Goal: Task Accomplishment & Management: Complete application form

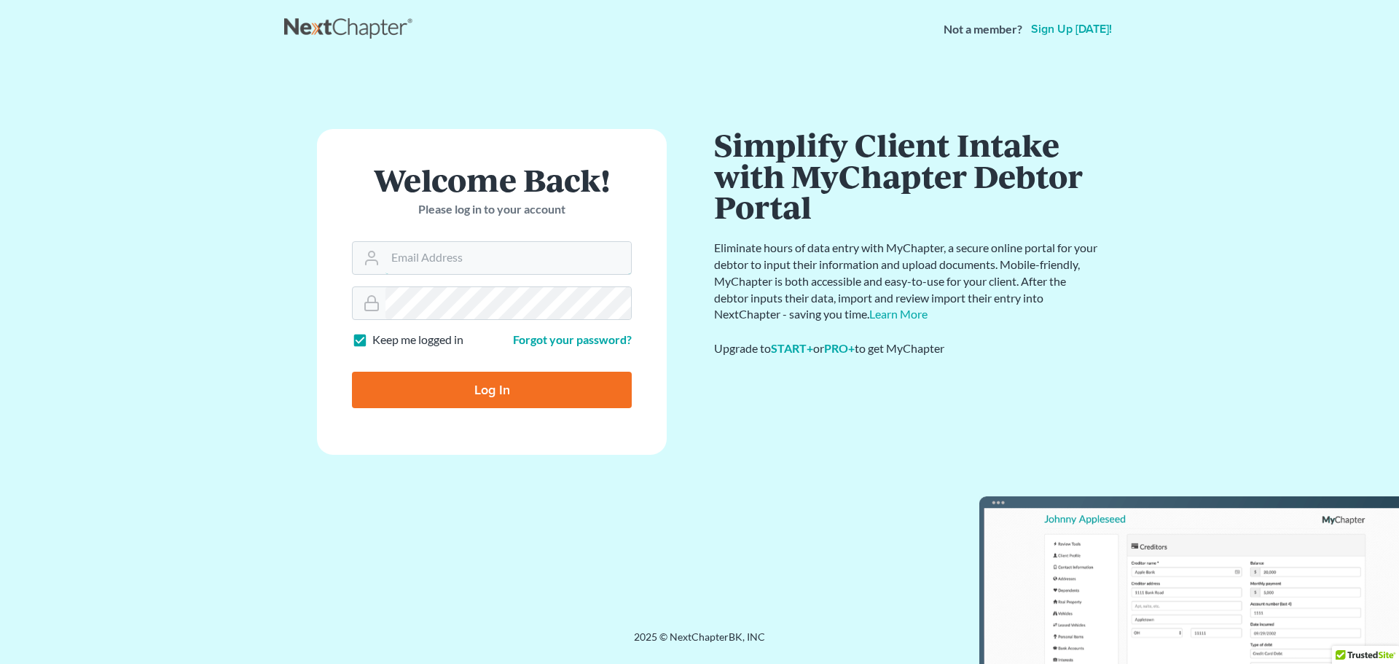
type input "[EMAIL_ADDRESS][DOMAIN_NAME]"
click at [455, 385] on input "Log In" at bounding box center [492, 390] width 280 height 36
type input "Thinking..."
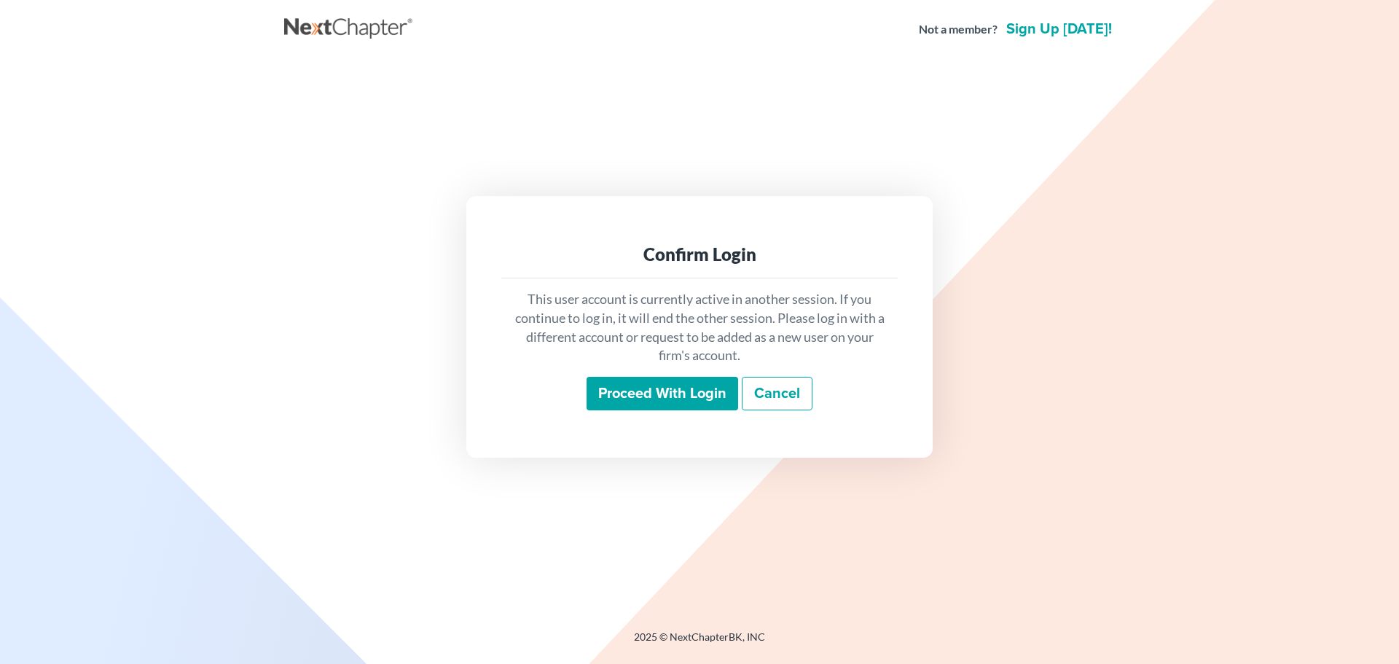
click at [611, 391] on input "Proceed with login" at bounding box center [663, 394] width 152 height 34
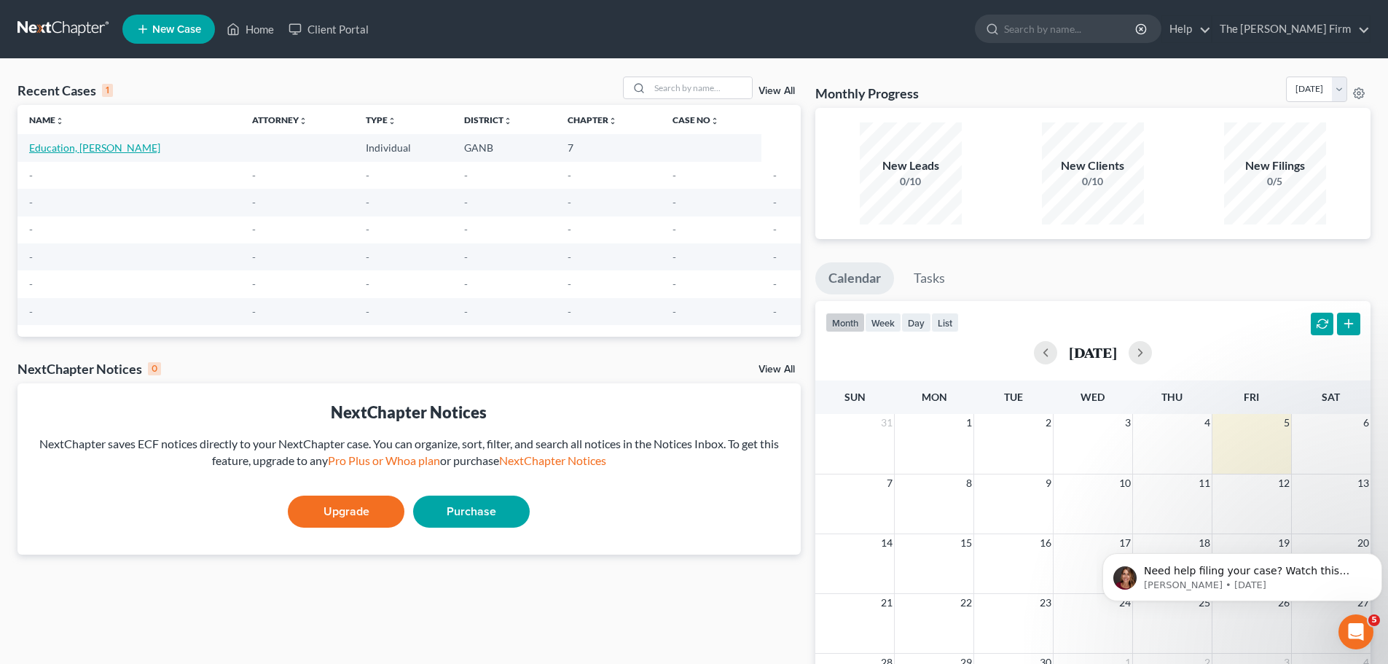
click at [58, 145] on link "Education, [PERSON_NAME]" at bounding box center [94, 147] width 131 height 12
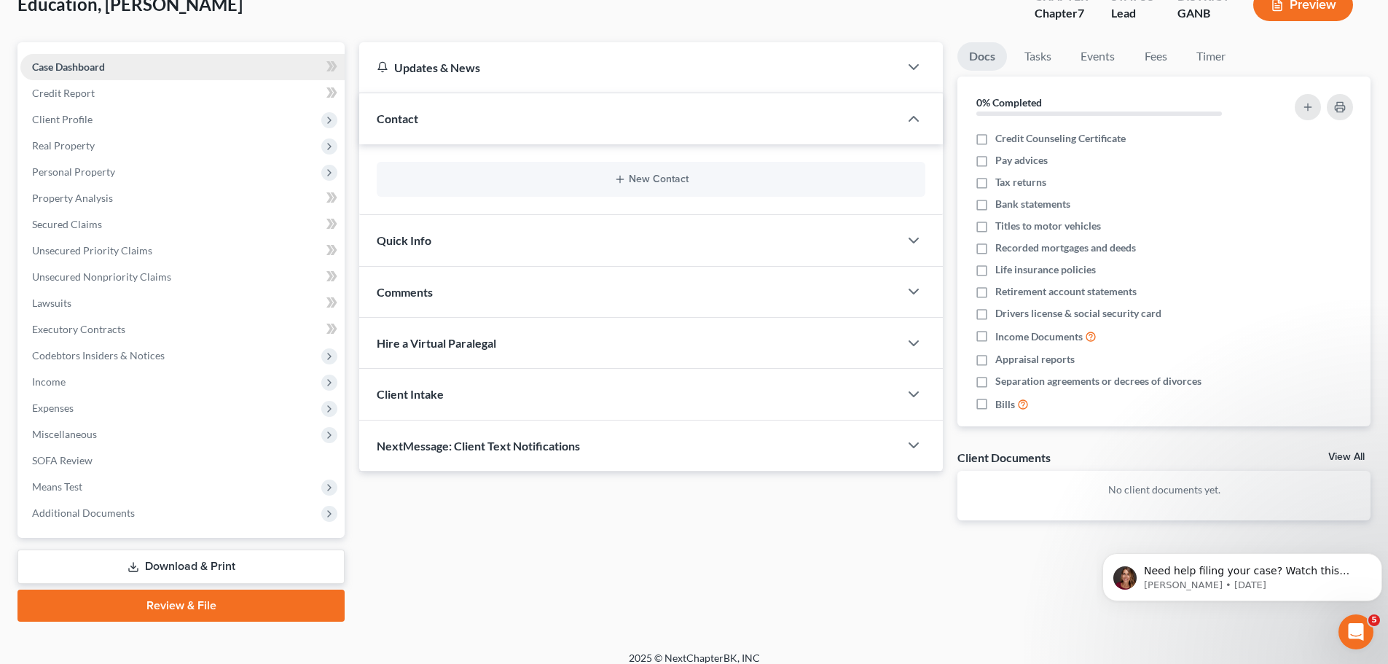
scroll to position [111, 0]
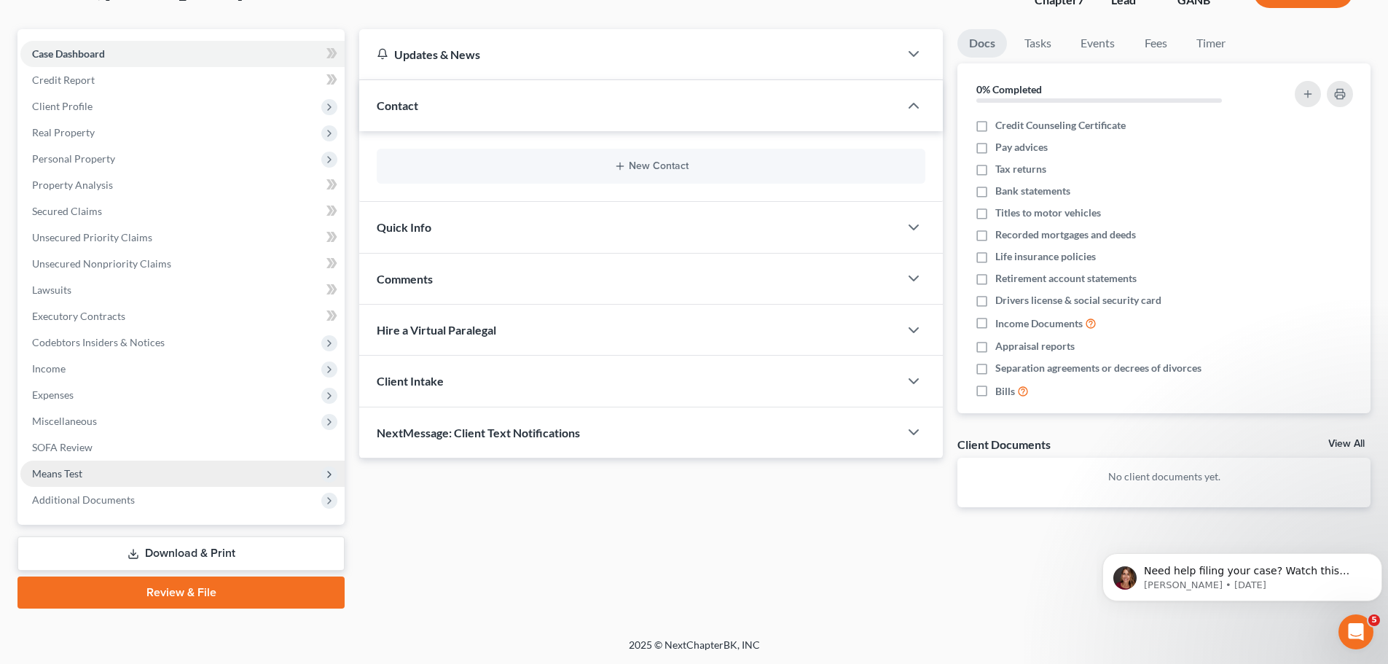
click at [63, 474] on span "Means Test" at bounding box center [57, 473] width 50 height 12
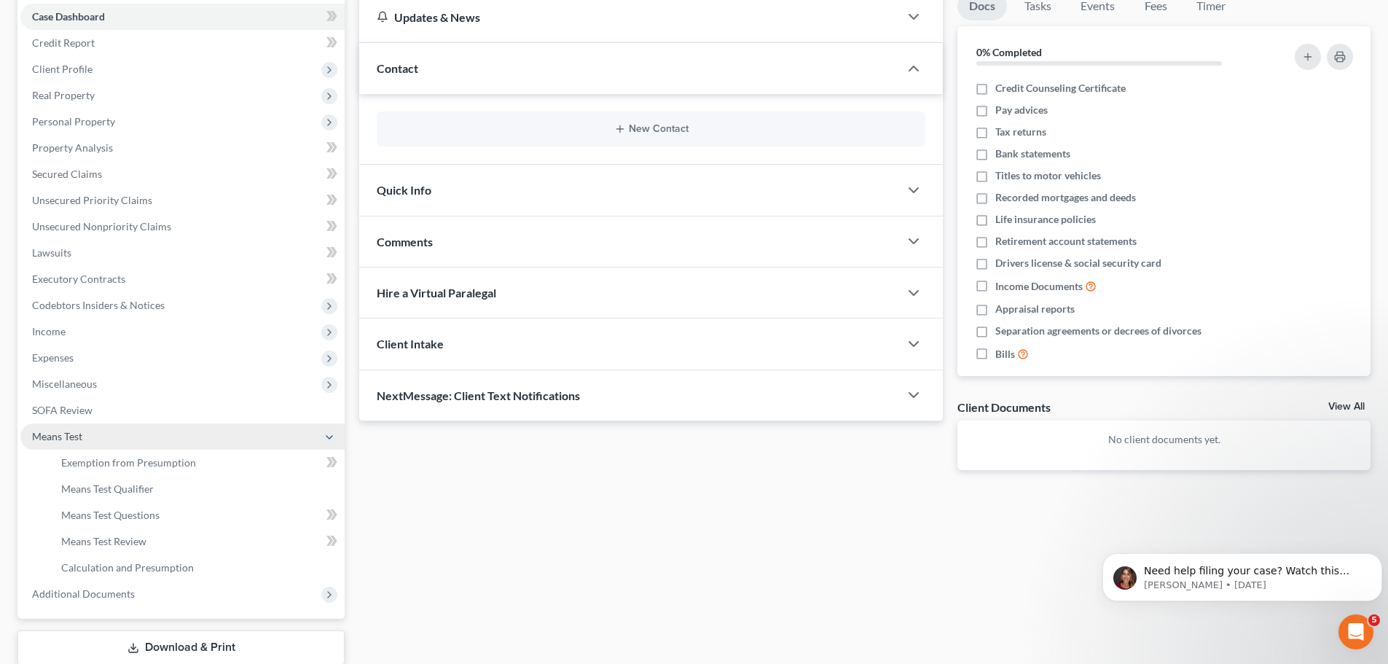
scroll to position [184, 0]
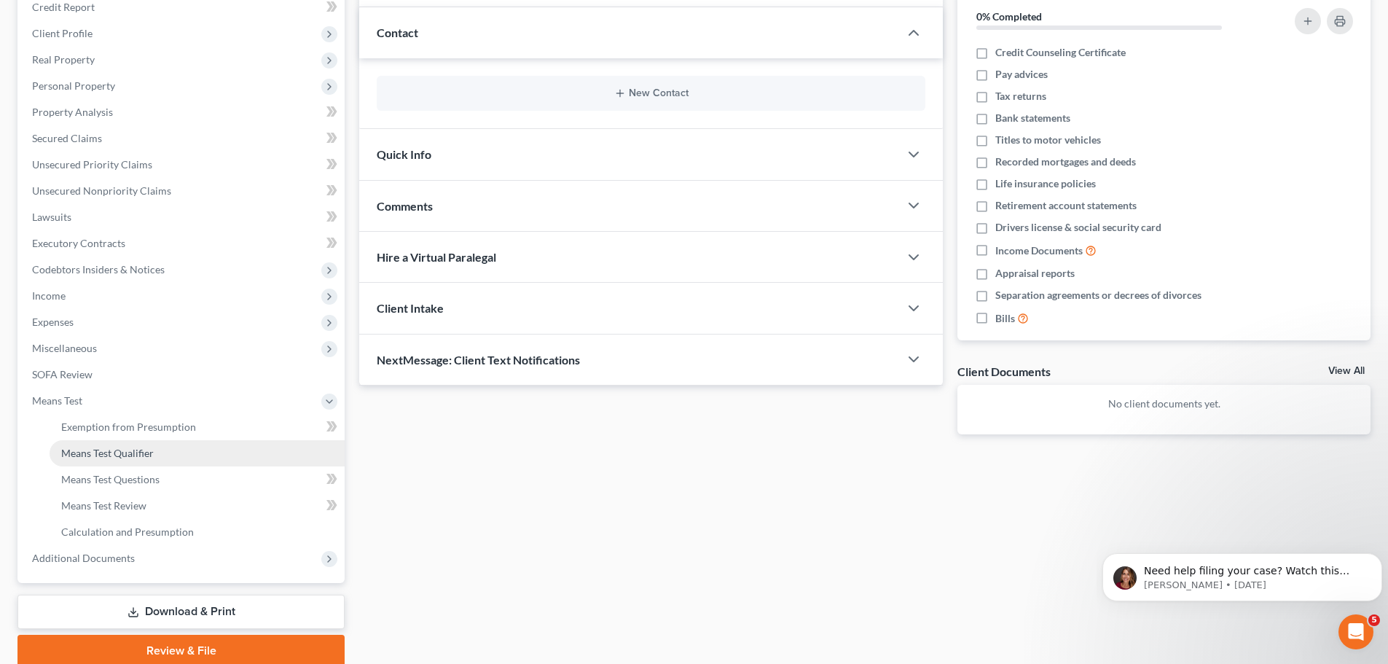
click at [140, 455] on span "Means Test Qualifier" at bounding box center [107, 453] width 93 height 12
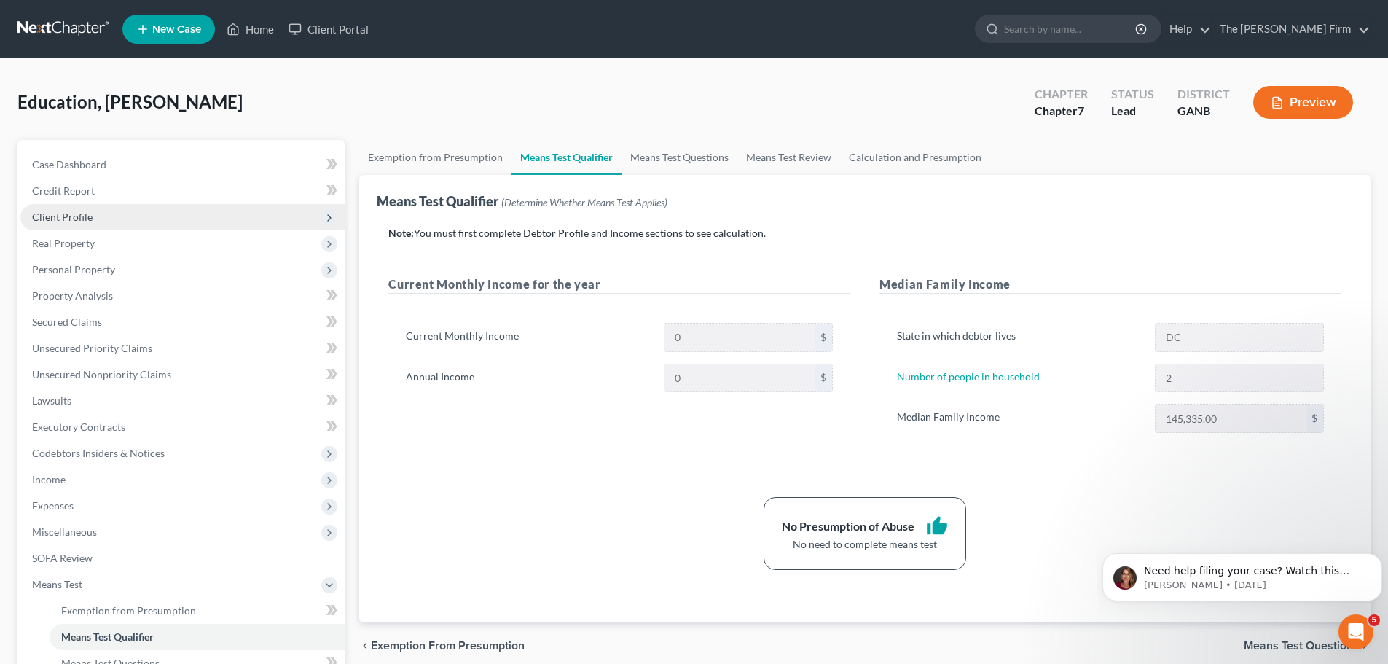
click at [79, 211] on span "Client Profile" at bounding box center [62, 217] width 60 height 12
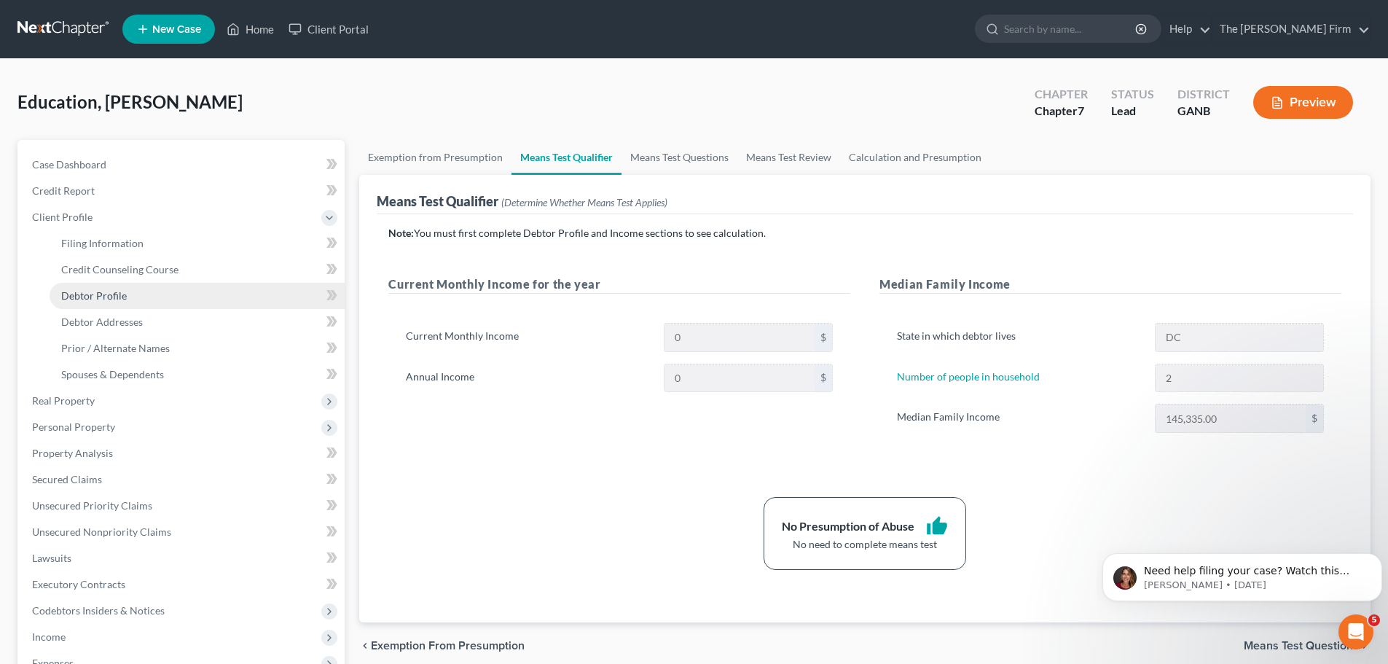
click at [82, 296] on span "Debtor Profile" at bounding box center [94, 295] width 66 height 12
select select "1"
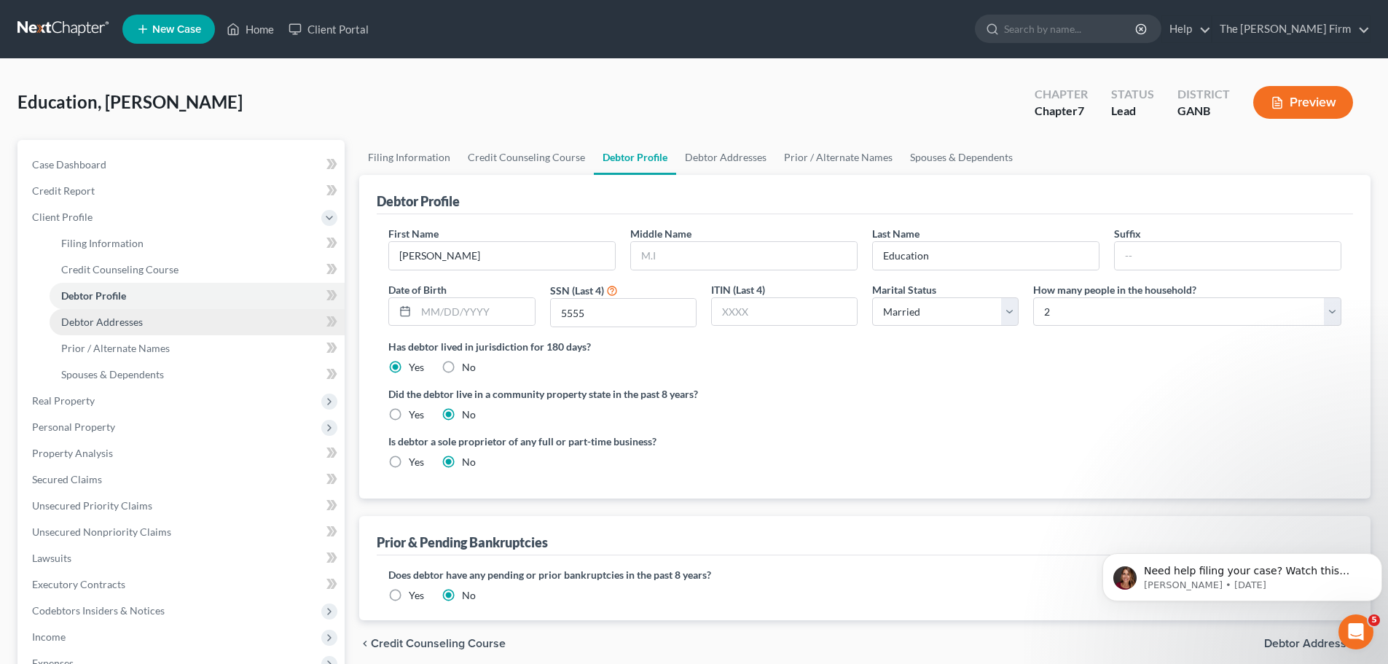
click at [90, 321] on span "Debtor Addresses" at bounding box center [102, 321] width 82 height 12
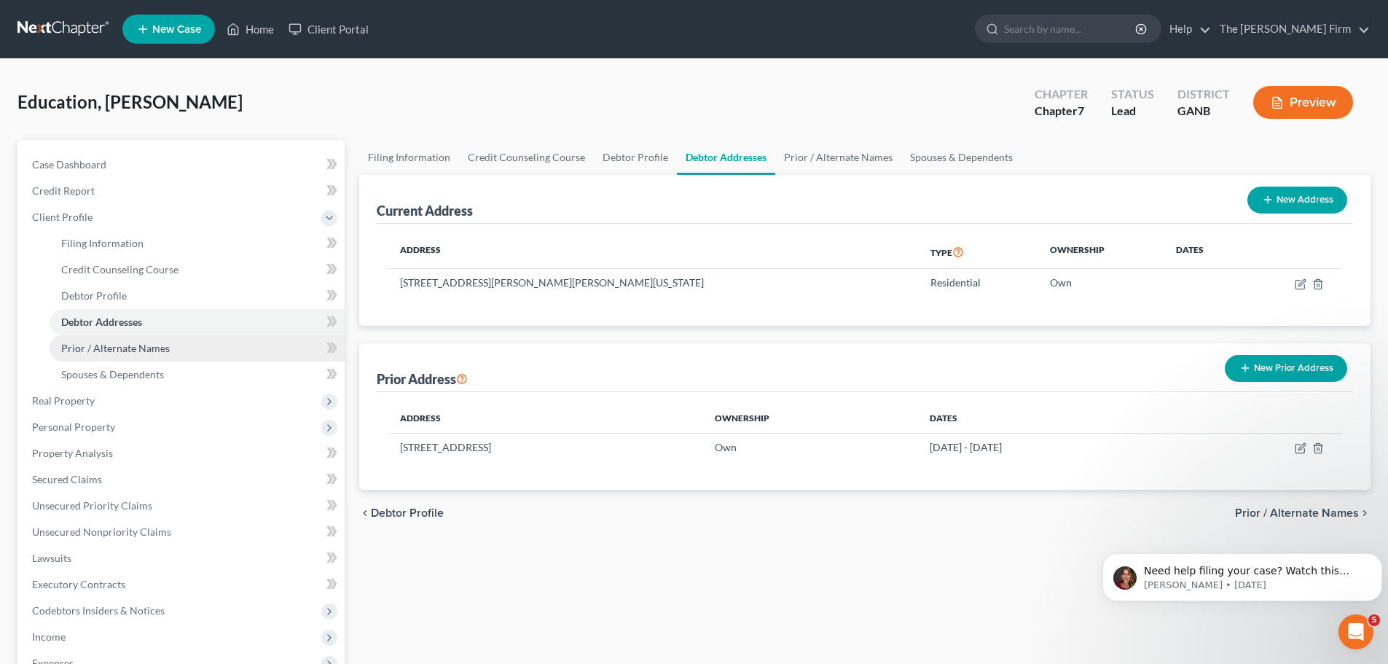
click at [103, 355] on link "Prior / Alternate Names" at bounding box center [197, 348] width 295 height 26
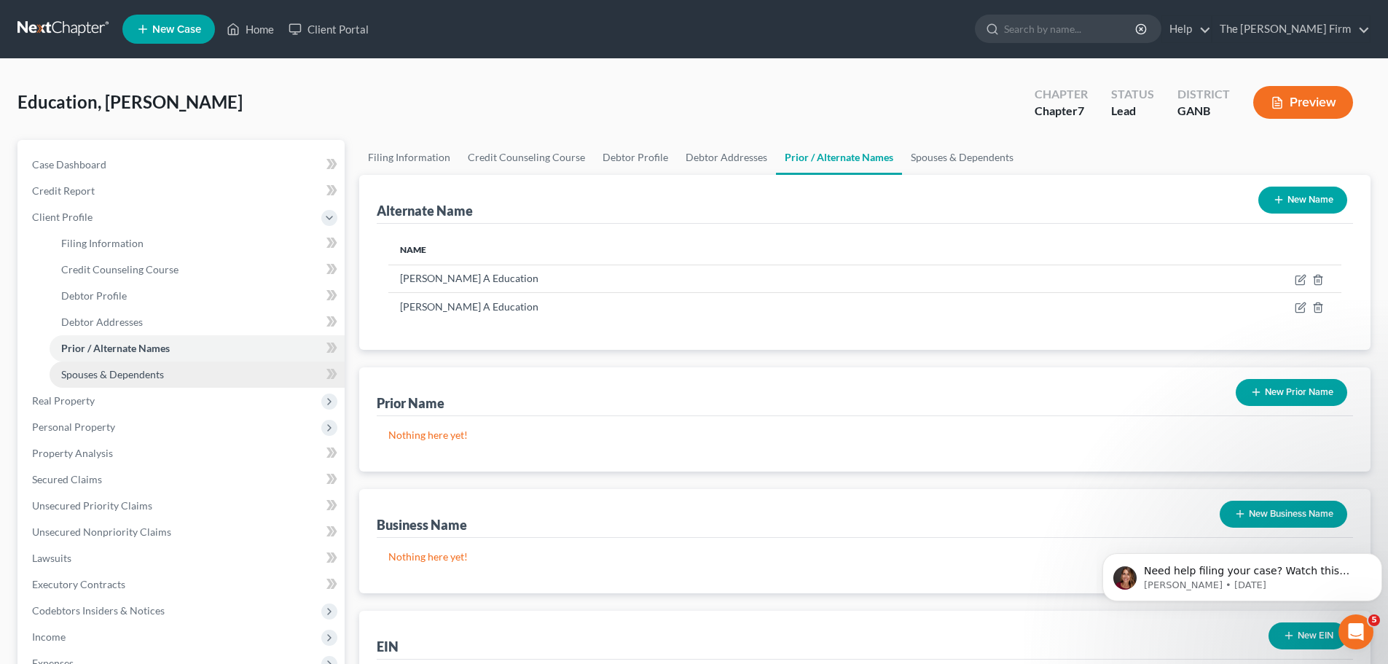
click at [108, 372] on span "Spouses & Dependents" at bounding box center [112, 374] width 103 height 12
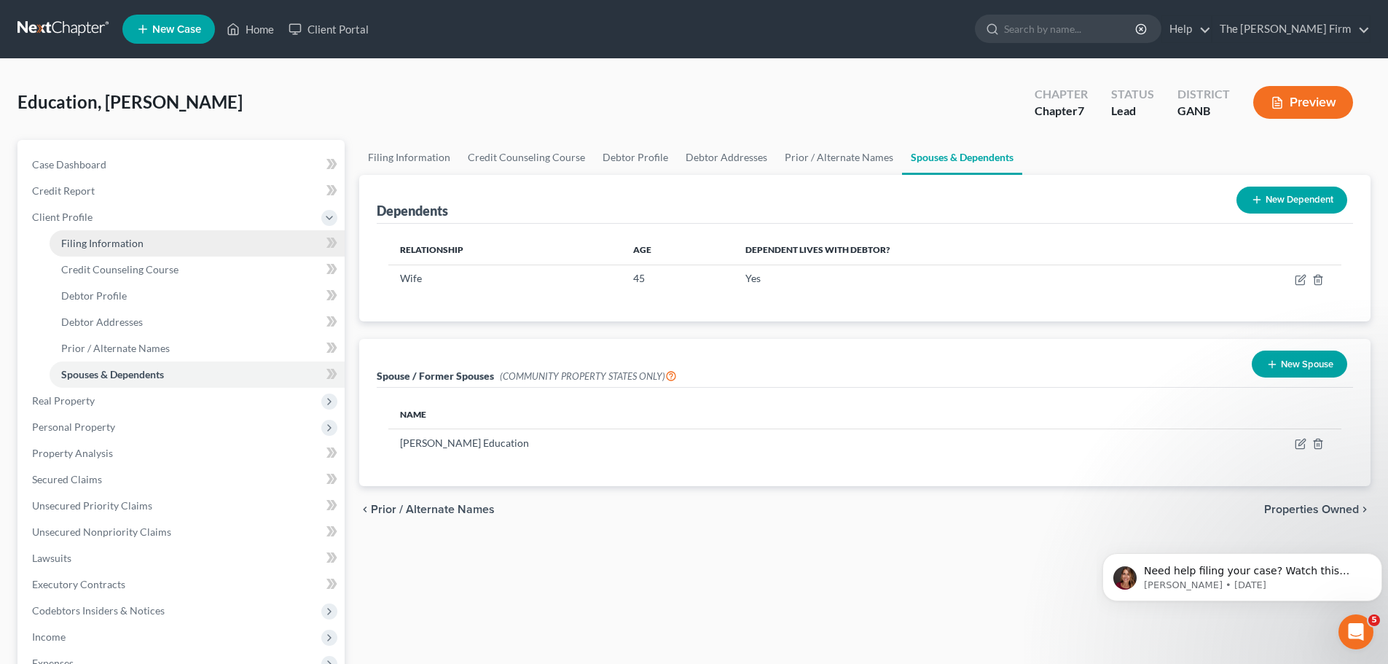
click at [105, 248] on span "Filing Information" at bounding box center [102, 243] width 82 height 12
select select "1"
select select "0"
select select "19"
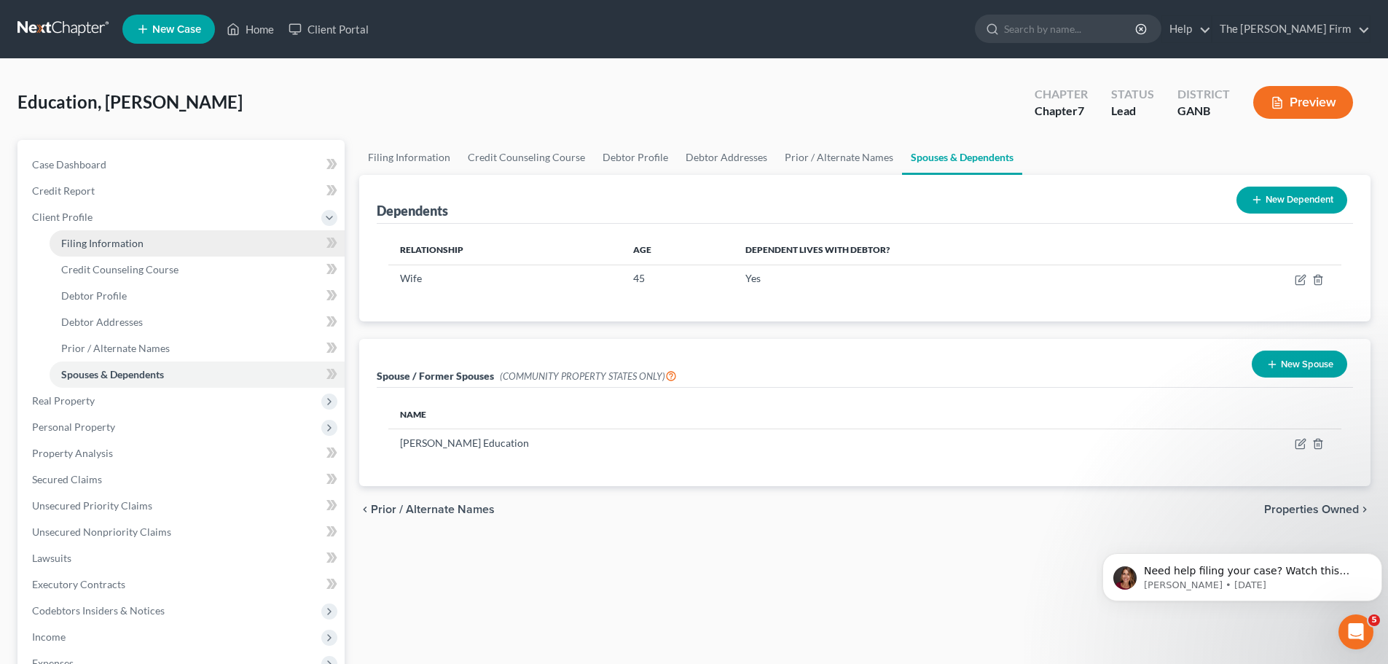
select select "10"
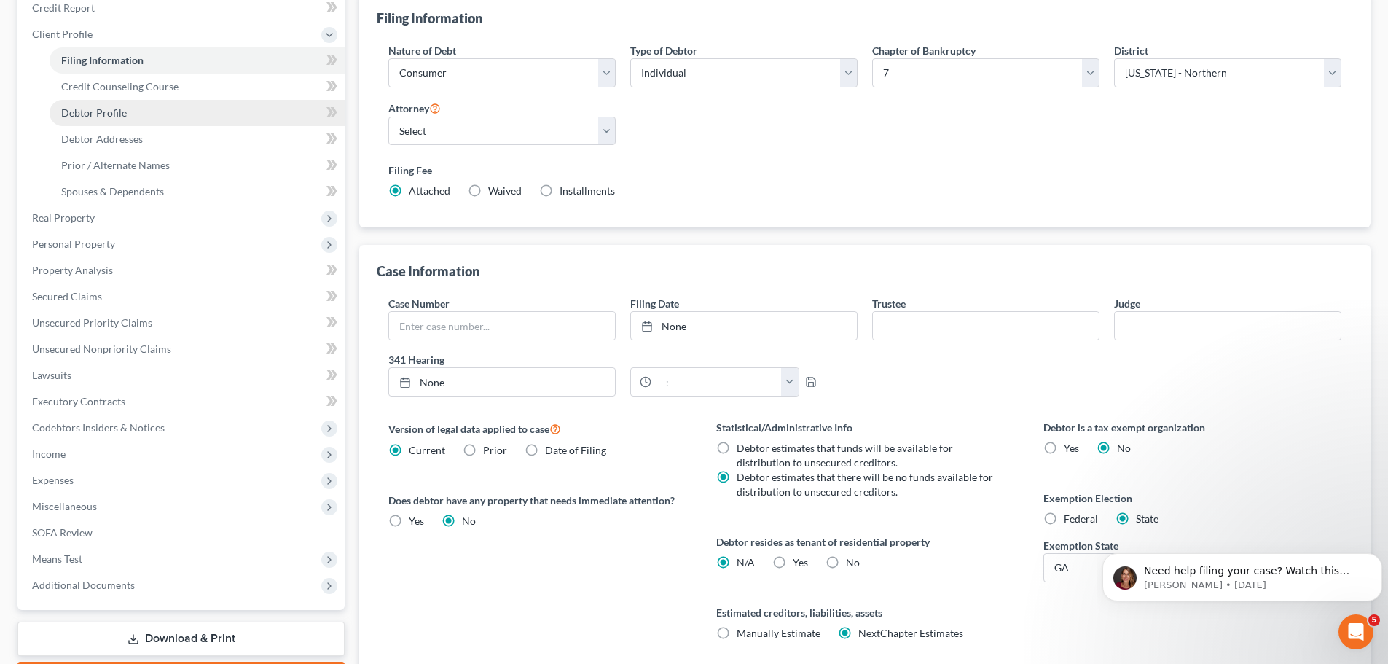
scroll to position [219, 0]
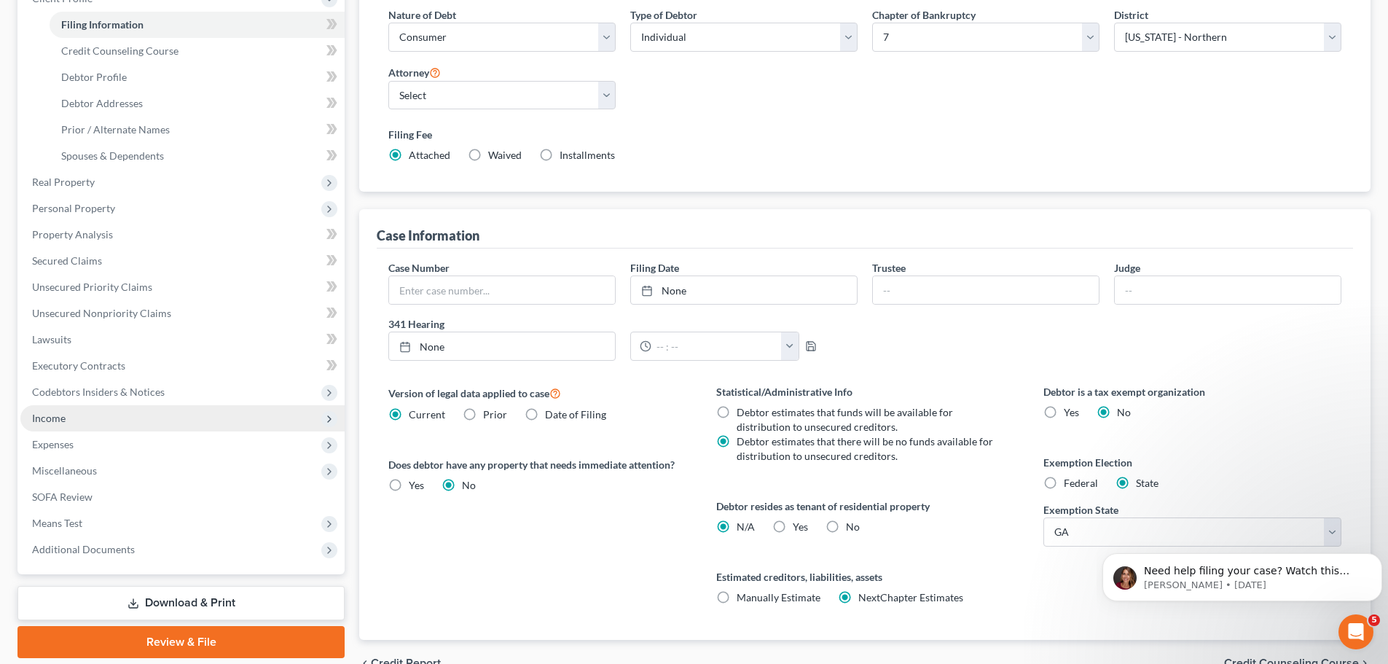
click at [53, 421] on span "Income" at bounding box center [49, 418] width 34 height 12
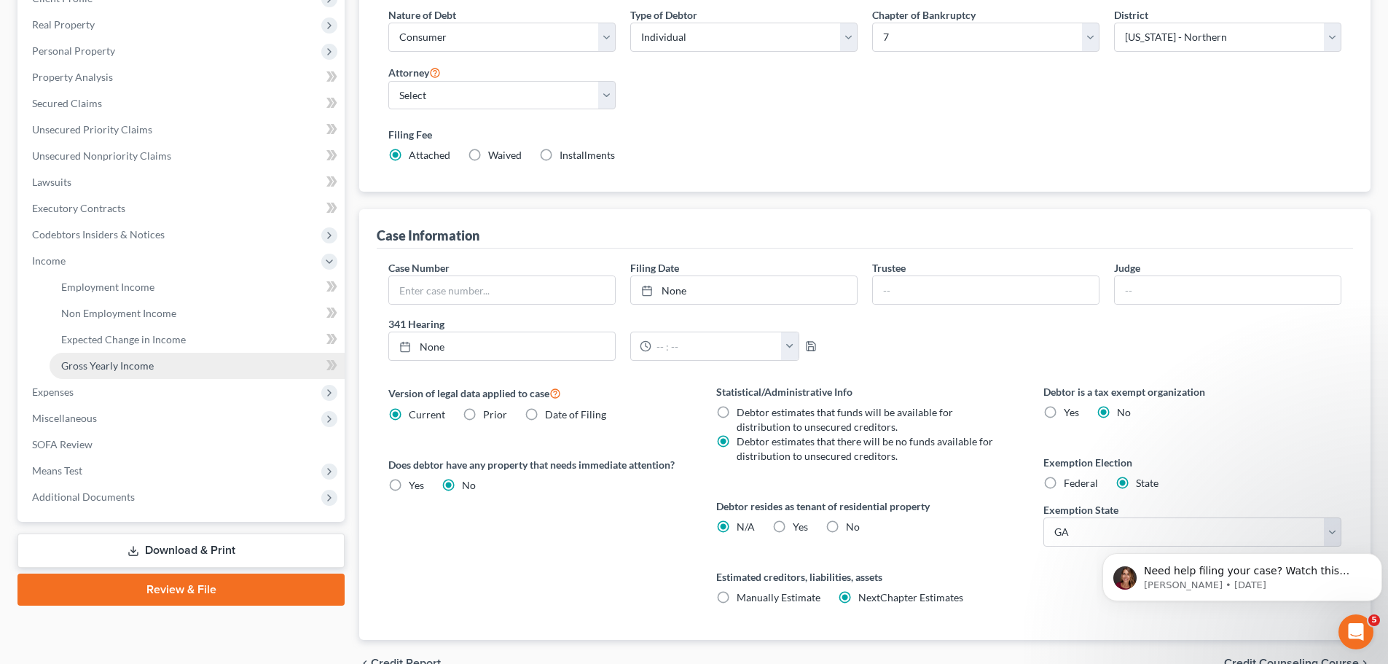
click at [101, 364] on span "Gross Yearly Income" at bounding box center [107, 365] width 93 height 12
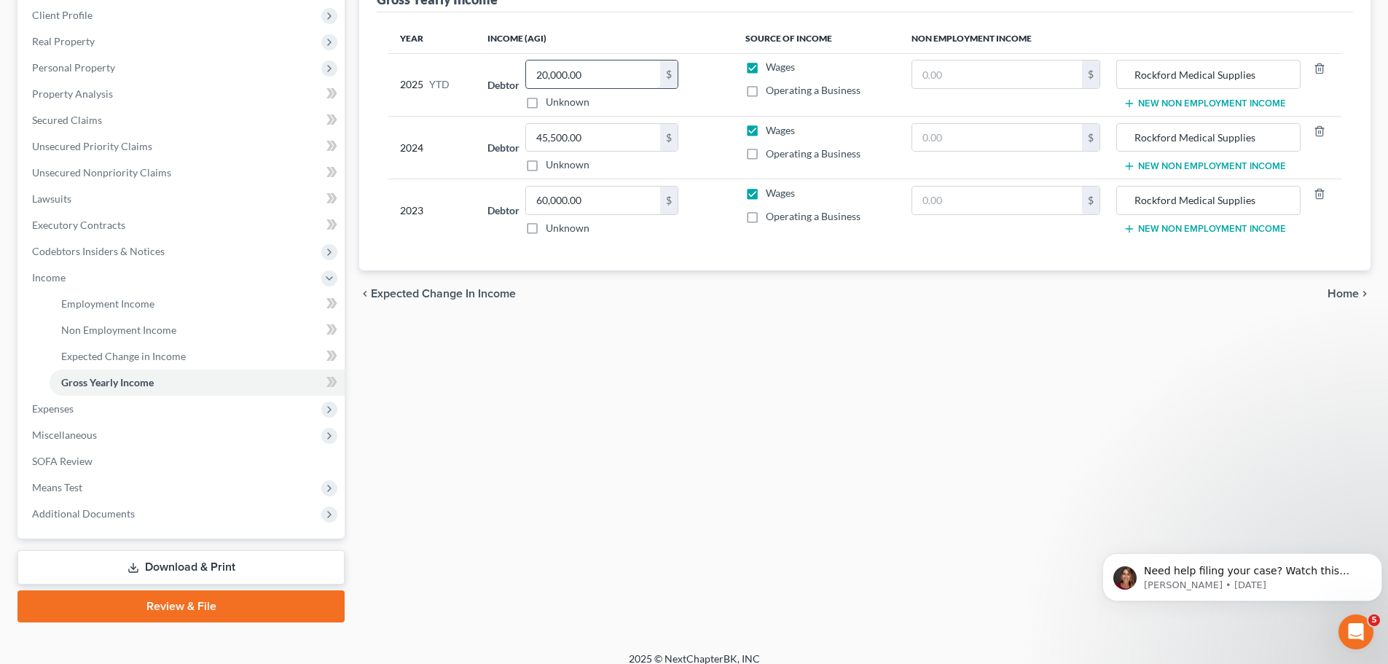
scroll to position [216, 0]
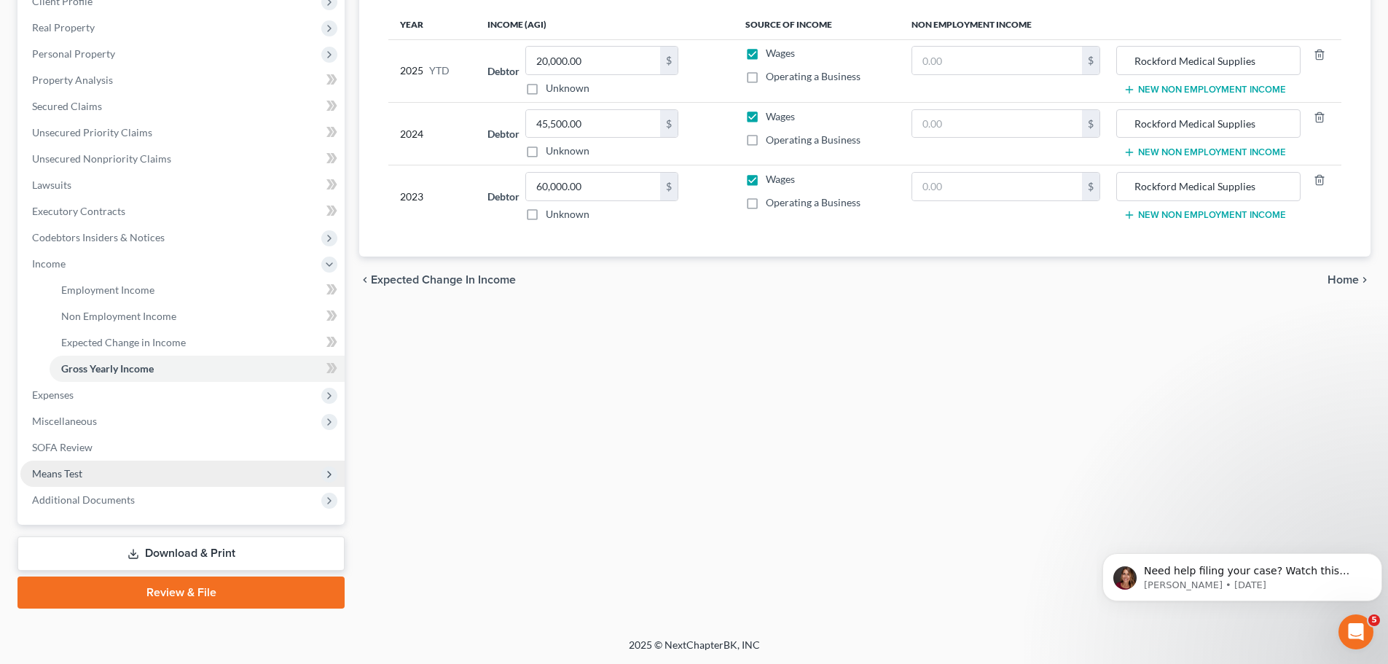
click at [47, 472] on span "Means Test" at bounding box center [57, 473] width 50 height 12
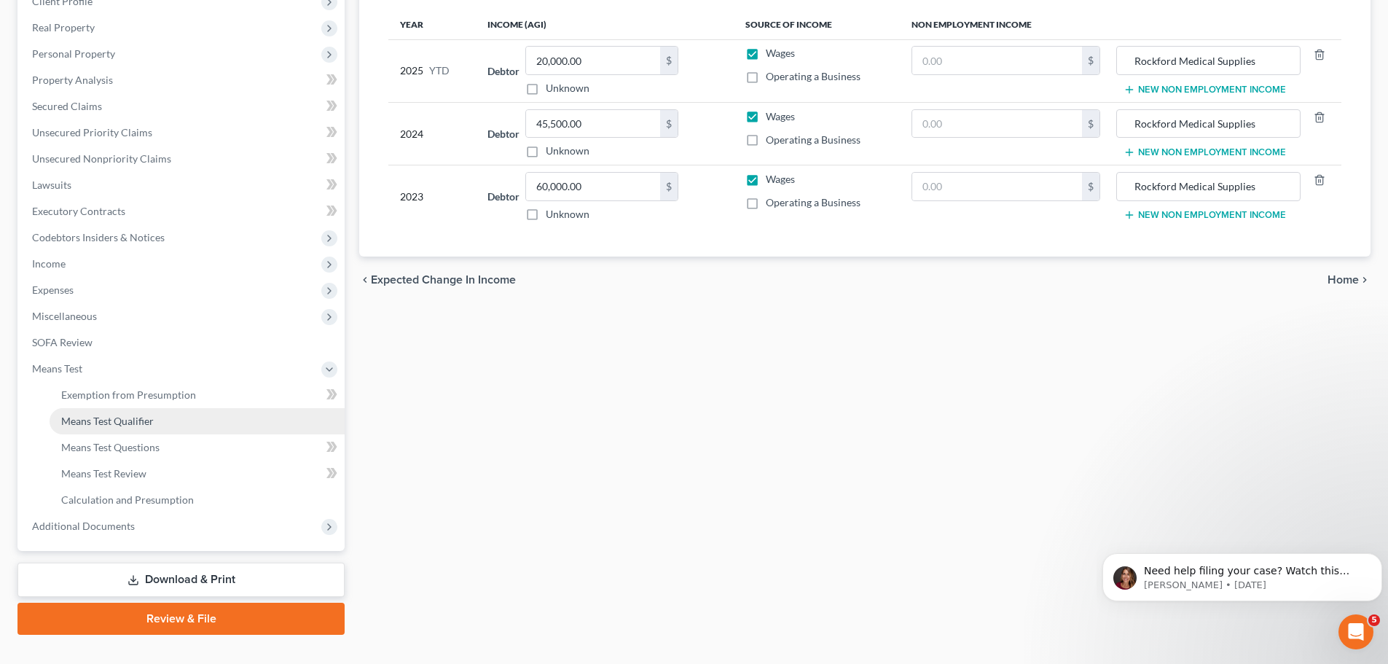
click at [68, 420] on span "Means Test Qualifier" at bounding box center [107, 421] width 93 height 12
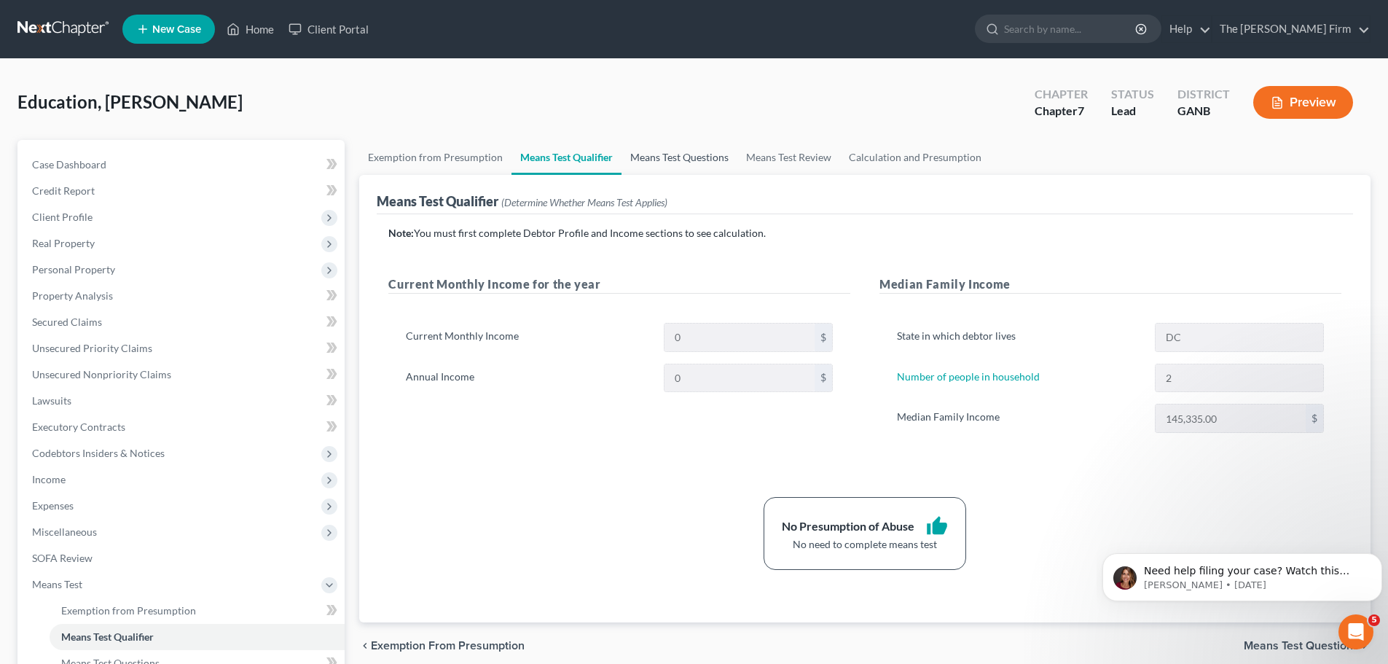
click at [651, 151] on link "Means Test Questions" at bounding box center [679, 157] width 116 height 35
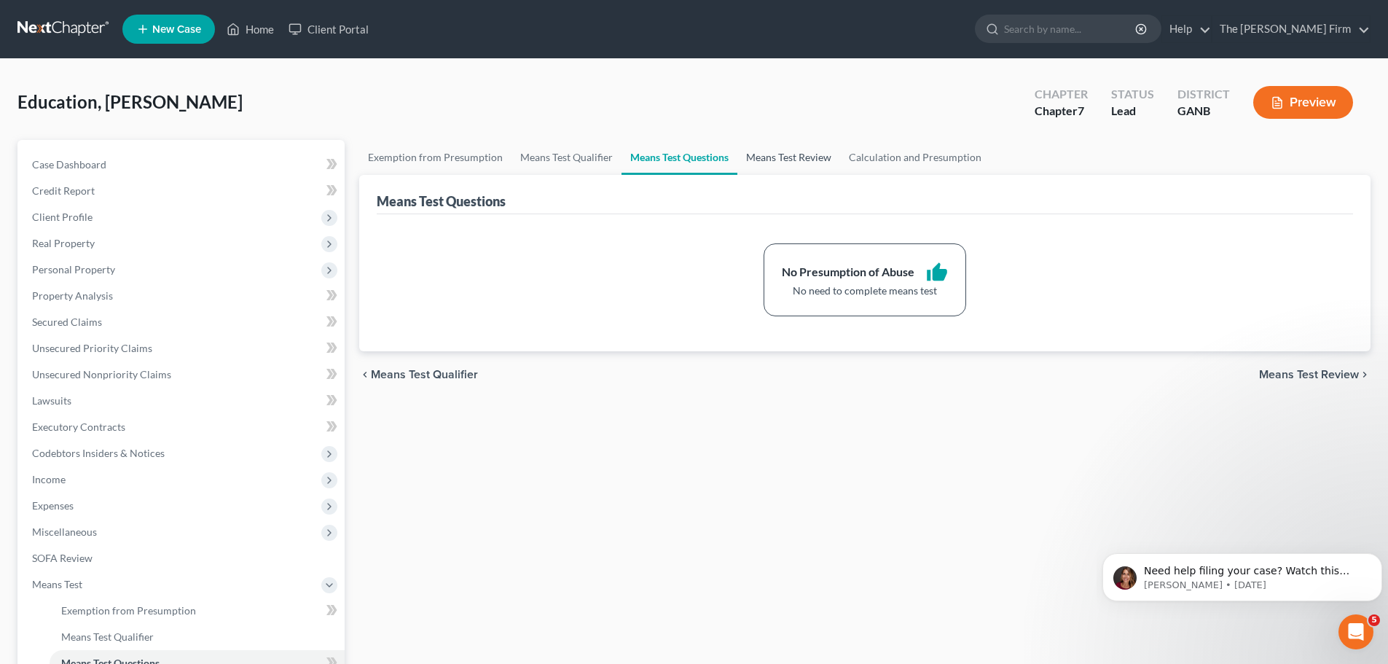
click at [793, 157] on link "Means Test Review" at bounding box center [788, 157] width 103 height 35
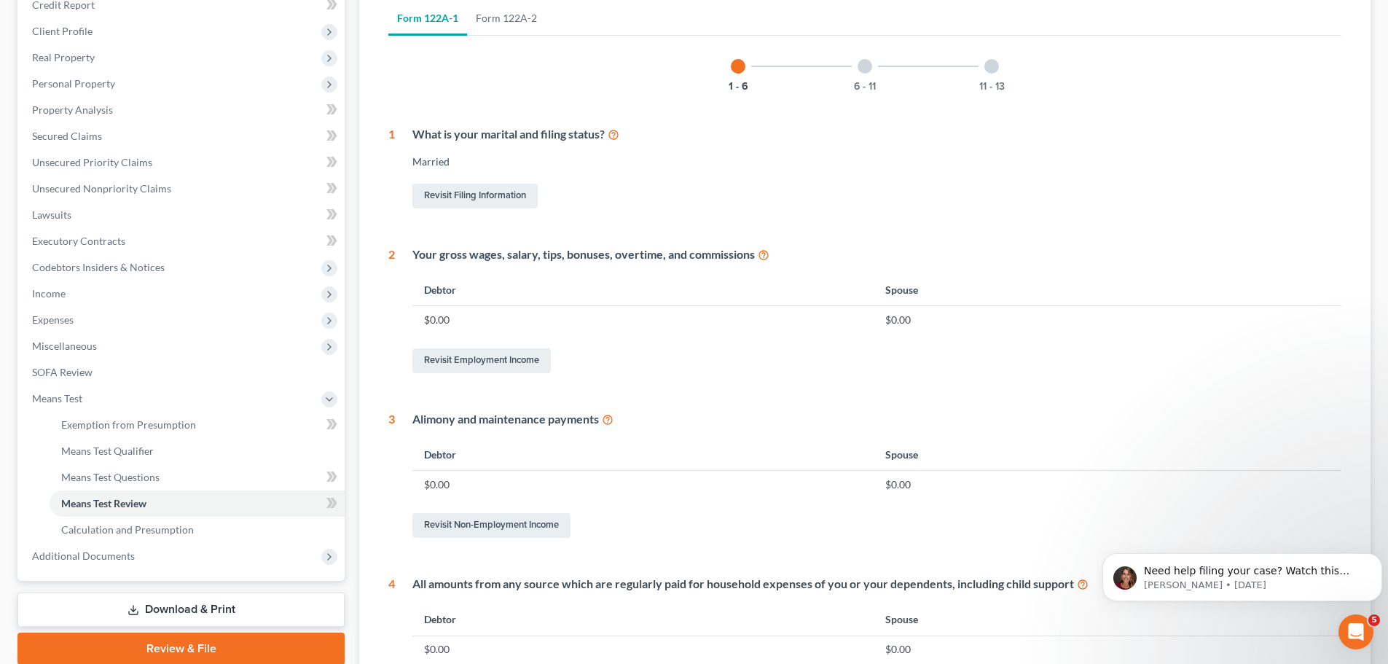
scroll to position [219, 0]
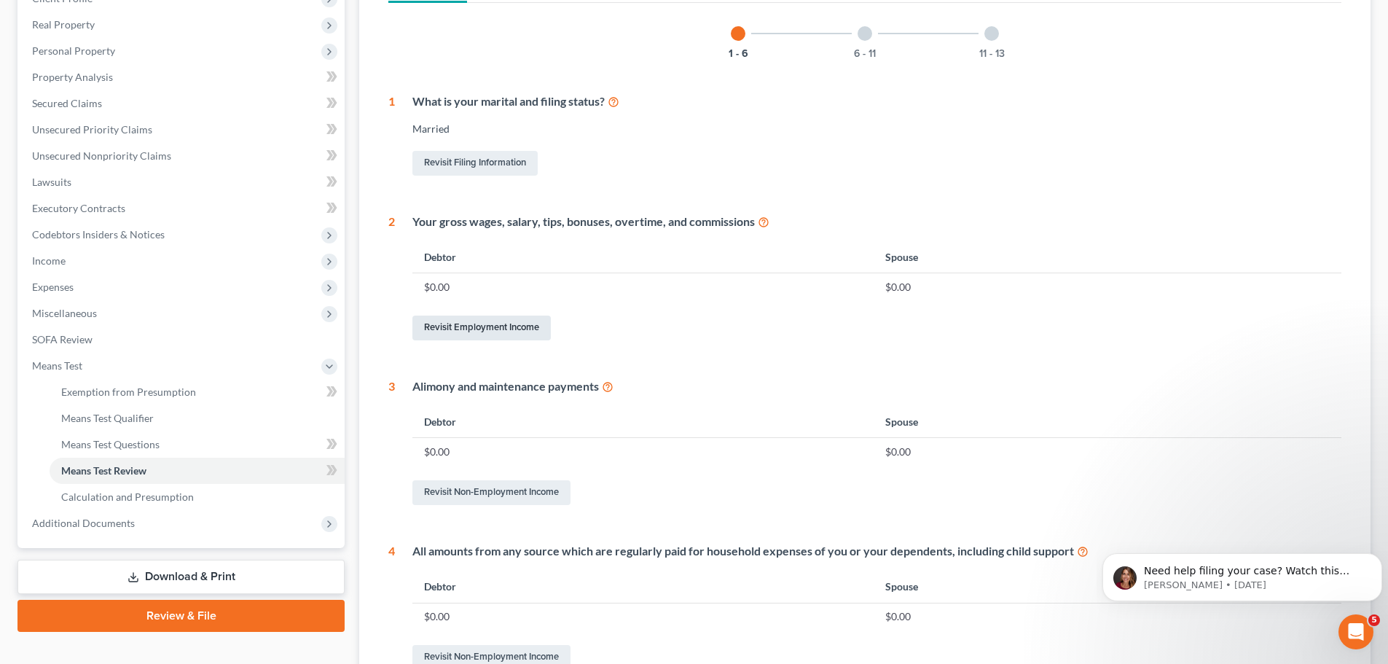
click at [442, 326] on link "Revisit Employment Income" at bounding box center [481, 327] width 138 height 25
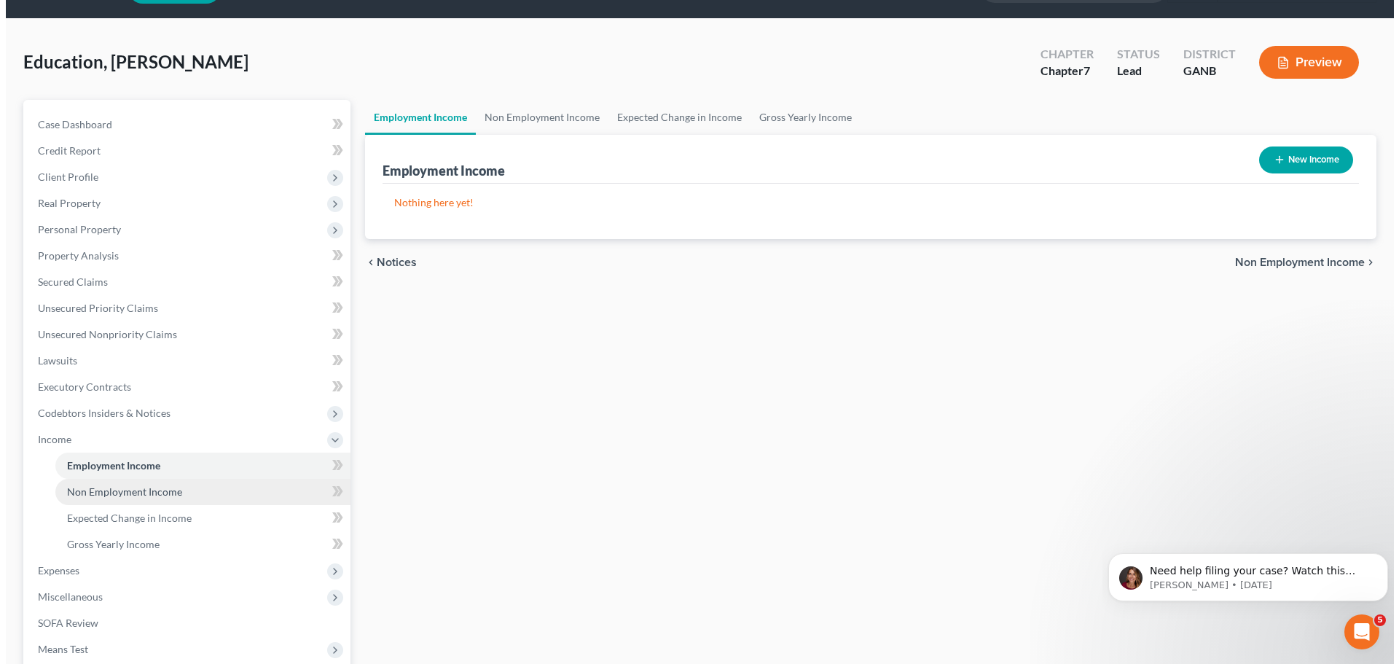
scroll to position [73, 0]
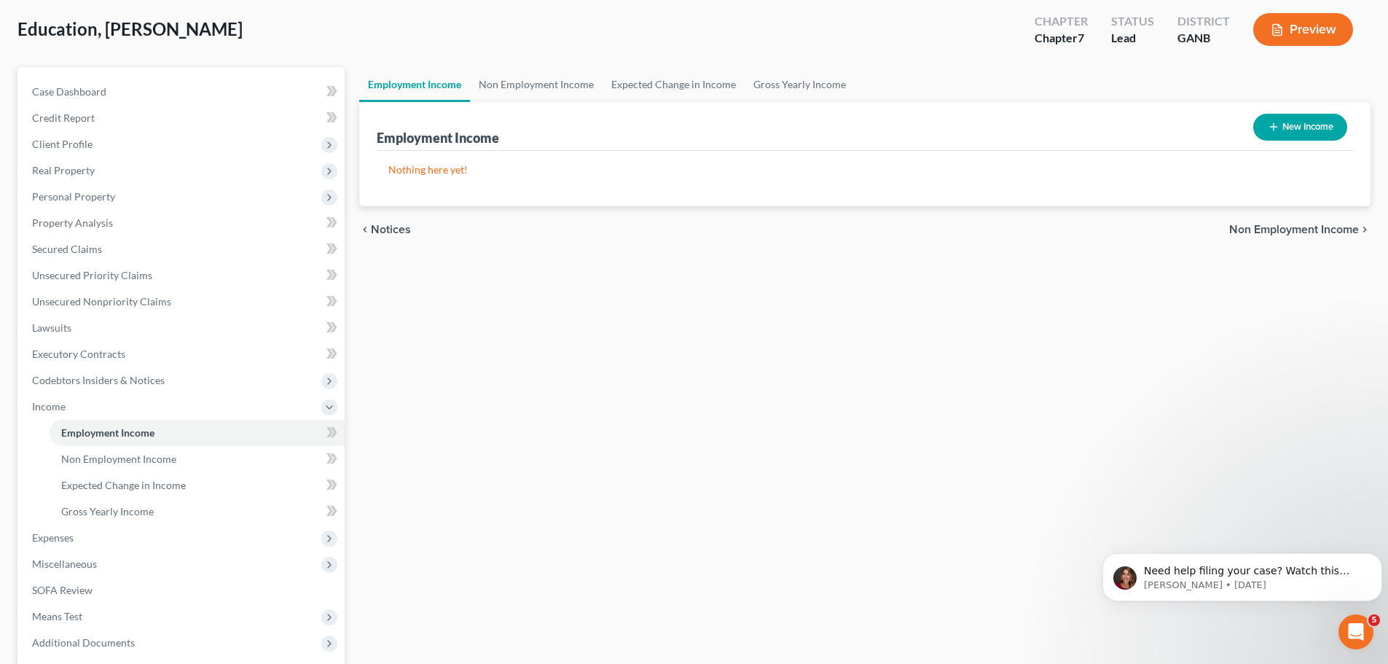
click at [1289, 130] on button "New Income" at bounding box center [1300, 127] width 94 height 27
select select "0"
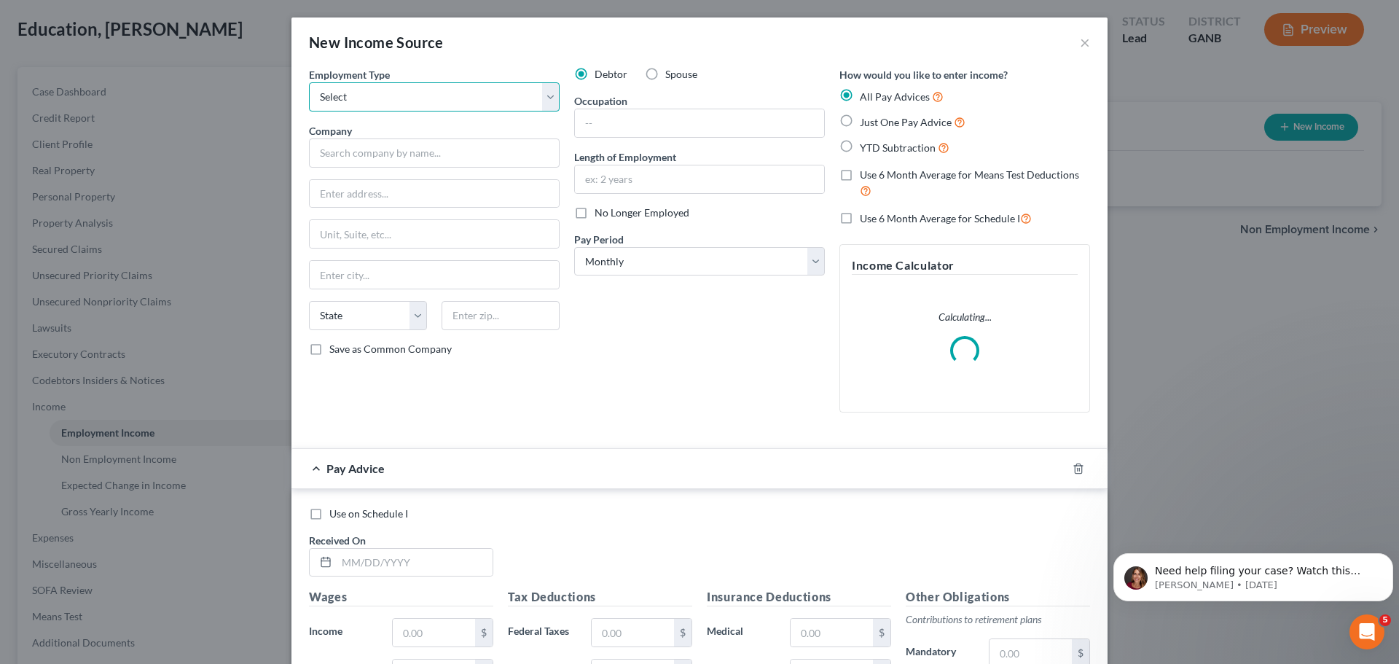
click at [395, 103] on select "Select Full or Part Time Employment Self Employment" at bounding box center [434, 96] width 251 height 29
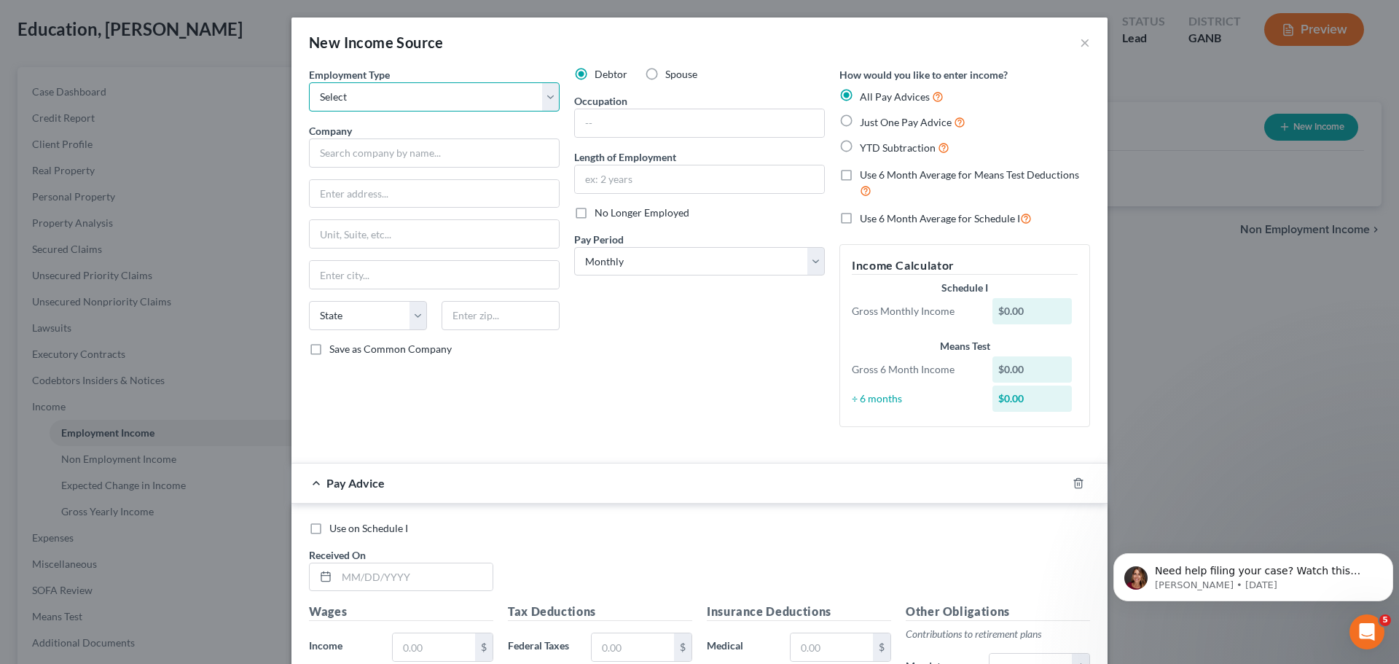
select select "0"
click at [309, 82] on select "Select Full or Part Time Employment Self Employment" at bounding box center [434, 96] width 251 height 29
click at [393, 156] on input "text" at bounding box center [434, 152] width 251 height 29
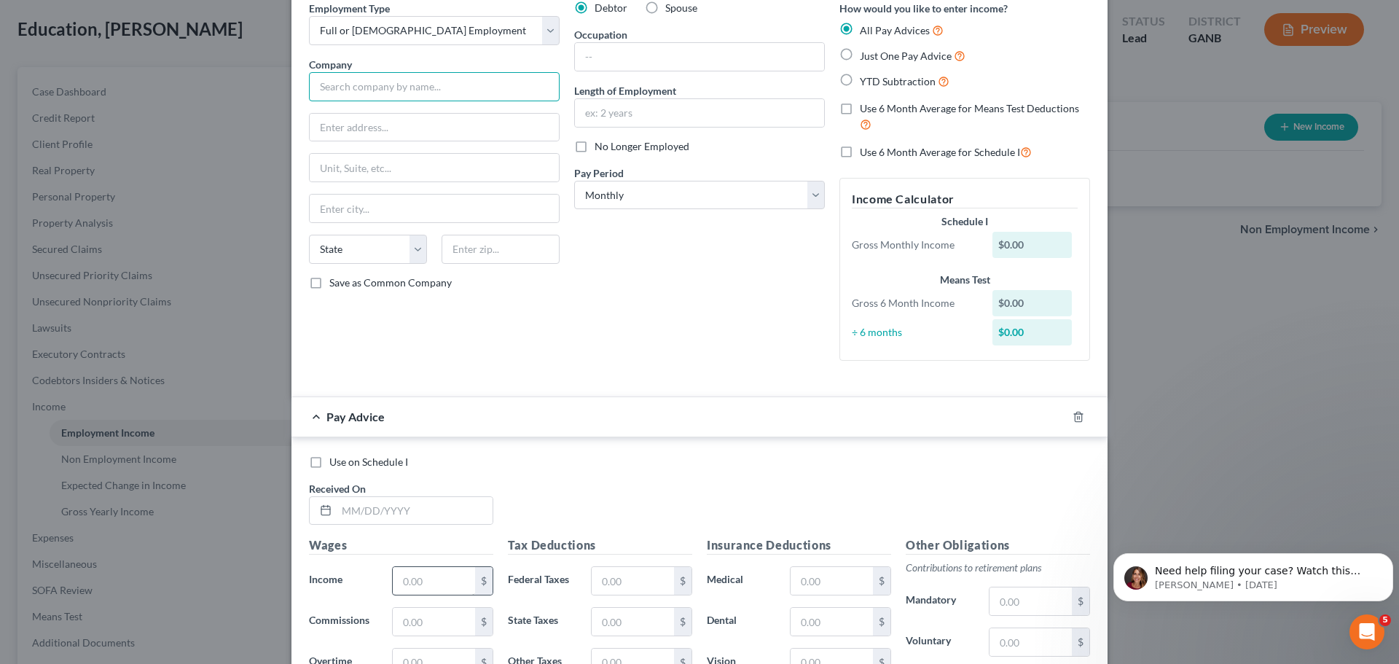
scroll to position [0, 0]
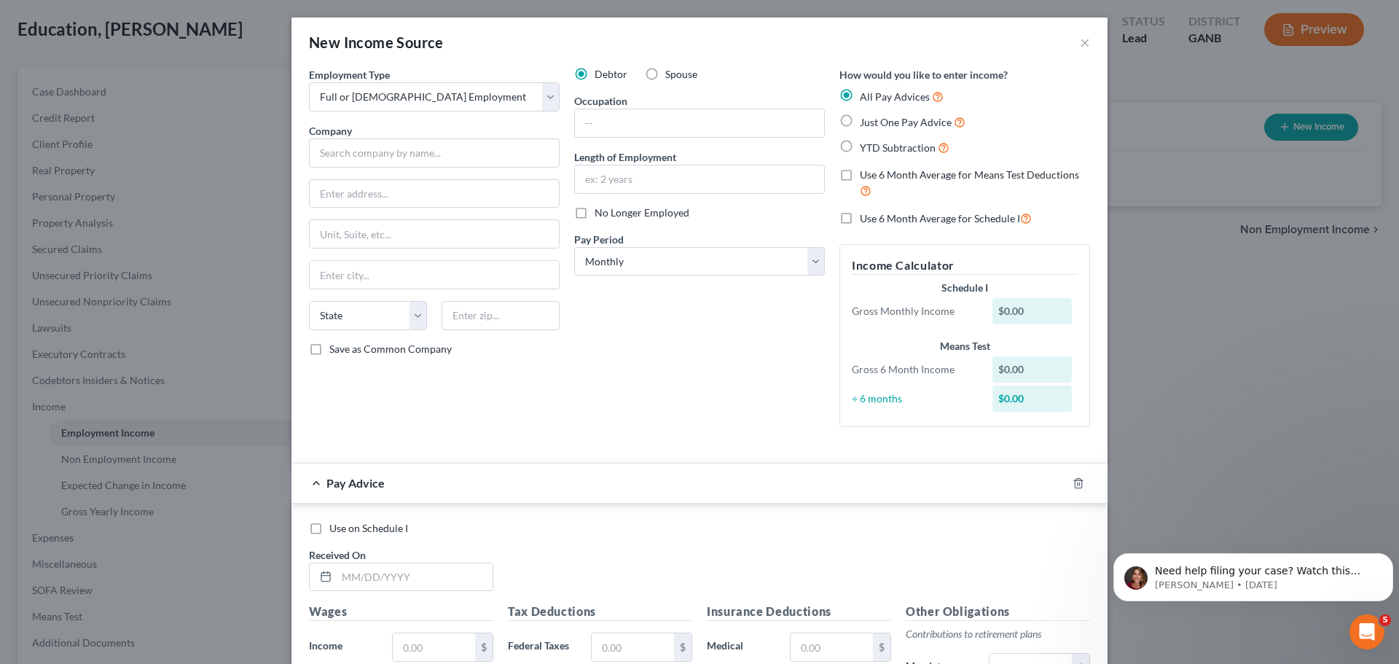
click at [860, 155] on label "YTD Subtraction" at bounding box center [905, 147] width 90 height 17
click at [866, 149] on input "YTD Subtraction" at bounding box center [870, 143] width 9 height 9
radio input "true"
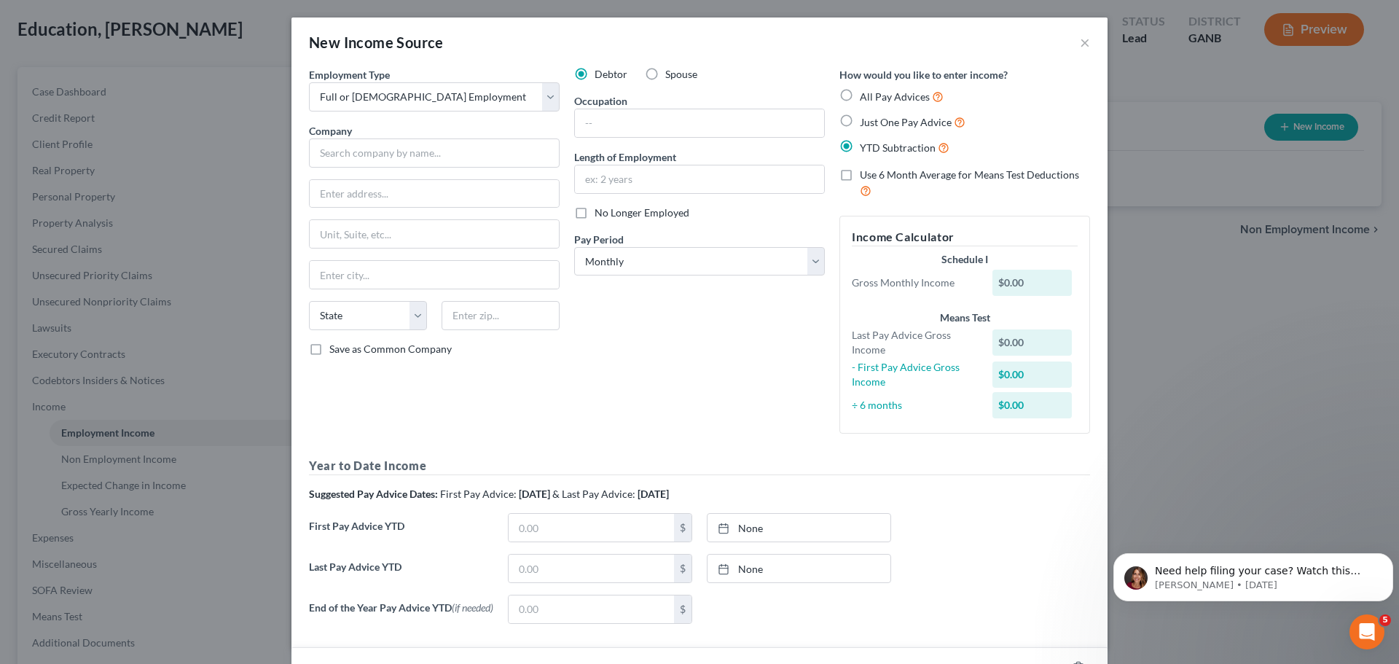
click at [1024, 278] on div "$0.00" at bounding box center [1032, 283] width 80 height 26
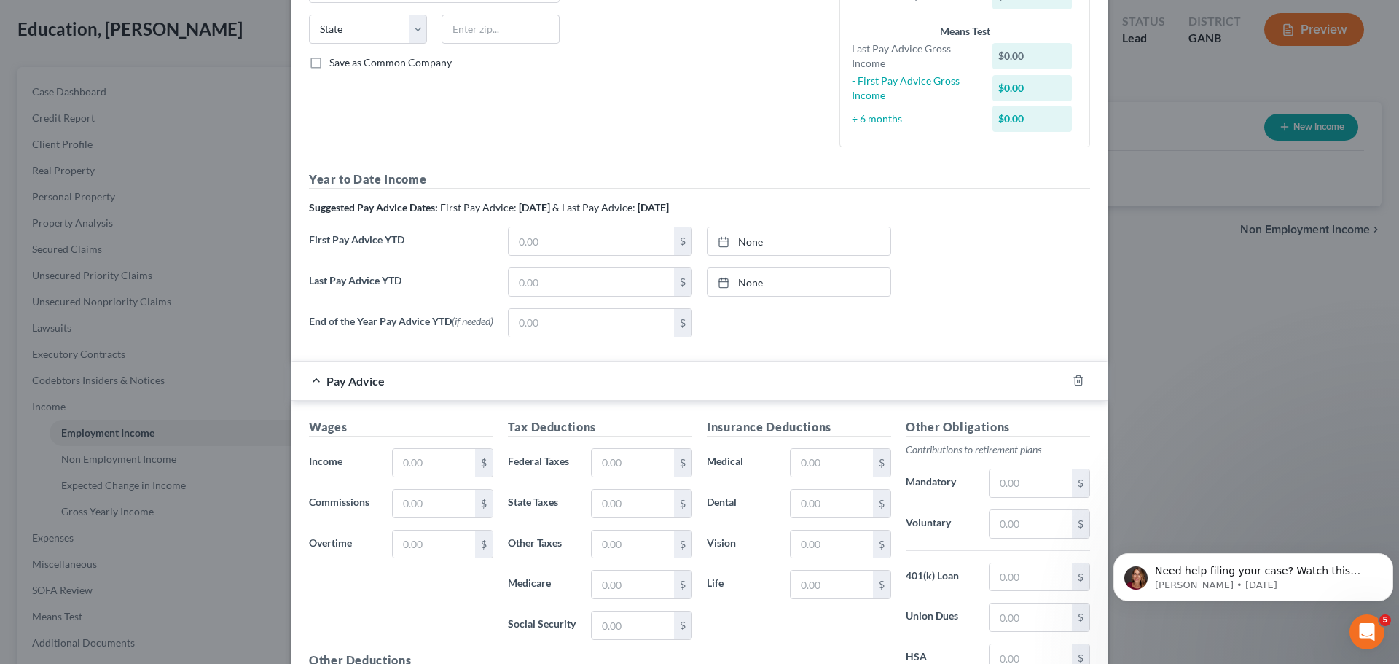
scroll to position [291, 0]
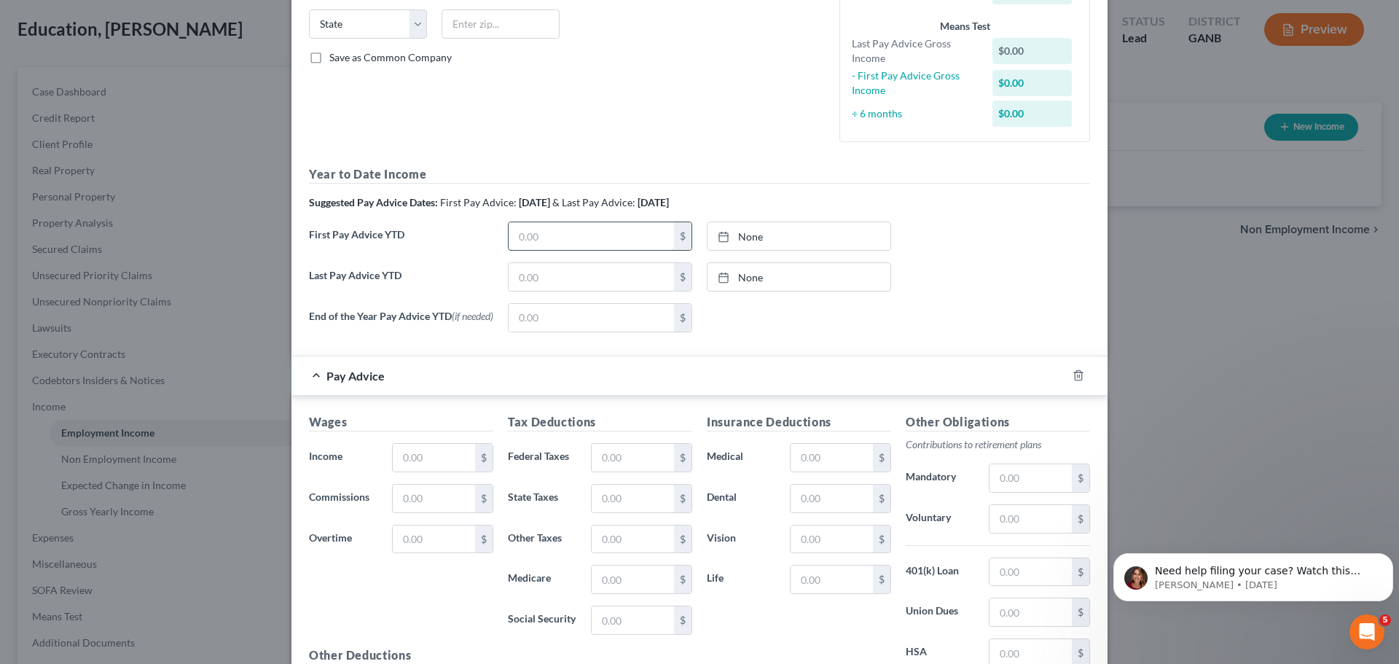
click at [576, 236] on input "text" at bounding box center [591, 236] width 165 height 28
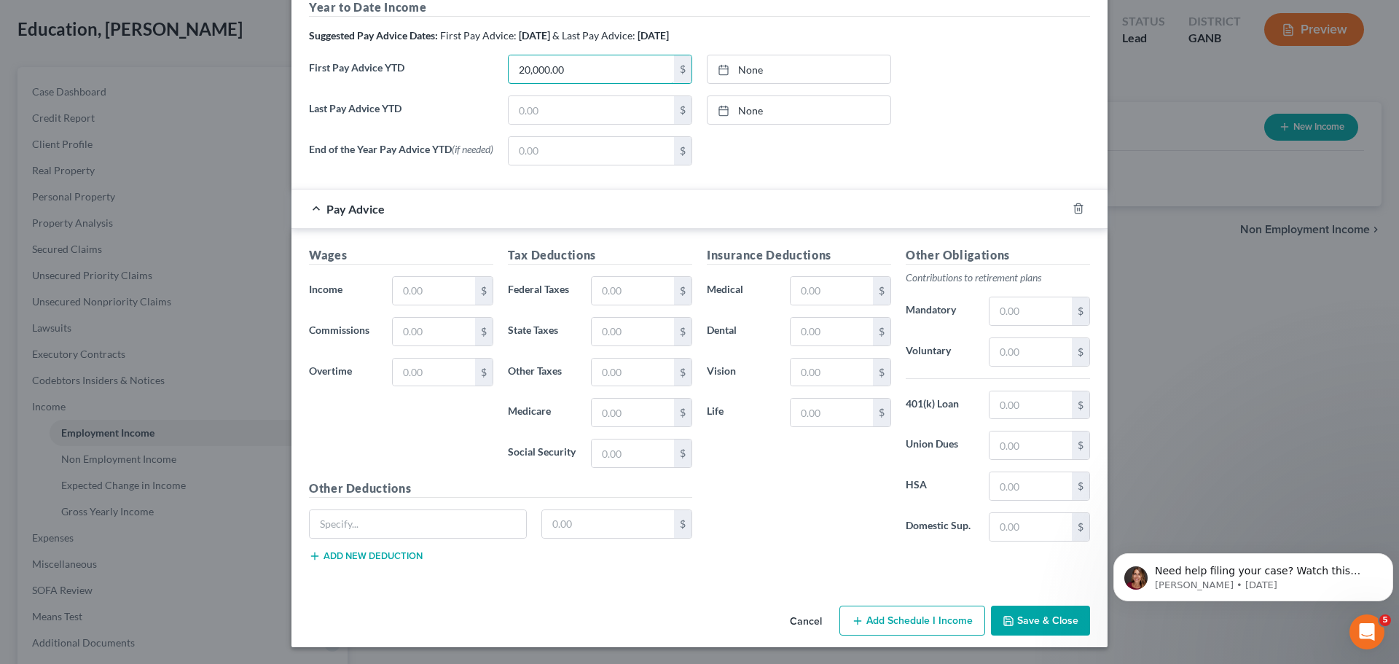
scroll to position [463, 0]
type input "20,000.00"
click at [1016, 606] on button "Save & Close" at bounding box center [1040, 620] width 99 height 31
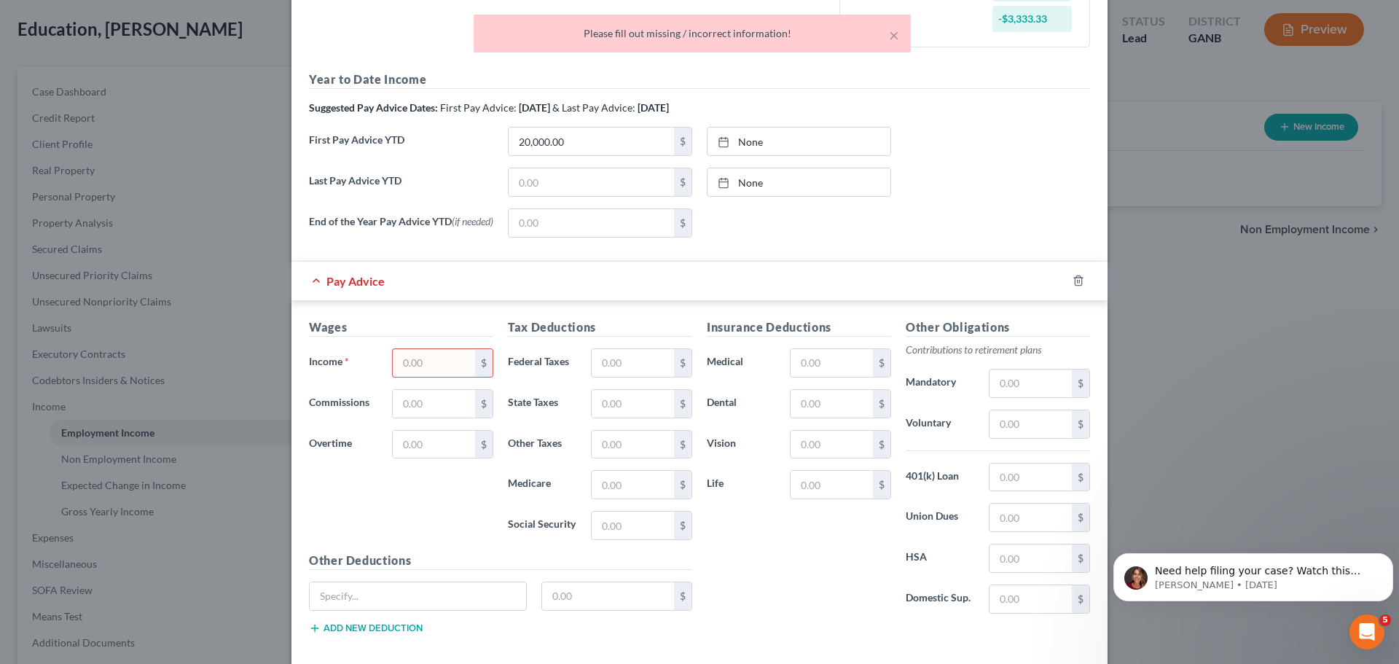
scroll to position [390, 0]
click at [423, 362] on input "text" at bounding box center [434, 359] width 82 height 28
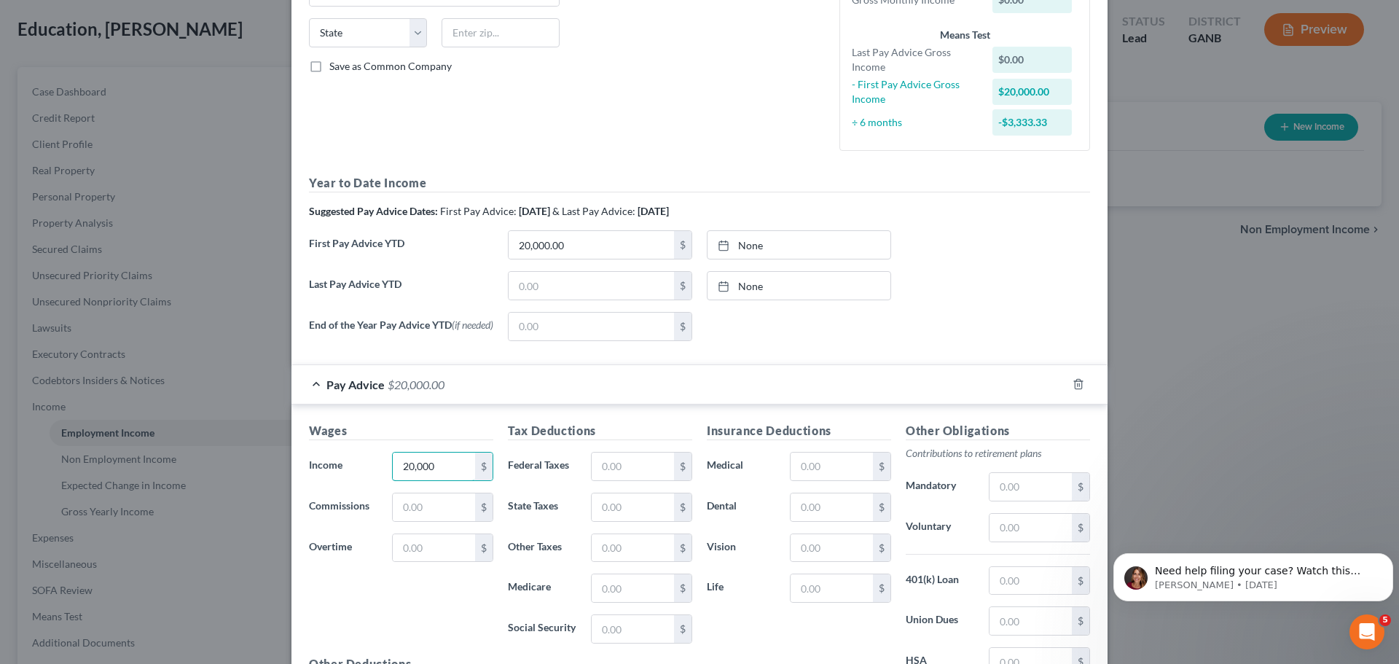
scroll to position [26, 0]
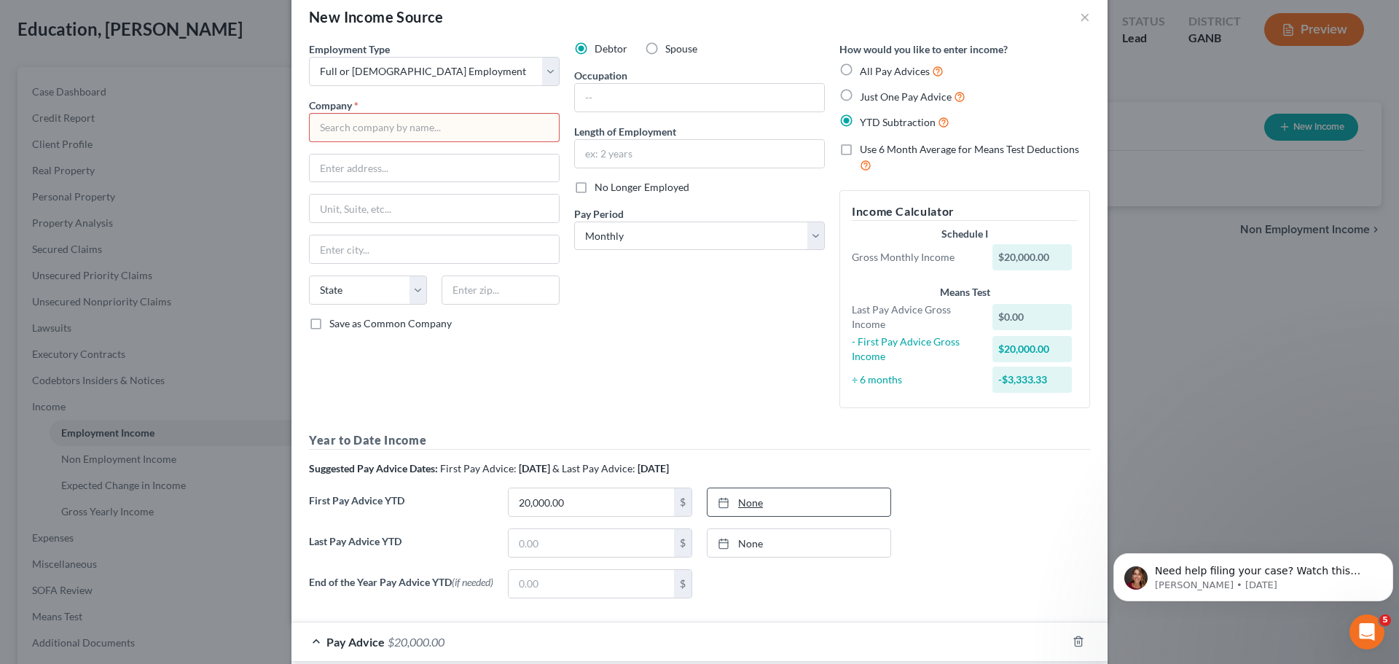
type input "20,000"
type input "9/5/2025"
click at [779, 513] on link "None" at bounding box center [798, 502] width 183 height 28
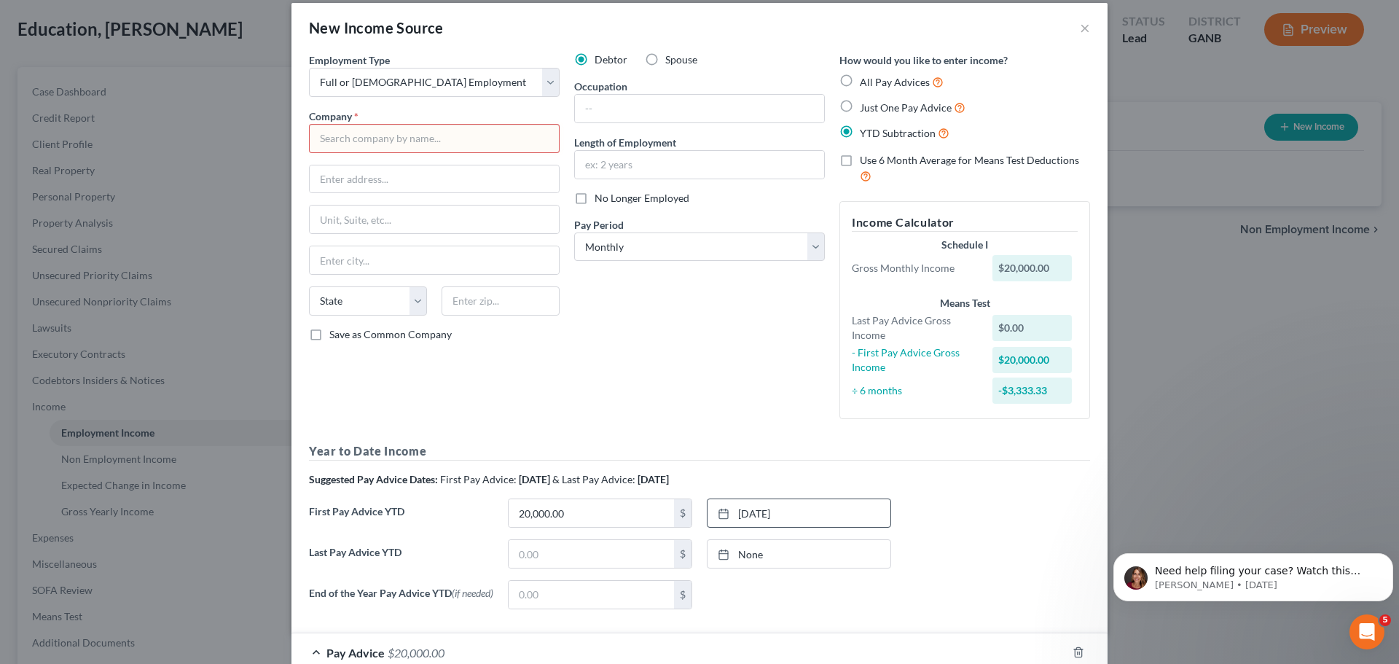
scroll to position [0, 0]
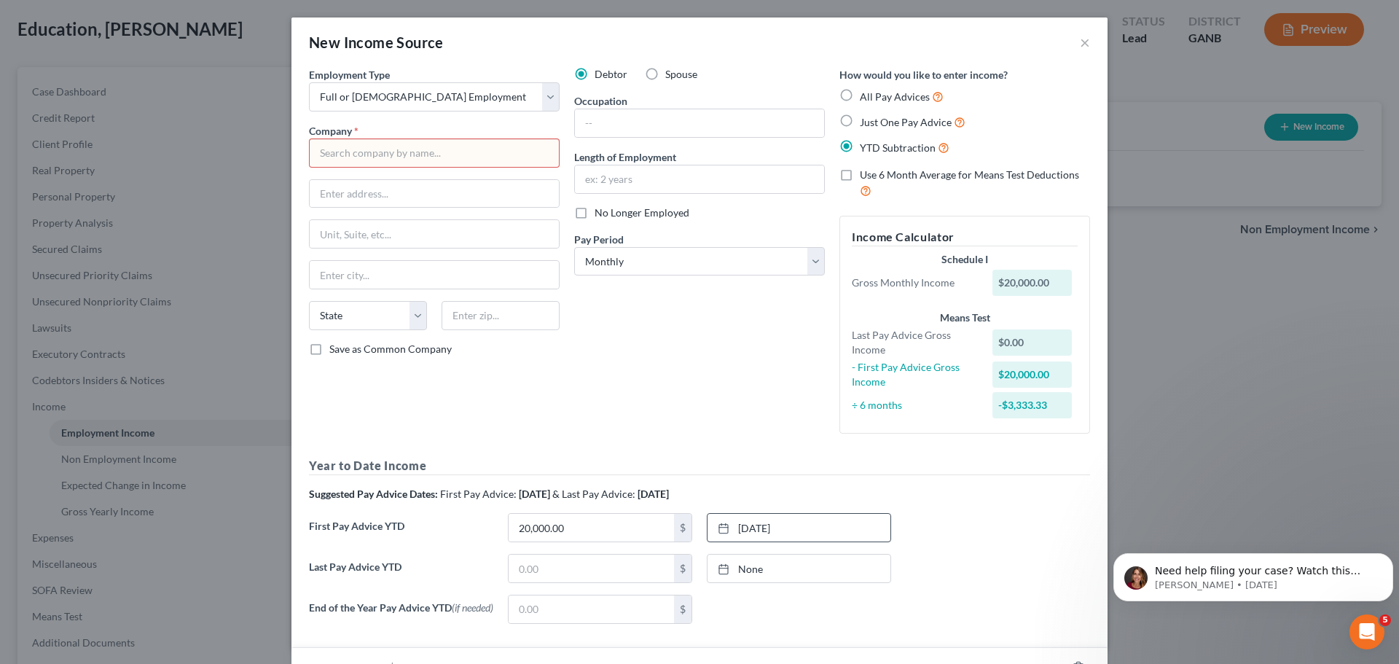
click at [426, 162] on input "text" at bounding box center [434, 152] width 251 height 29
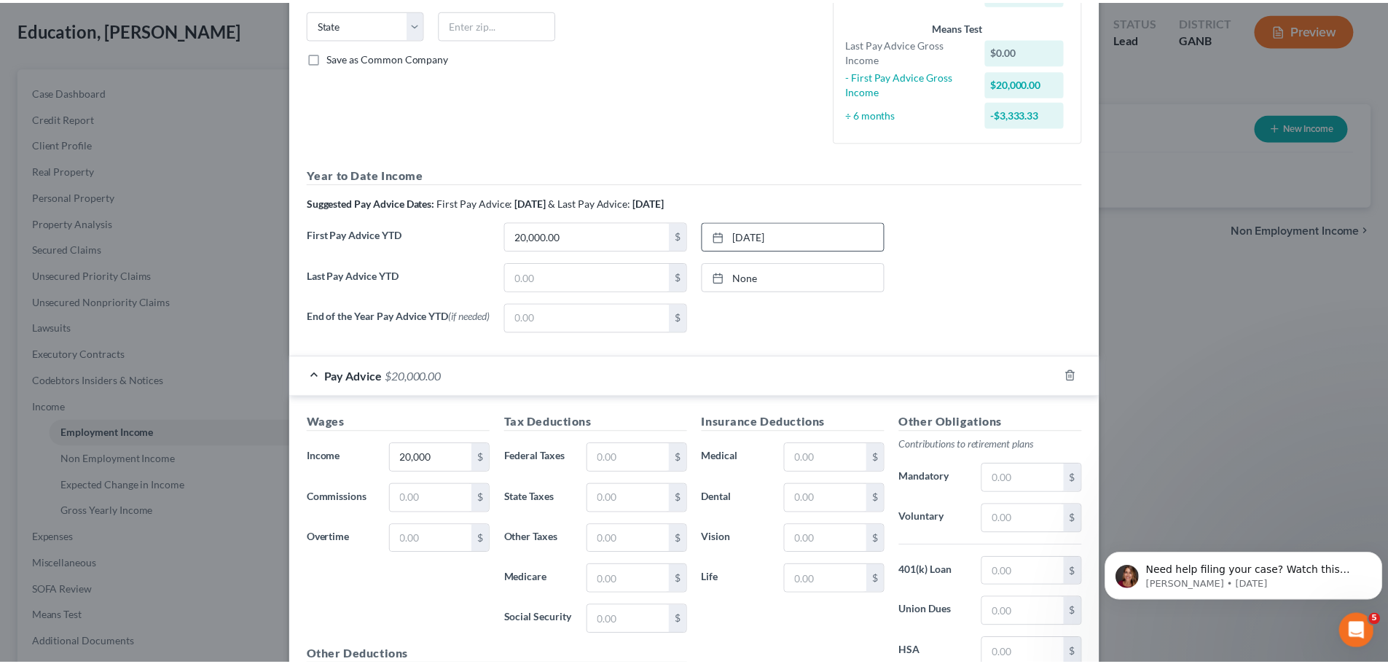
scroll to position [463, 0]
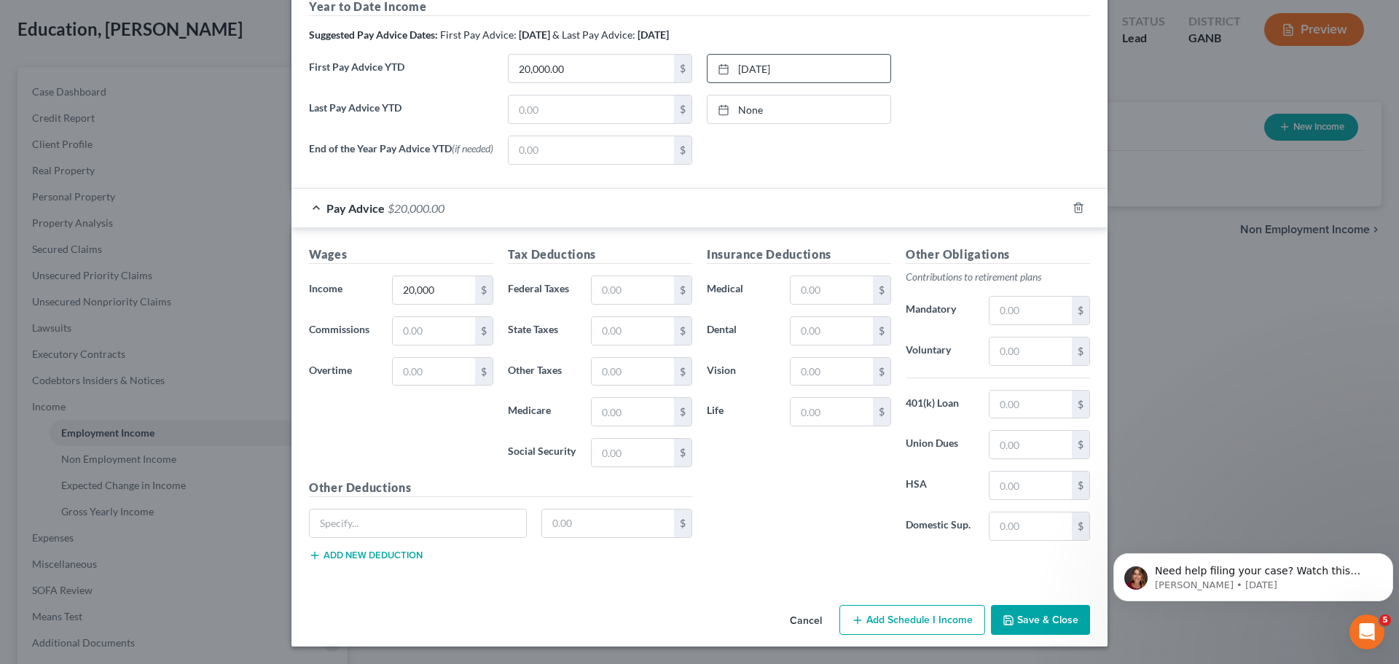
type input "abc"
click at [1005, 614] on icon "button" at bounding box center [1009, 620] width 12 height 12
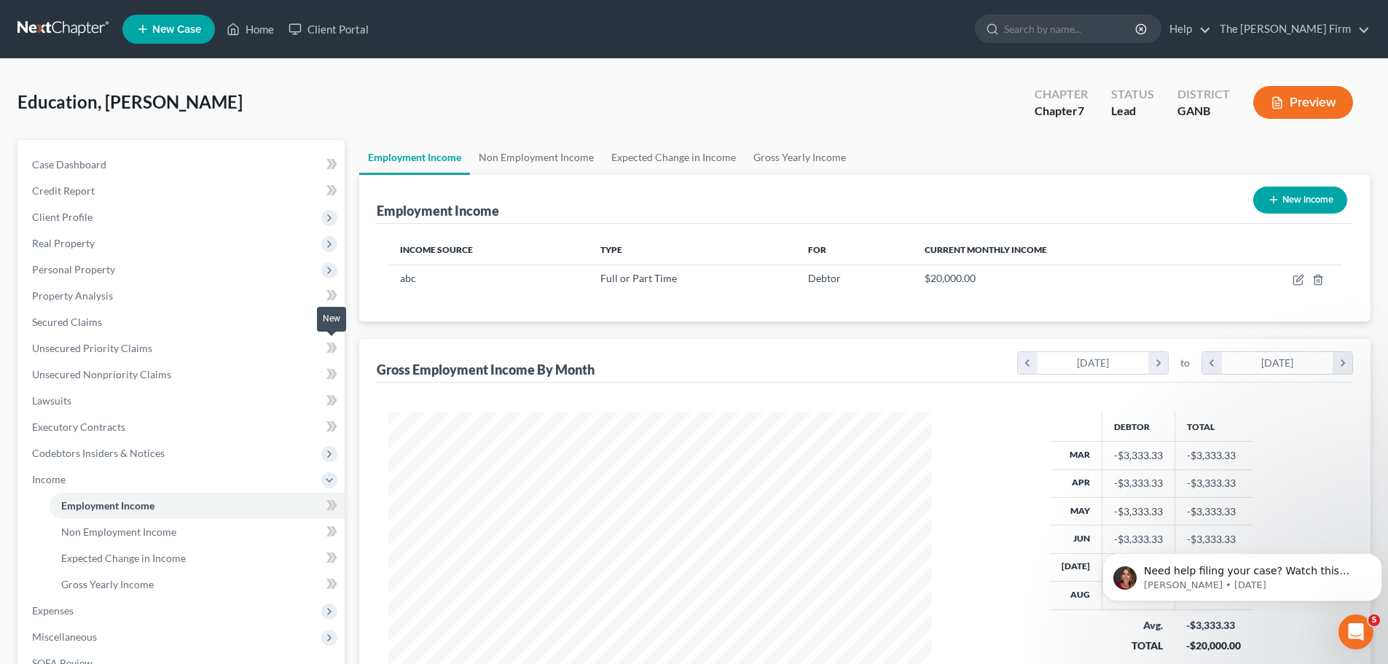
scroll to position [73, 0]
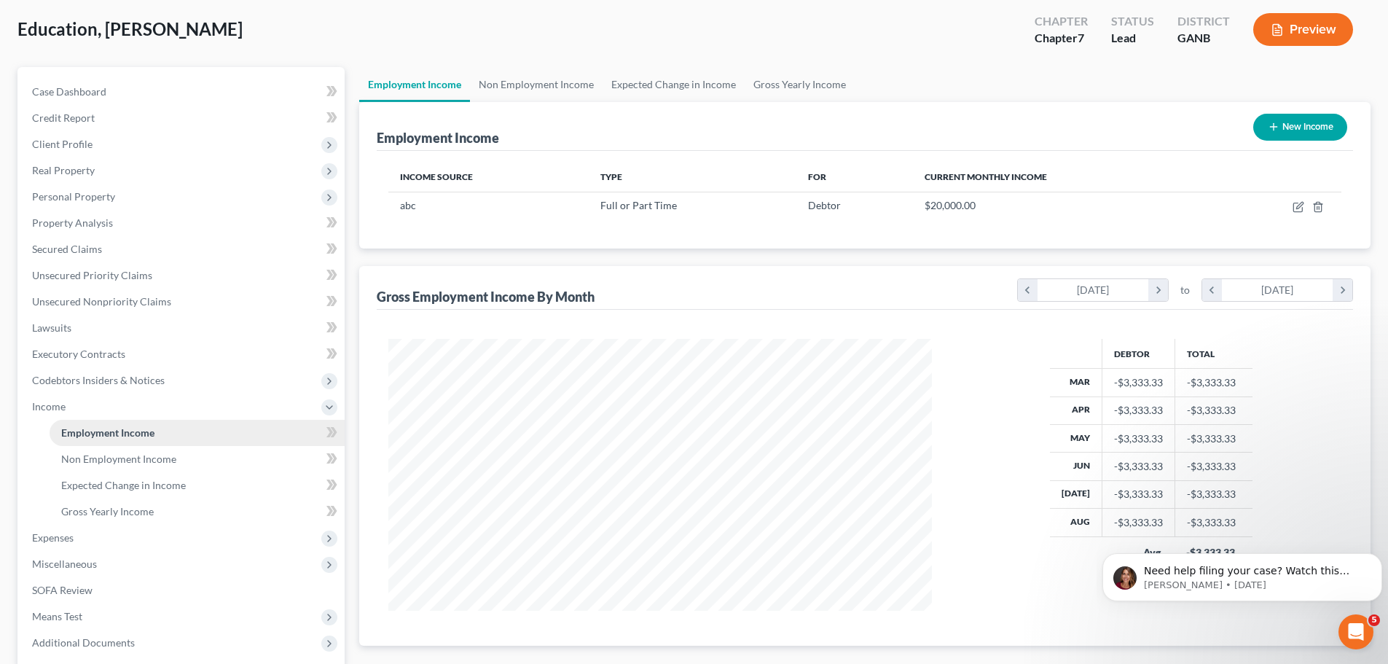
click at [159, 430] on link "Employment Income" at bounding box center [197, 433] width 295 height 26
click at [516, 87] on link "Non Employment Income" at bounding box center [536, 84] width 133 height 35
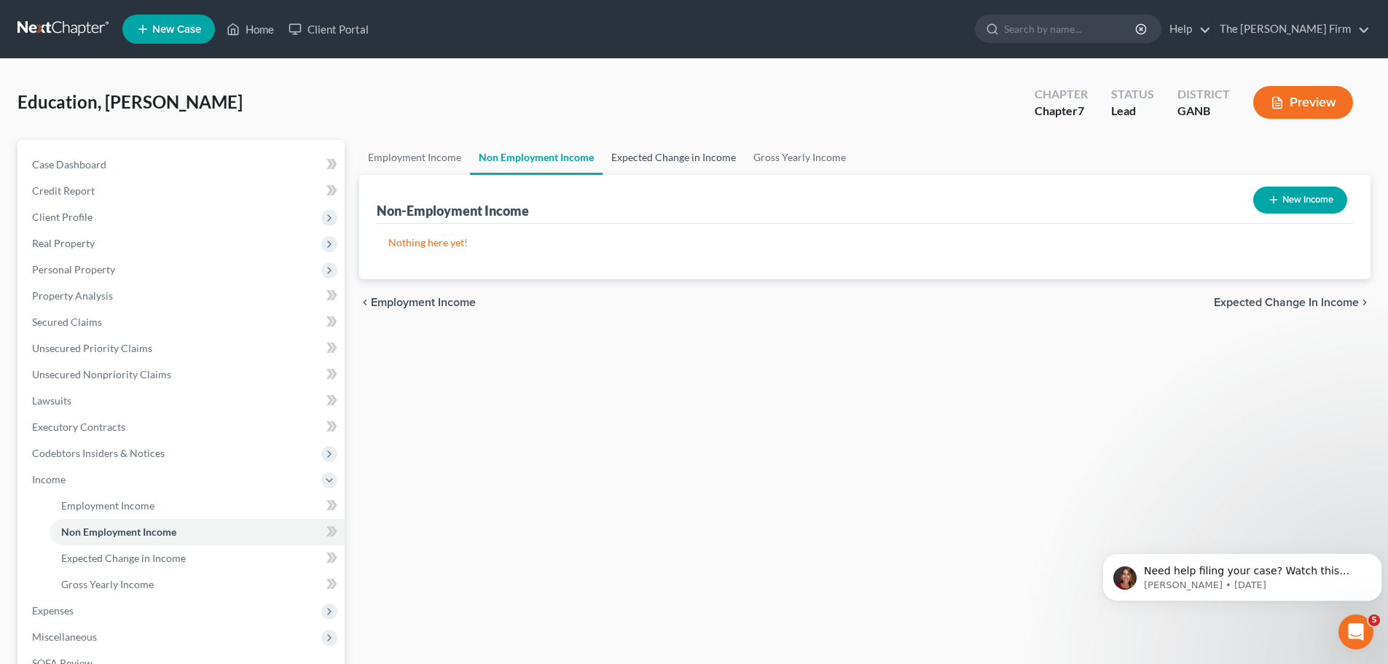
click at [646, 154] on link "Expected Change in Income" at bounding box center [674, 157] width 142 height 35
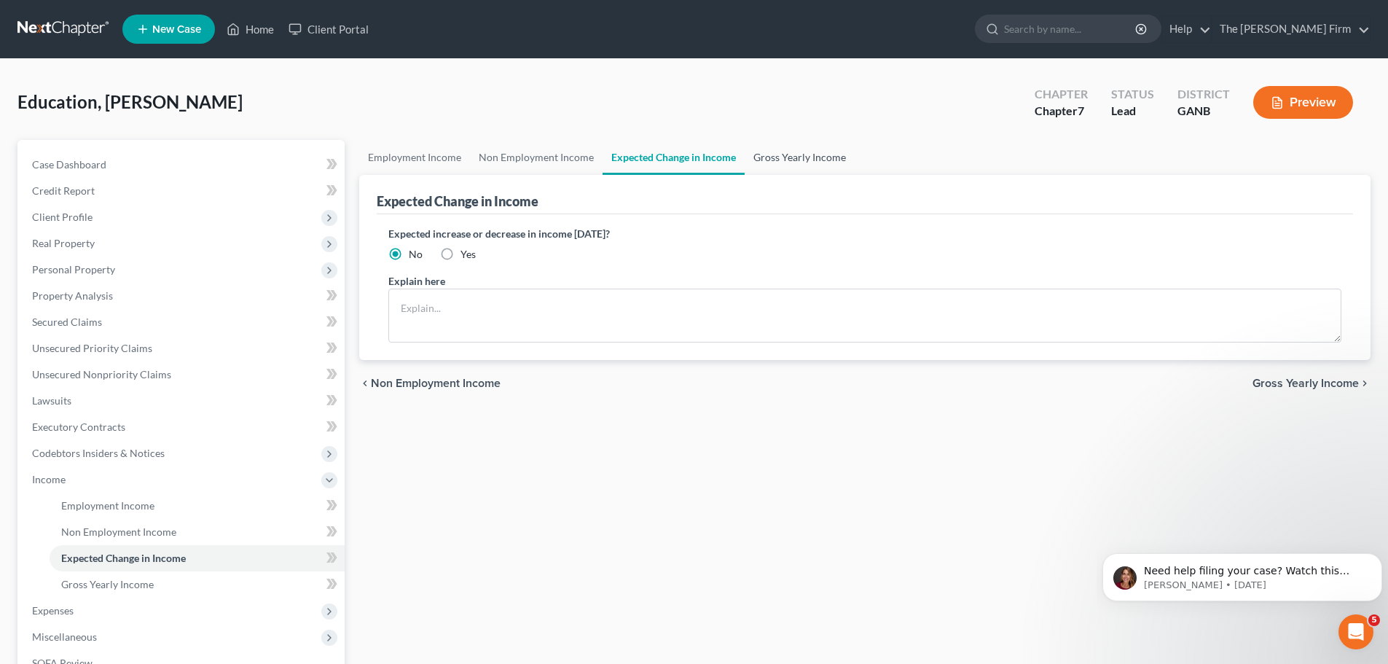
click at [749, 156] on link "Gross Yearly Income" at bounding box center [800, 157] width 110 height 35
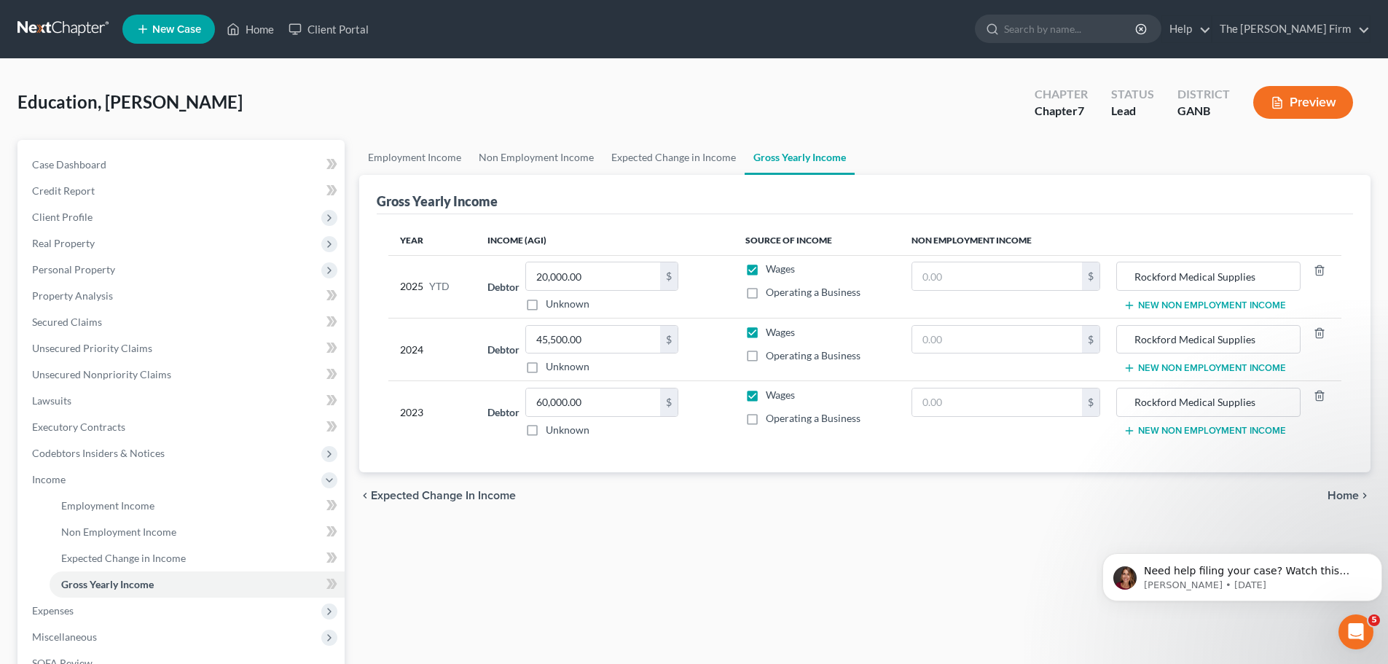
scroll to position [73, 0]
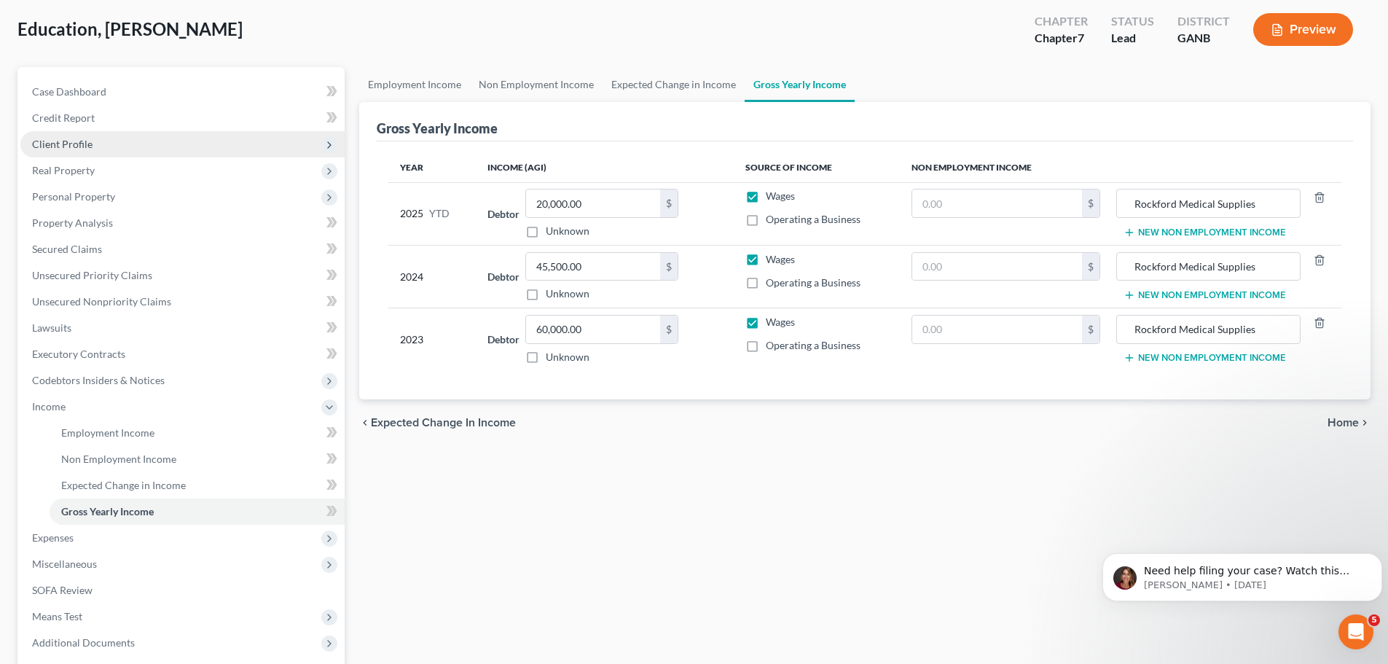
click at [55, 147] on span "Client Profile" at bounding box center [62, 144] width 60 height 12
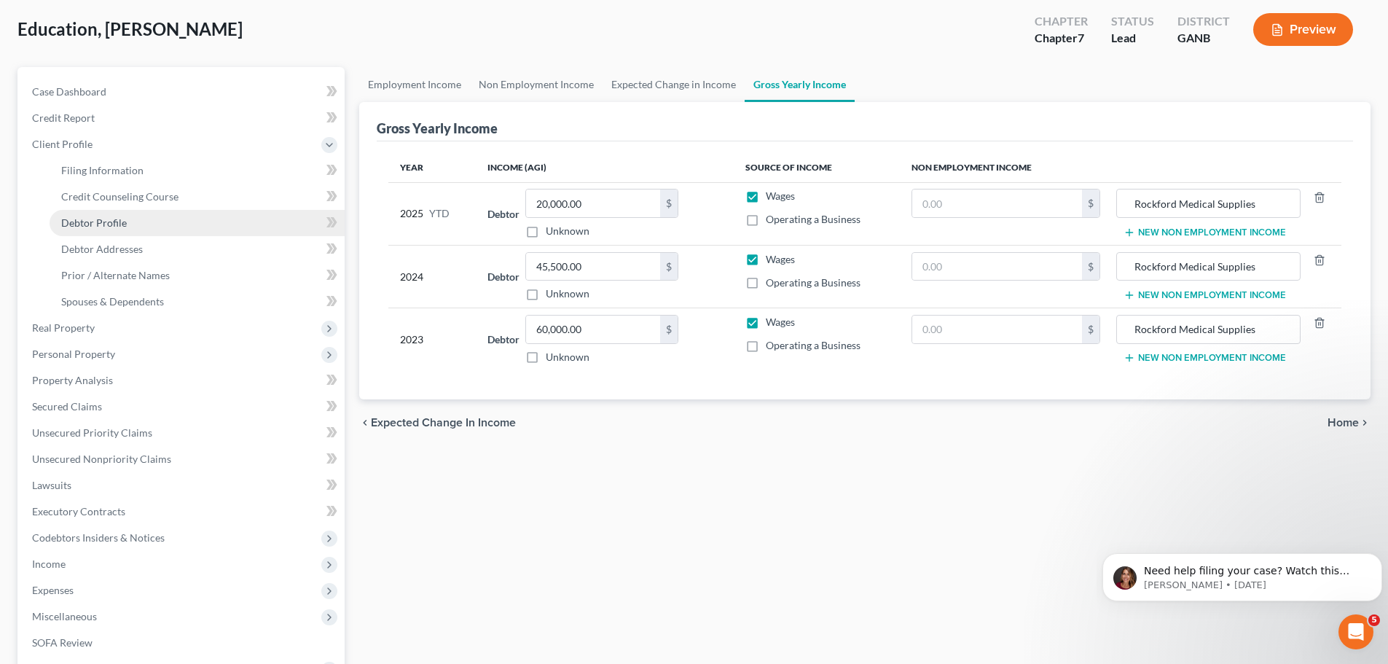
click at [67, 233] on link "Debtor Profile" at bounding box center [197, 223] width 295 height 26
select select "1"
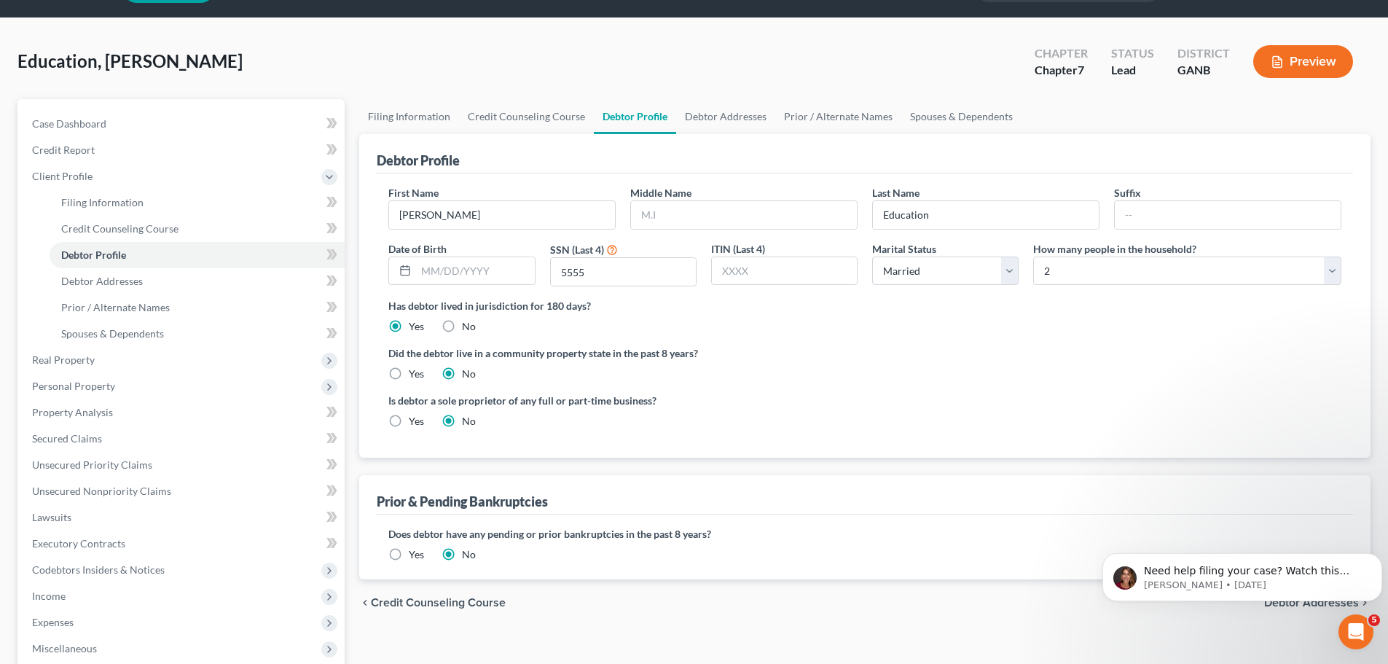
scroll to position [73, 0]
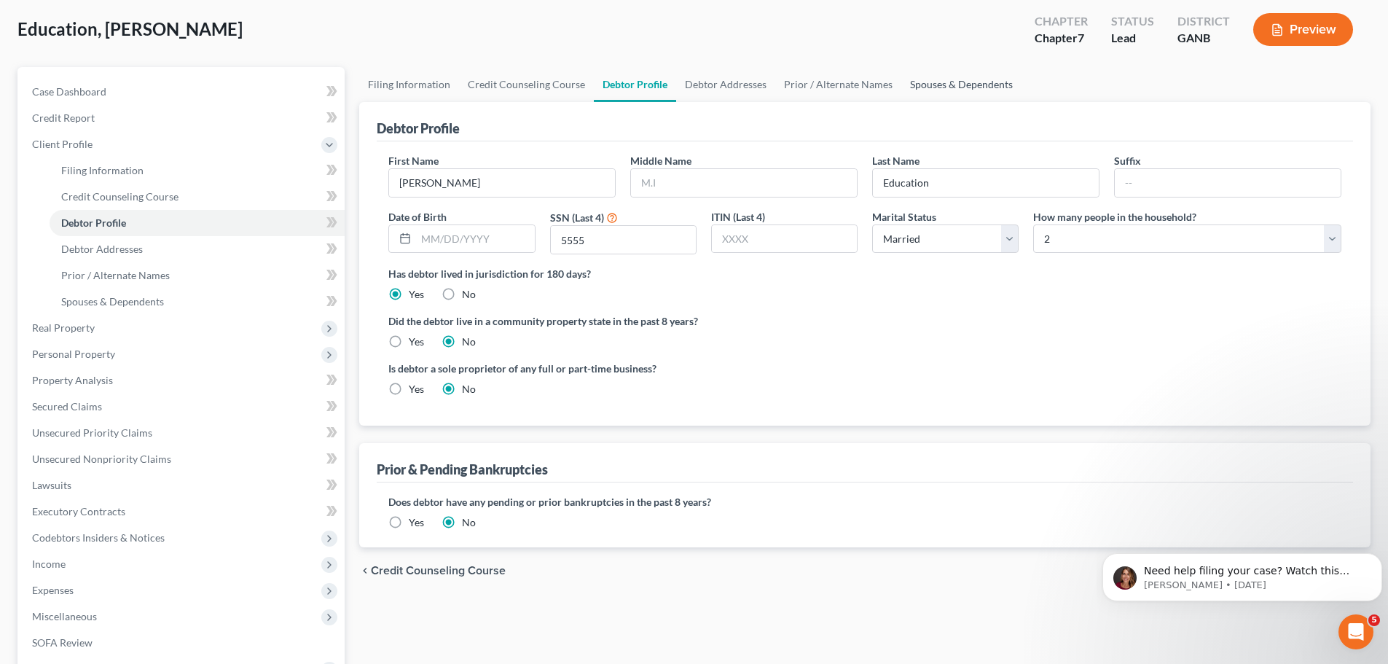
click at [927, 79] on link "Spouses & Dependents" at bounding box center [961, 84] width 120 height 35
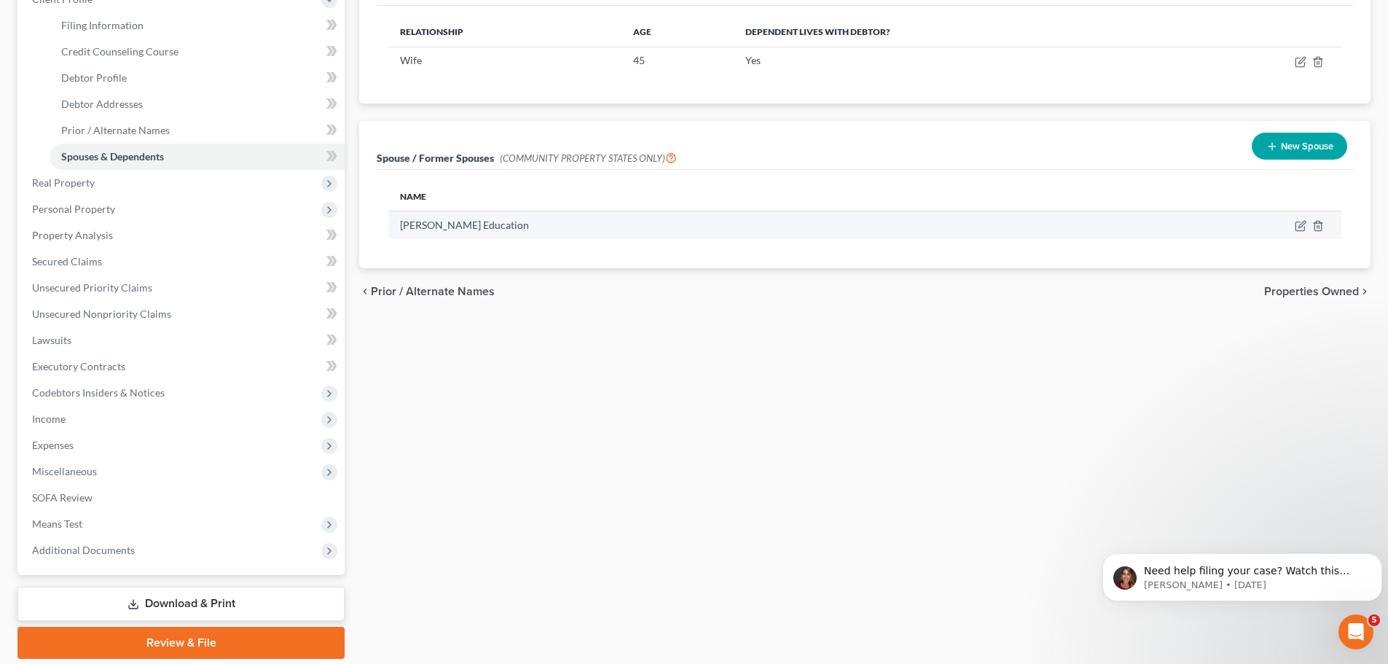
scroll to position [219, 0]
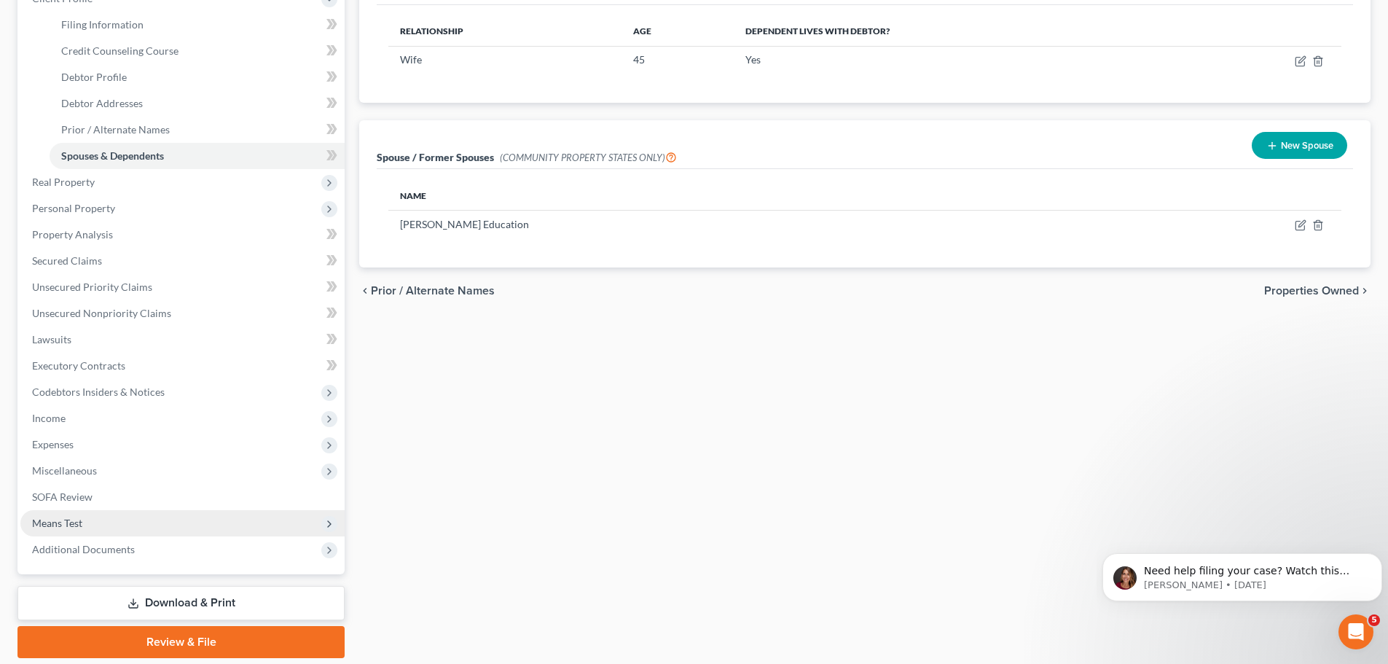
click at [55, 517] on span "Means Test" at bounding box center [57, 523] width 50 height 12
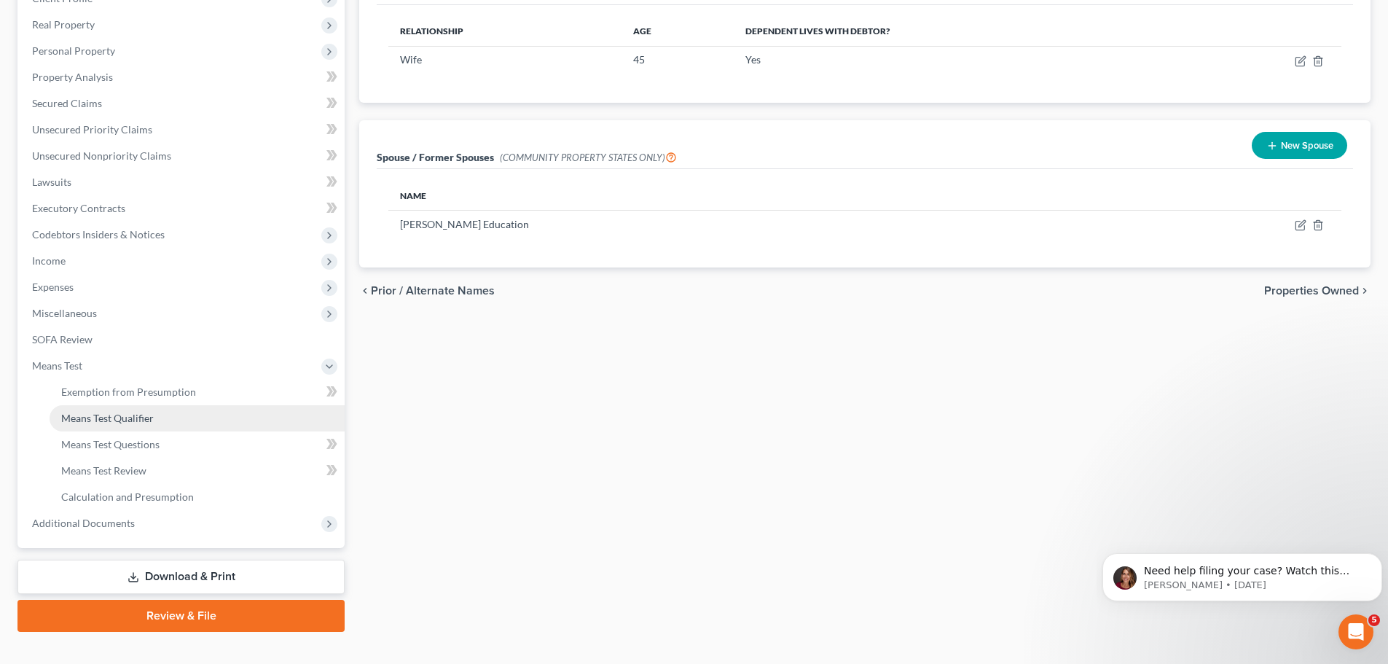
click at [83, 418] on span "Means Test Qualifier" at bounding box center [107, 418] width 93 height 12
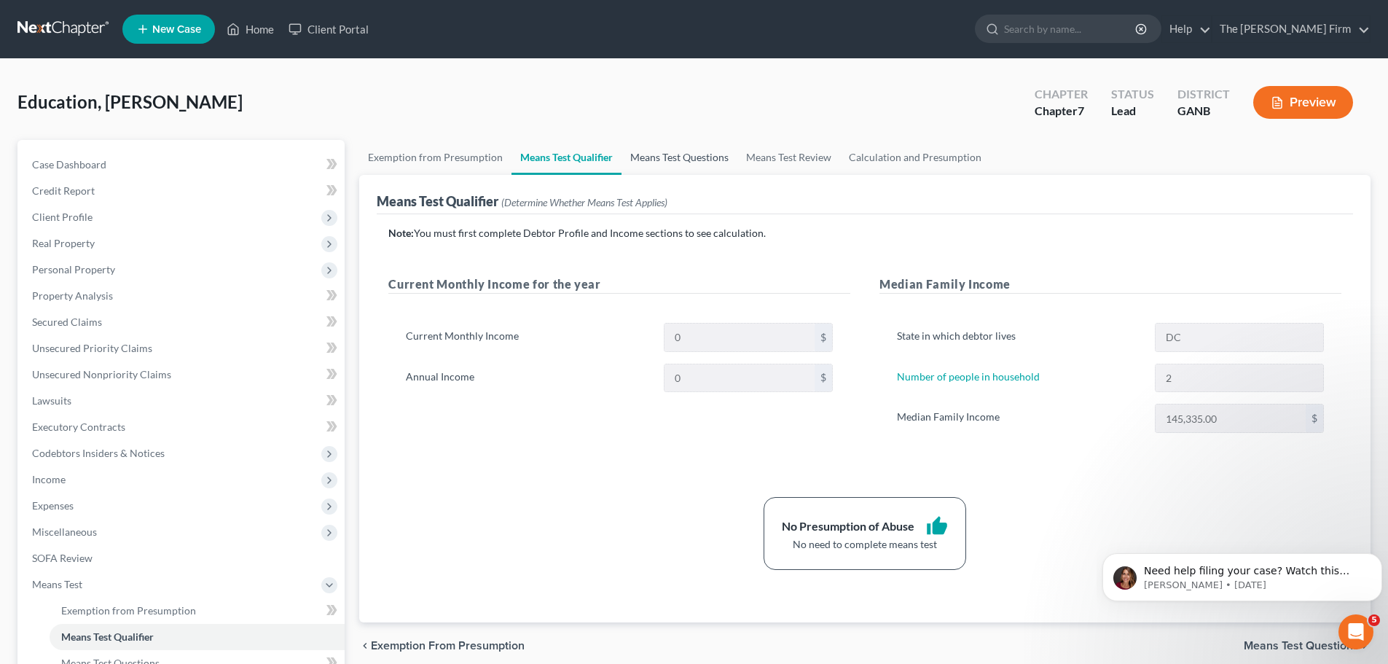
click at [706, 161] on link "Means Test Questions" at bounding box center [679, 157] width 116 height 35
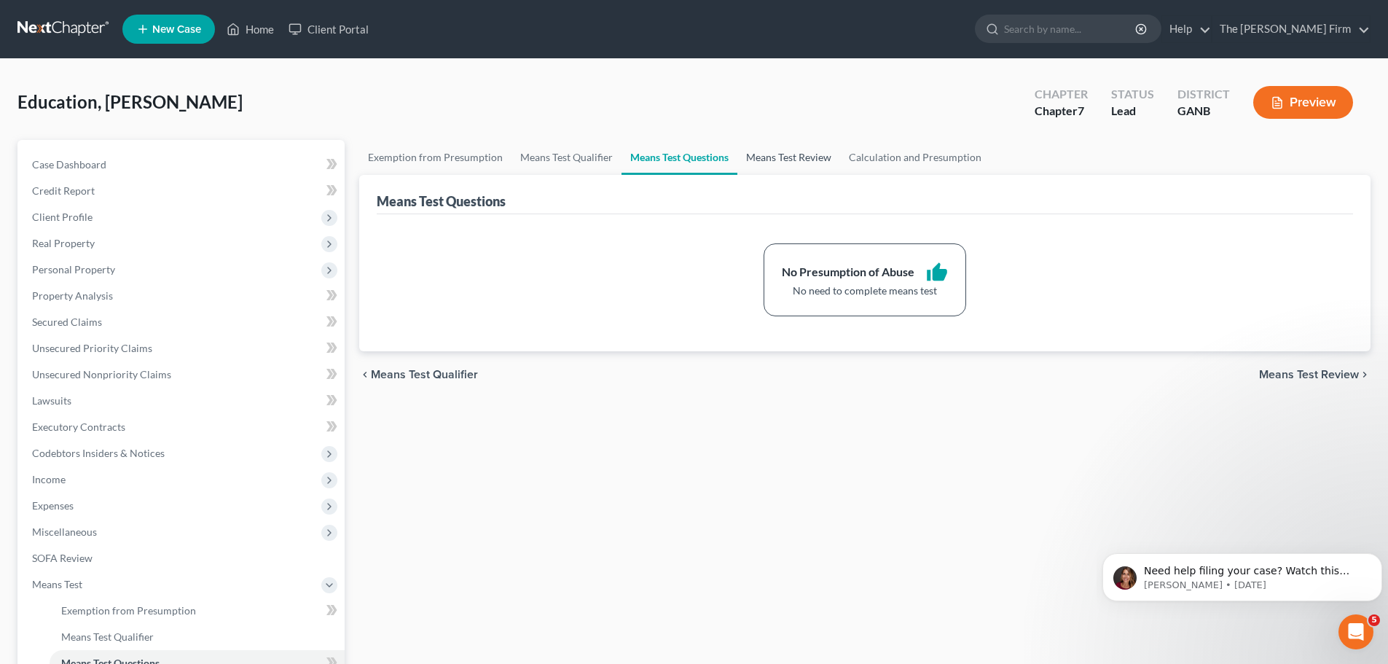
click at [761, 157] on link "Means Test Review" at bounding box center [788, 157] width 103 height 35
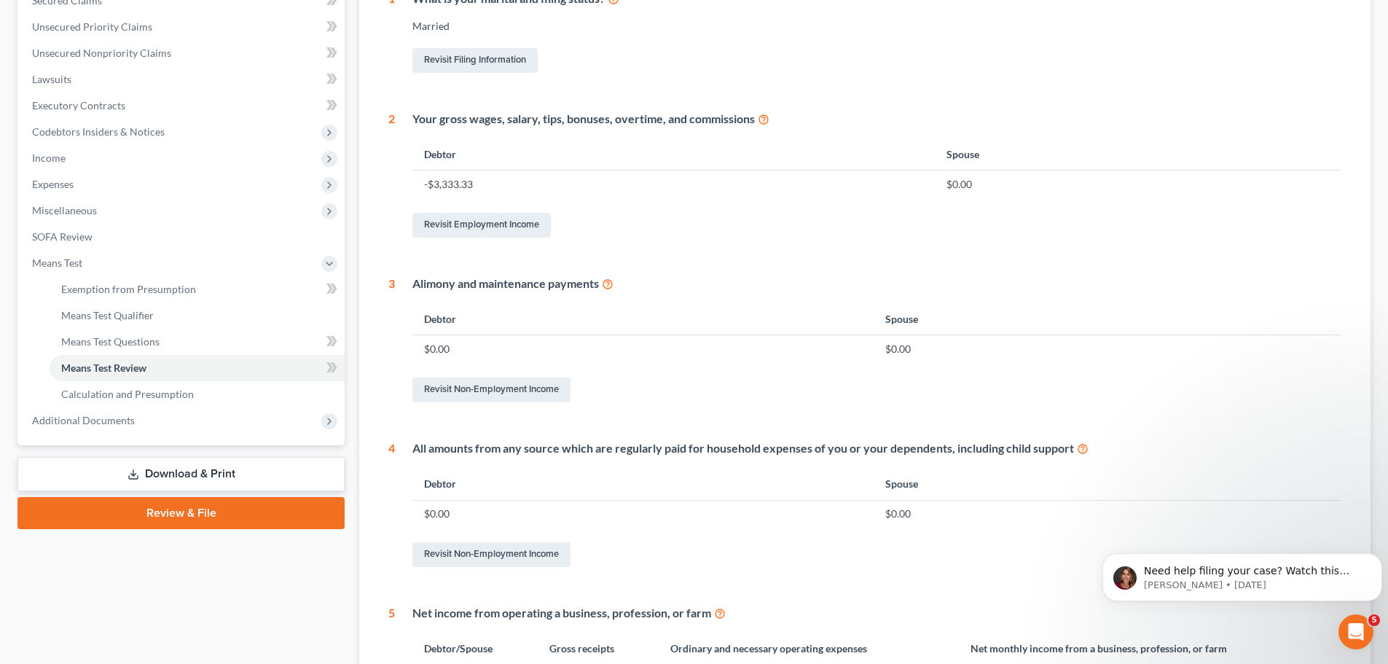
scroll to position [364, 0]
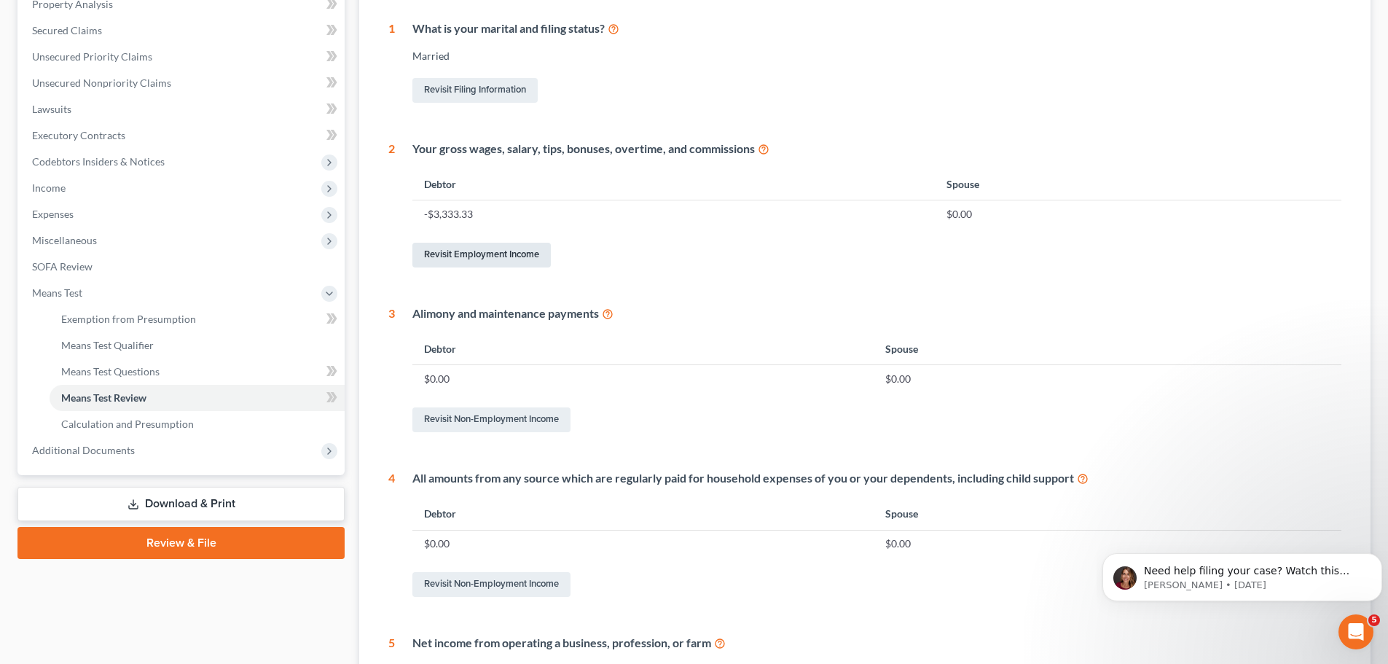
click at [479, 248] on link "Revisit Employment Income" at bounding box center [481, 255] width 138 height 25
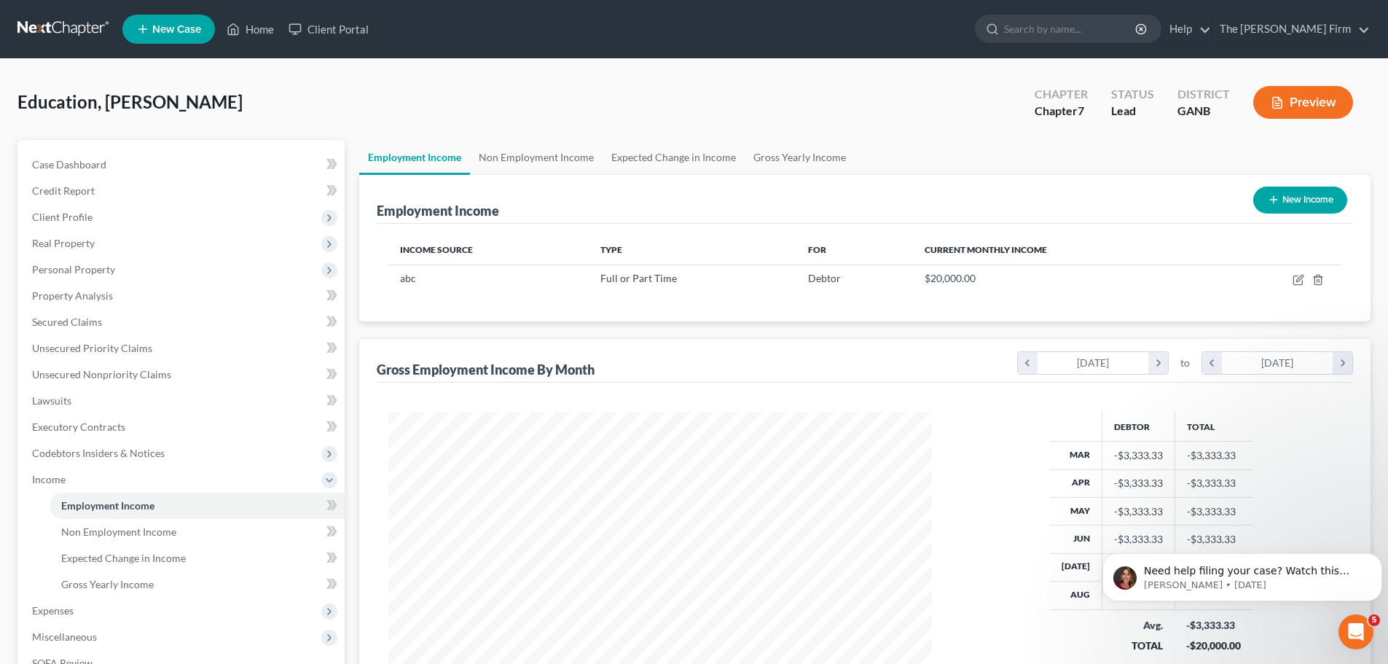
click at [1304, 208] on button "New Income" at bounding box center [1300, 200] width 94 height 27
select select "0"
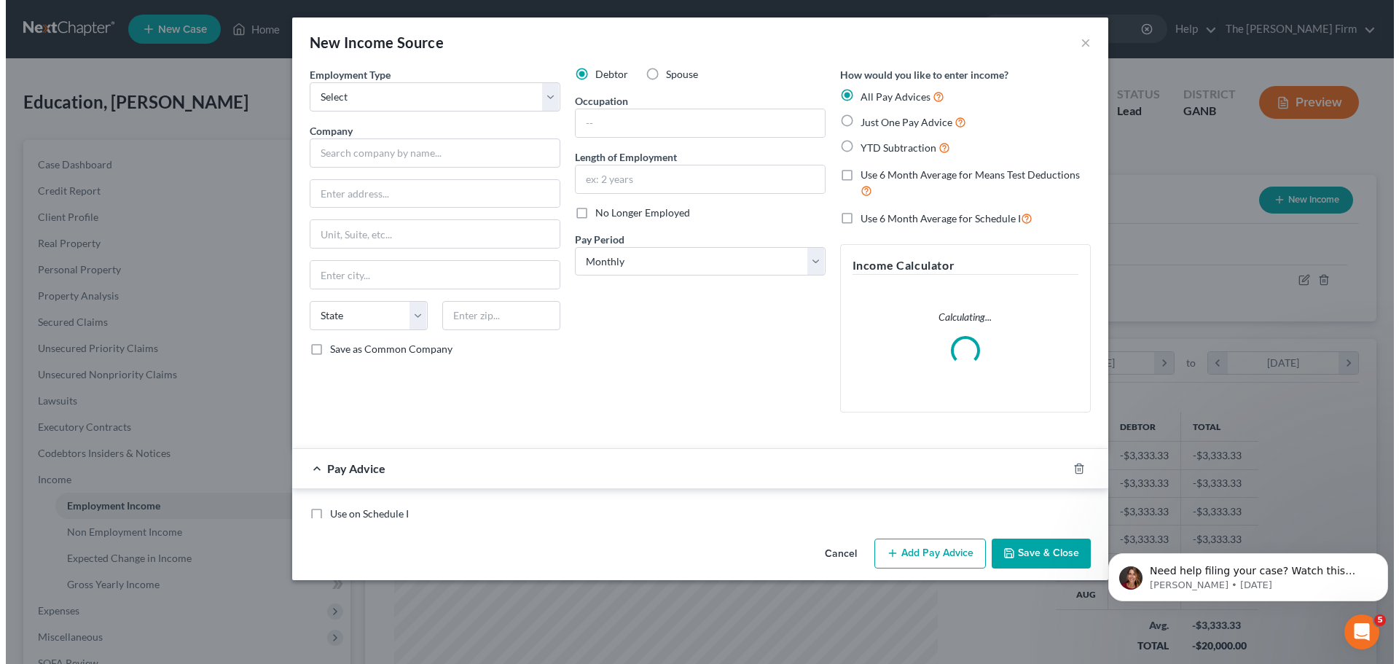
scroll to position [274, 578]
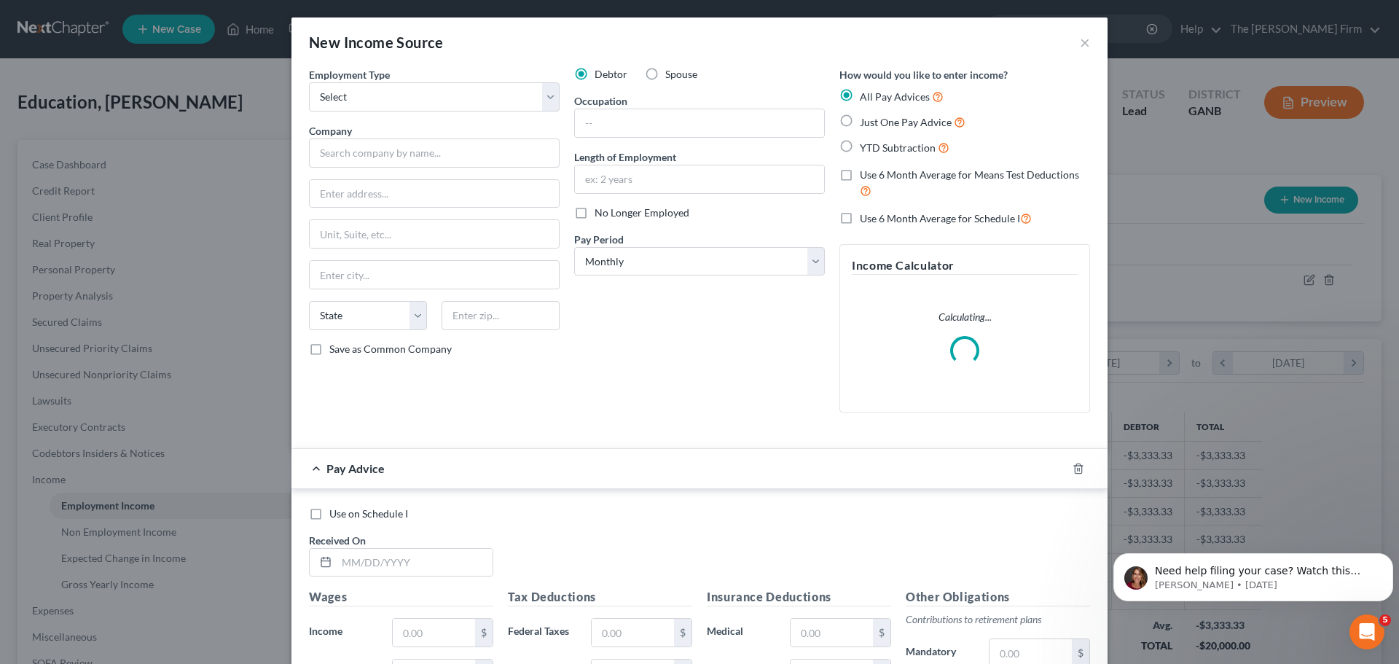
click at [665, 75] on label "Spouse" at bounding box center [681, 74] width 32 height 15
click at [671, 75] on input "Spouse" at bounding box center [675, 71] width 9 height 9
radio input "true"
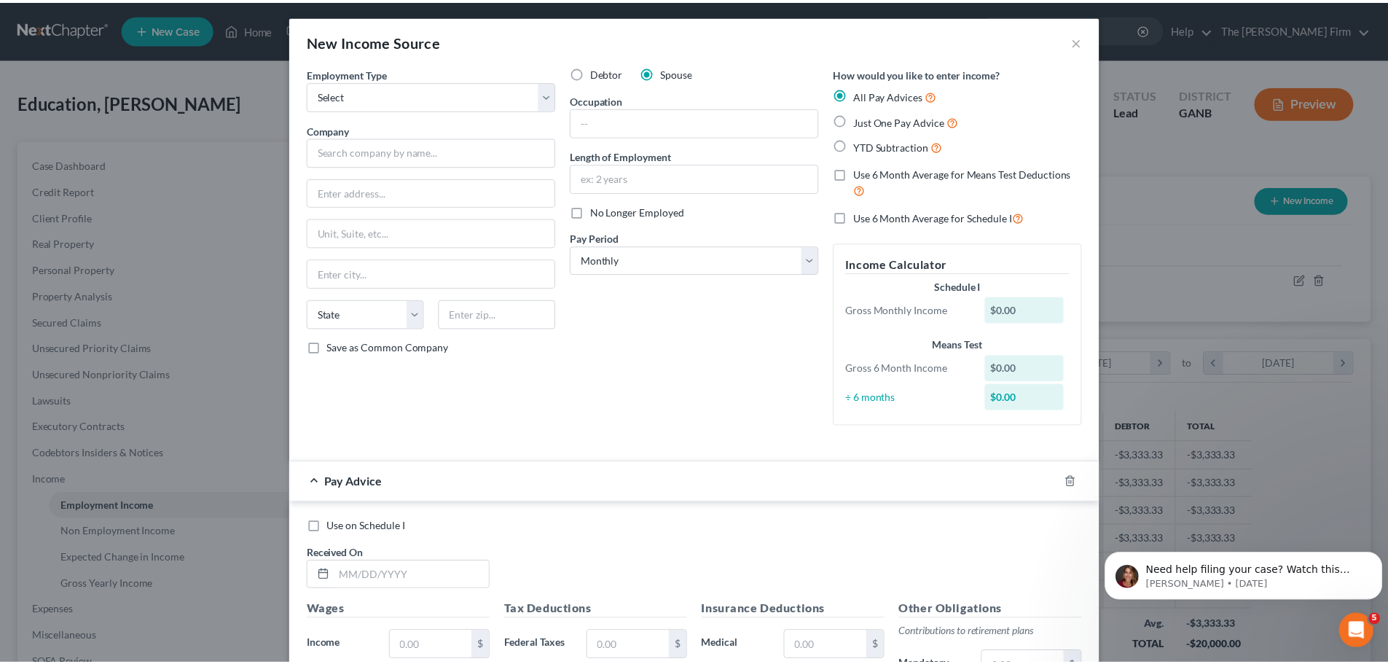
scroll to position [0, 0]
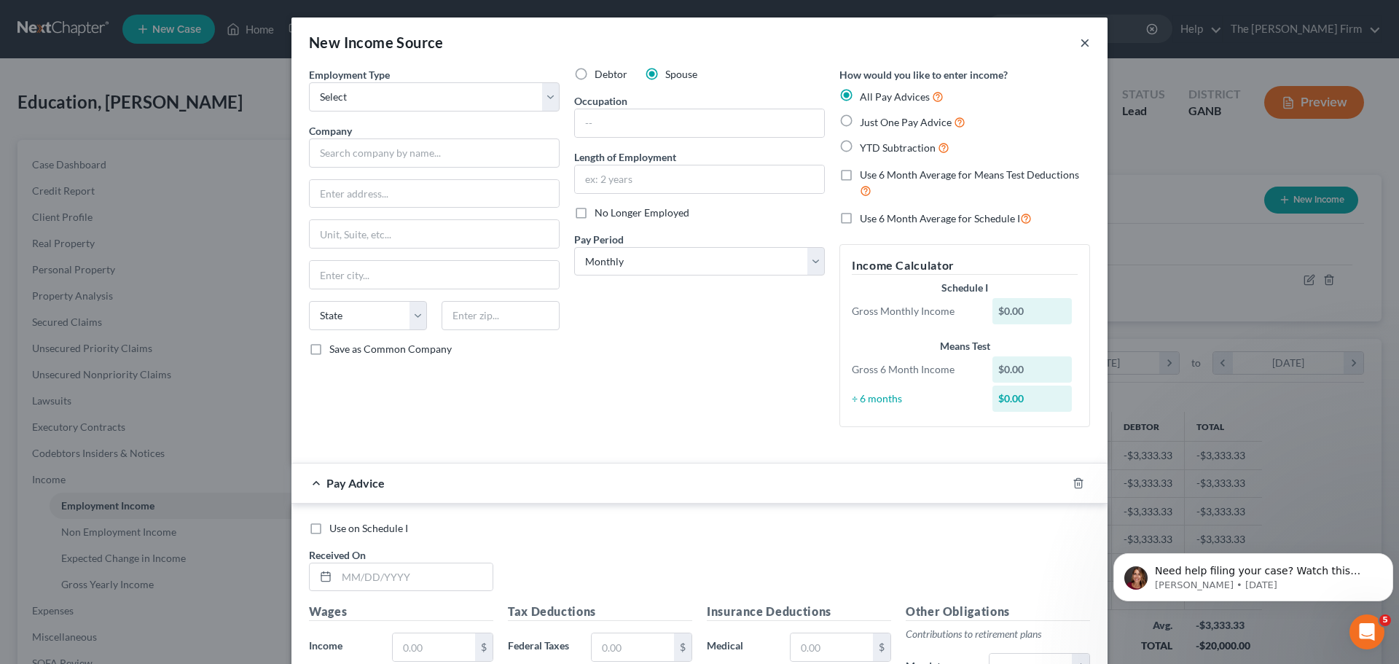
click at [1084, 42] on button "×" at bounding box center [1085, 42] width 10 height 17
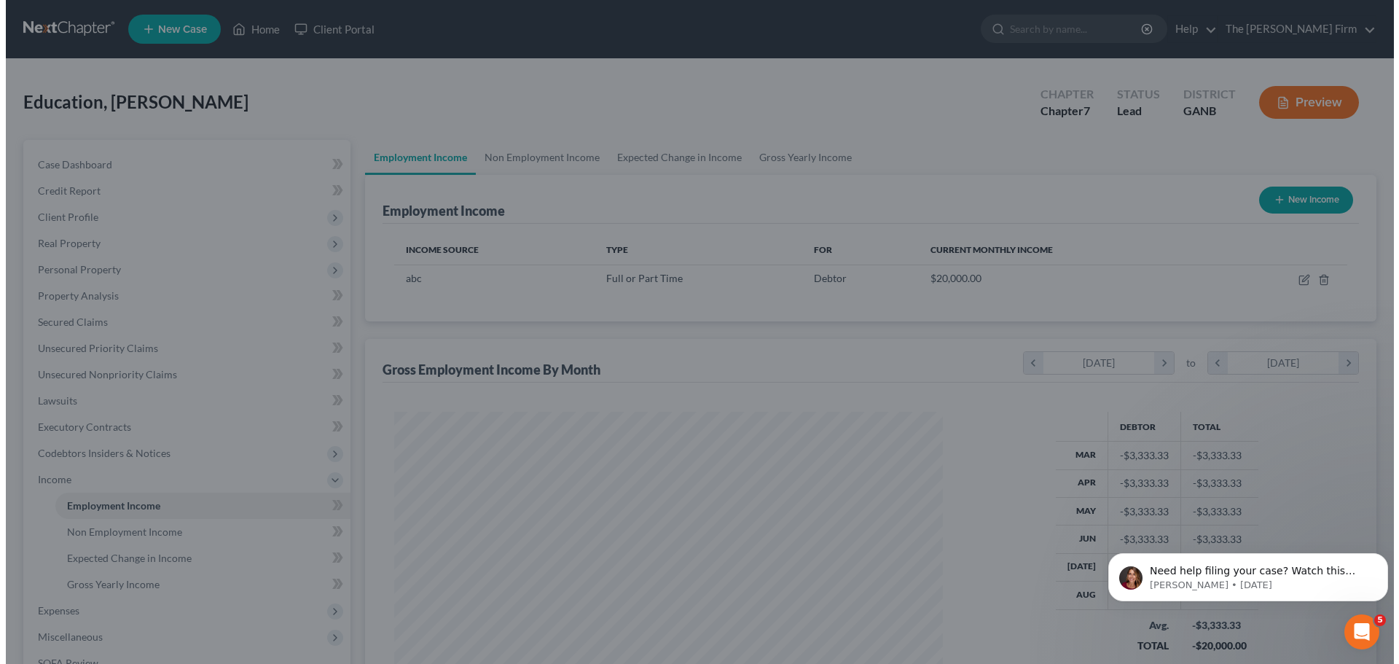
scroll to position [728329, 728028]
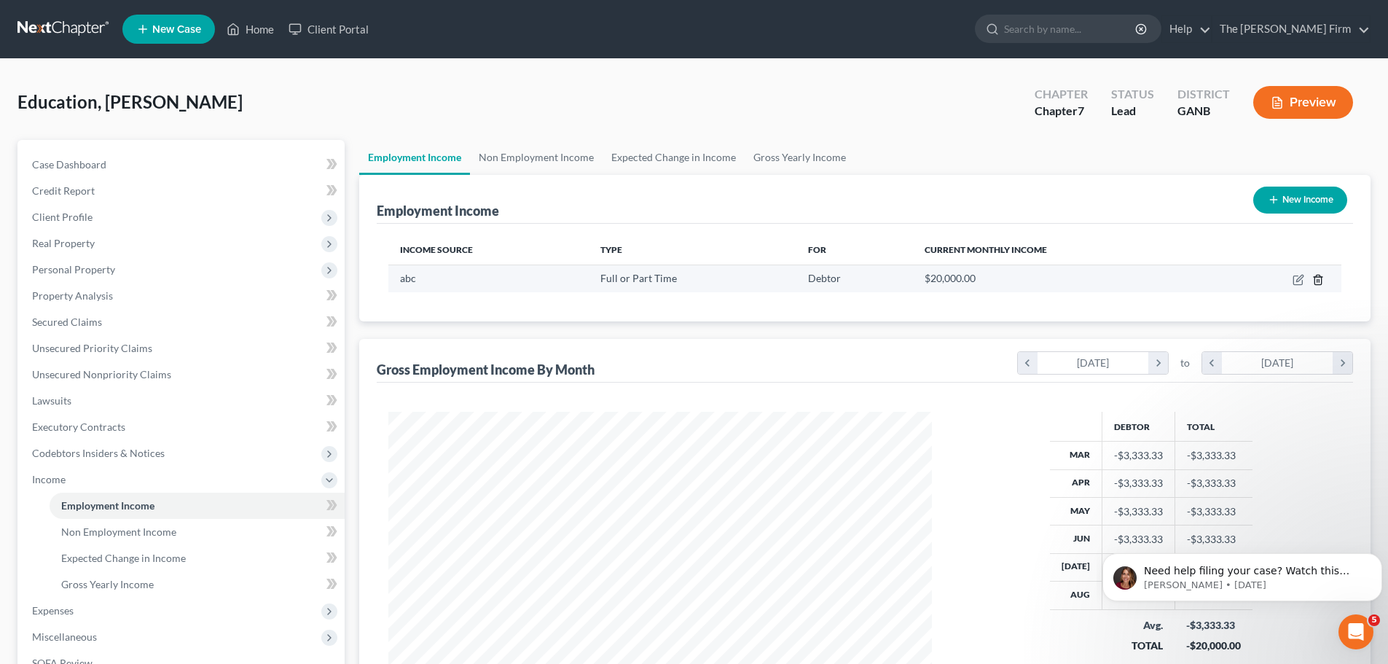
click at [1321, 278] on icon "button" at bounding box center [1317, 279] width 7 height 9
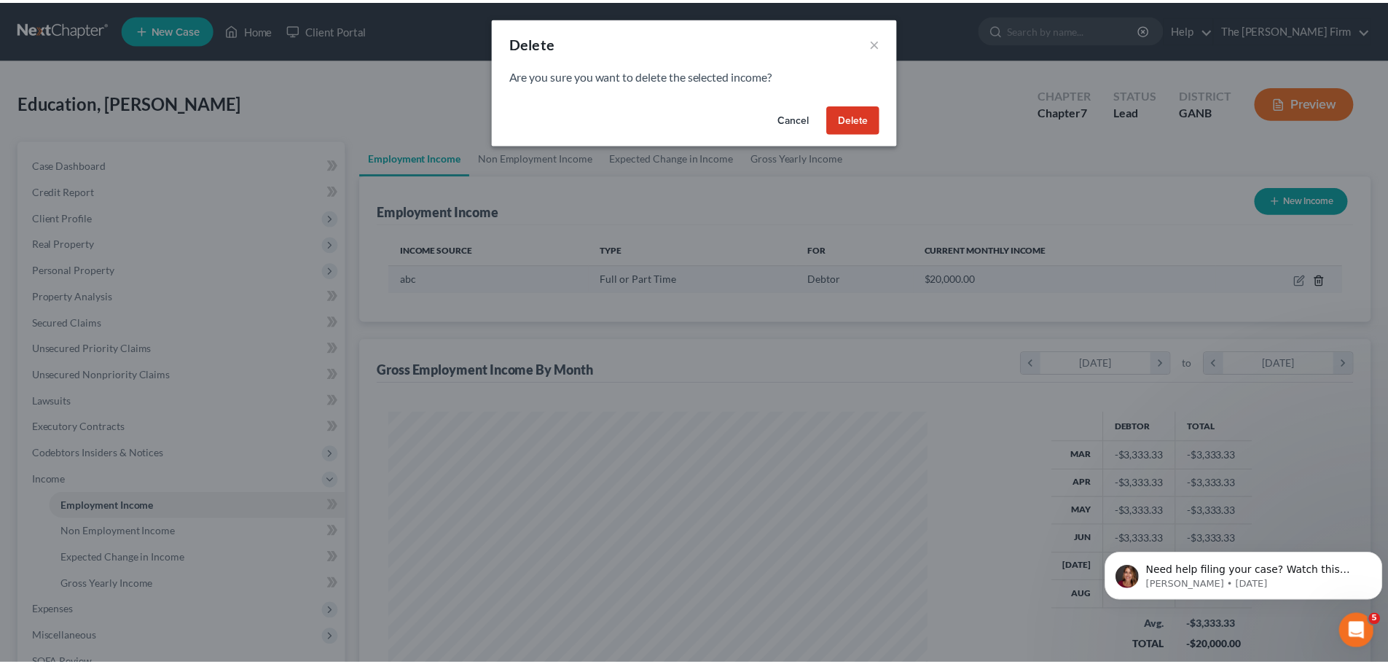
scroll to position [274, 578]
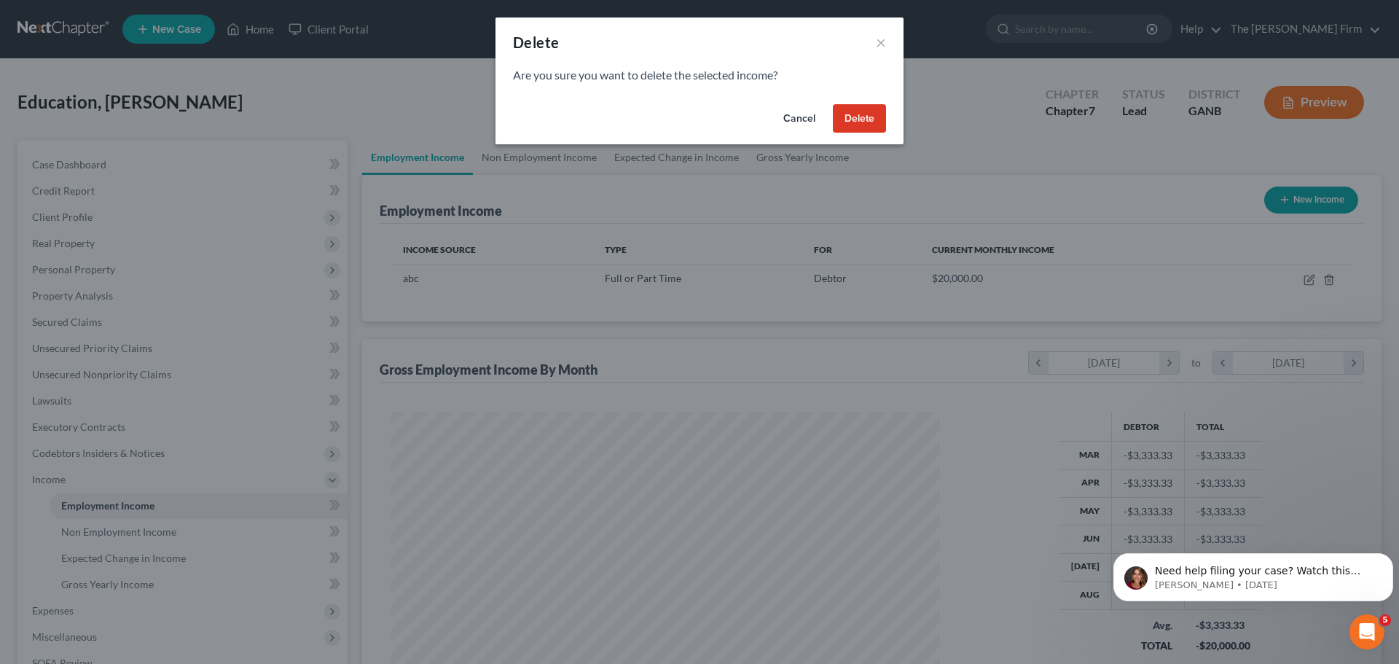
click at [861, 125] on button "Delete" at bounding box center [859, 118] width 53 height 29
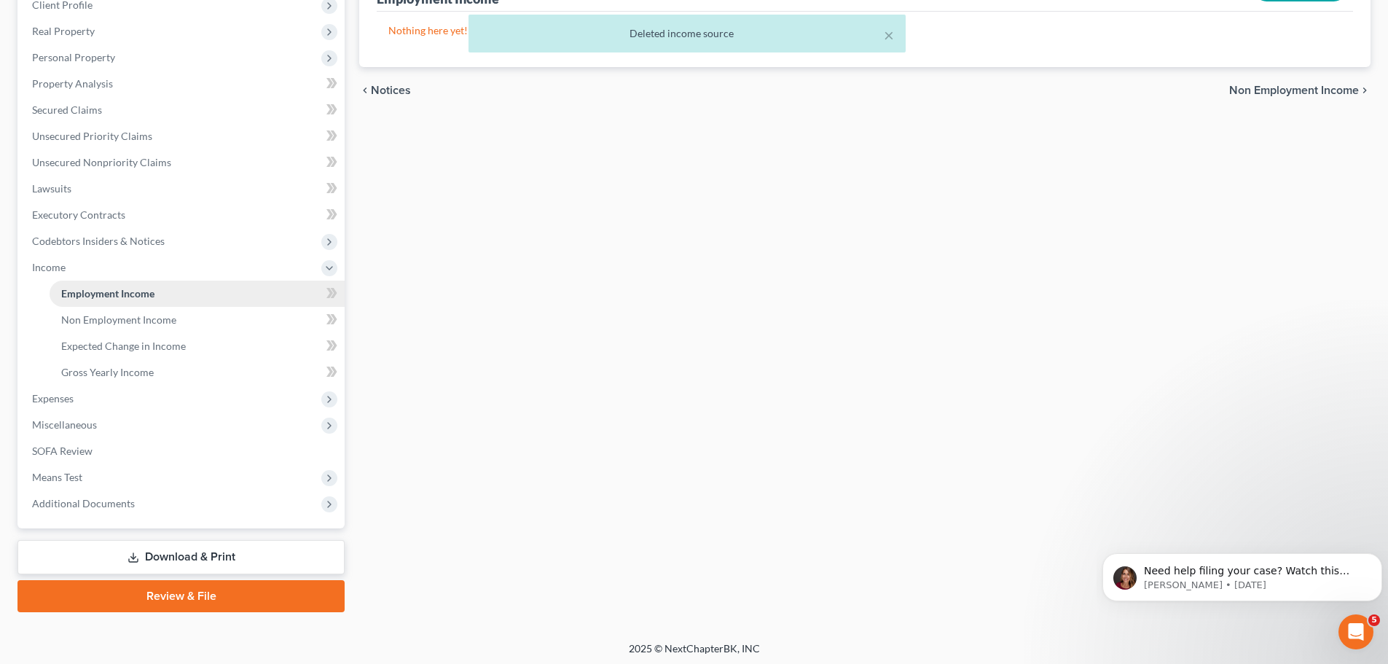
scroll to position [216, 0]
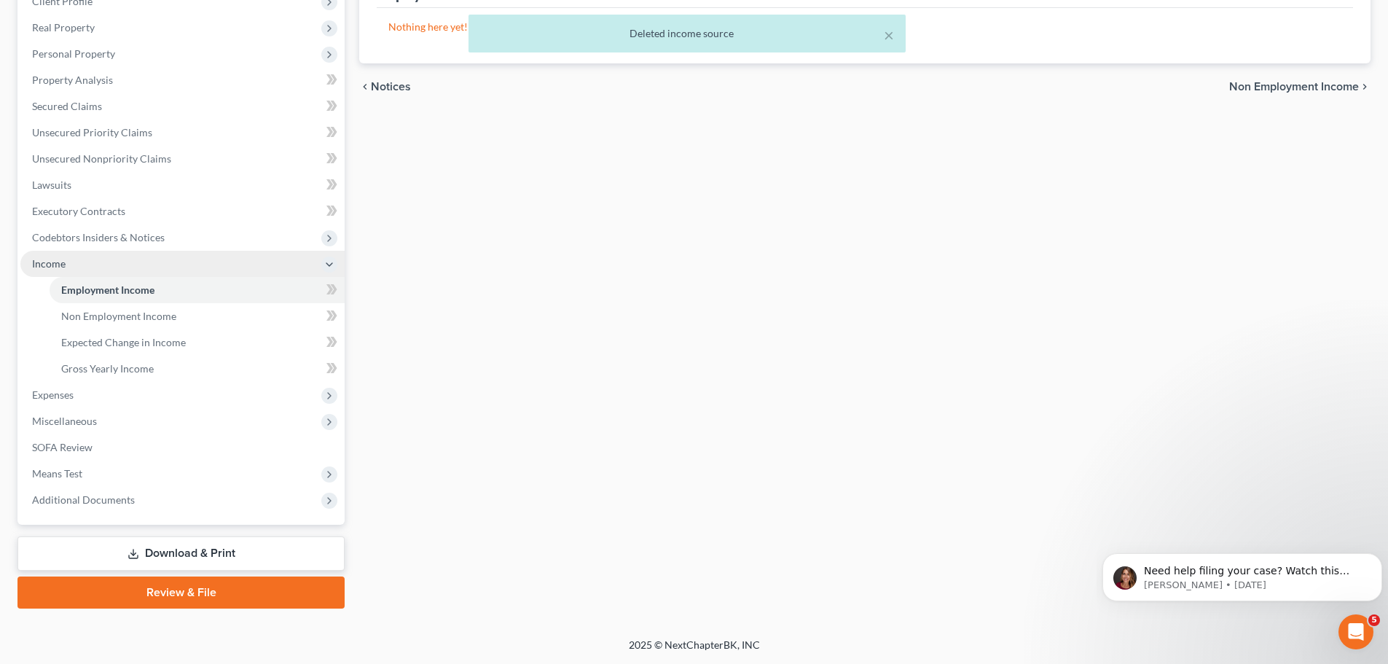
click at [323, 259] on icon at bounding box center [329, 264] width 16 height 16
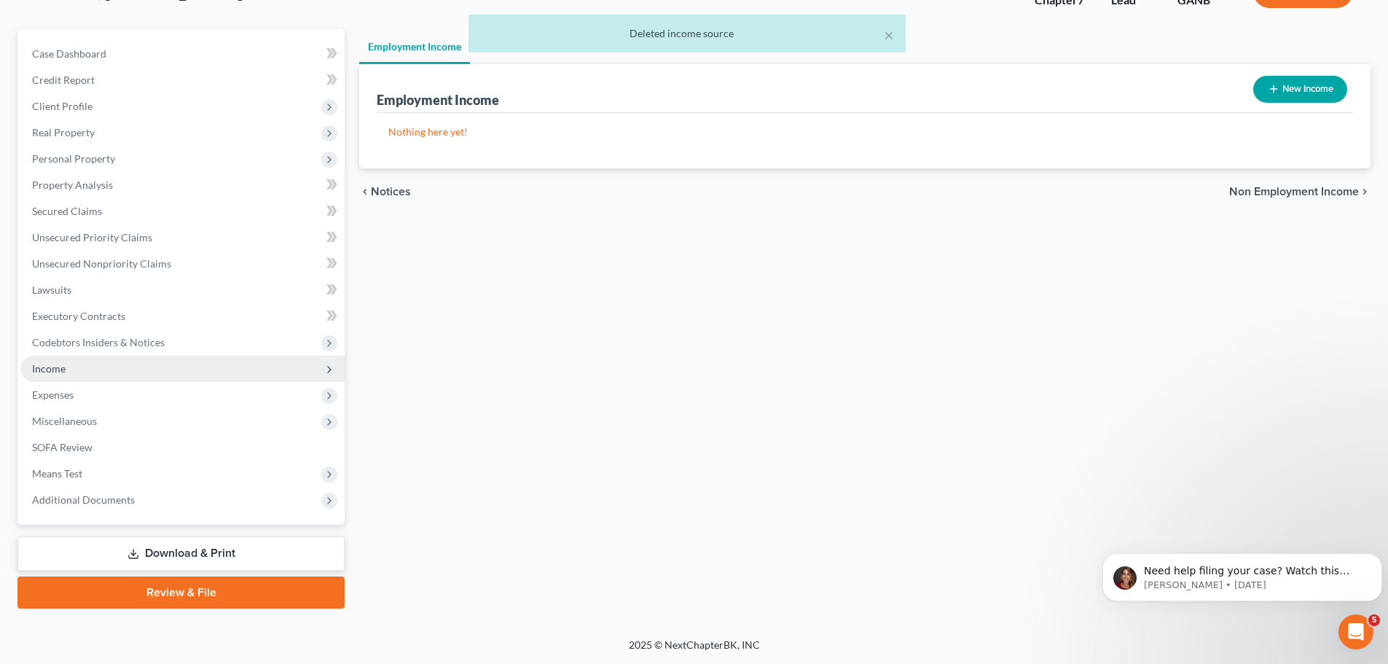
scroll to position [111, 0]
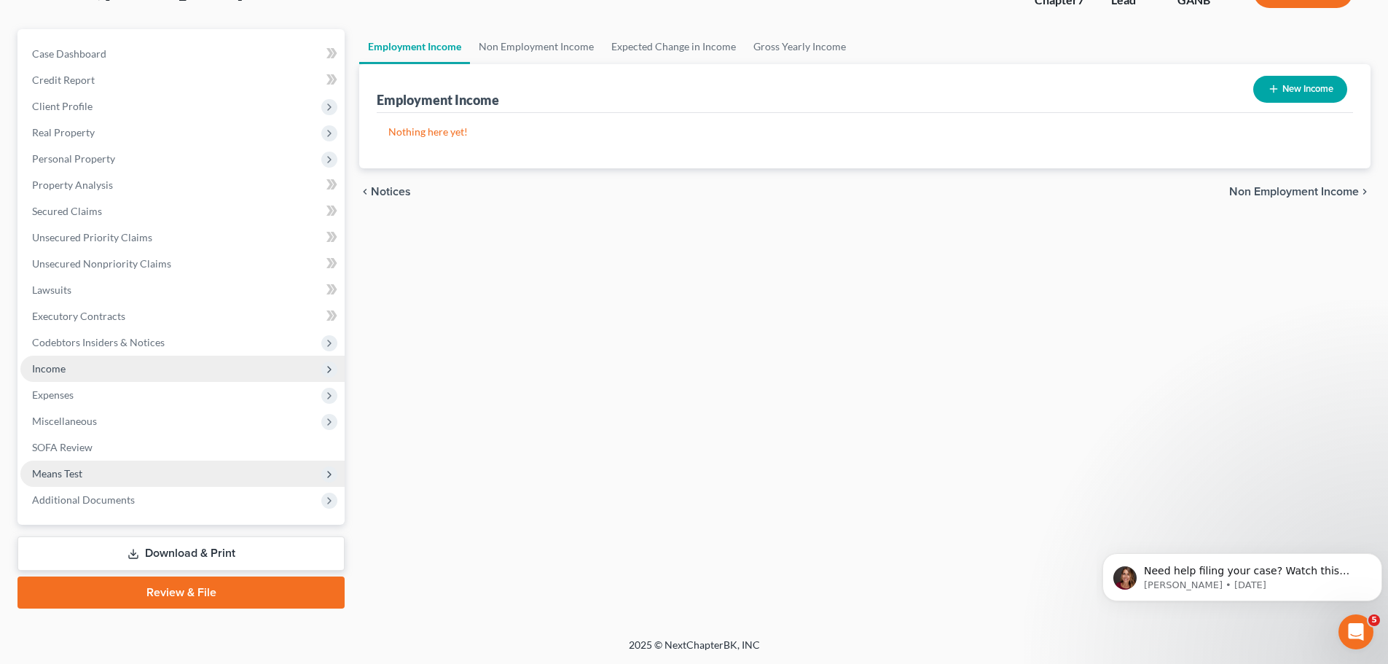
click at [82, 478] on span "Means Test" at bounding box center [57, 473] width 50 height 12
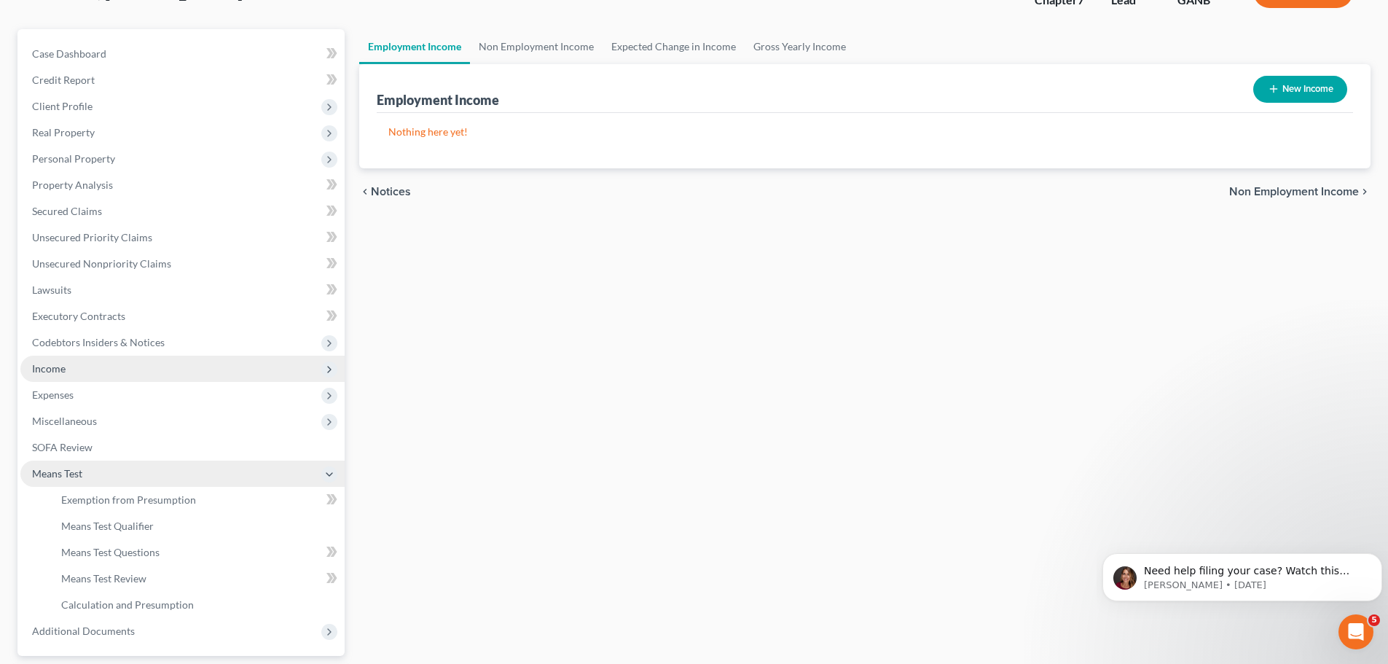
scroll to position [216, 0]
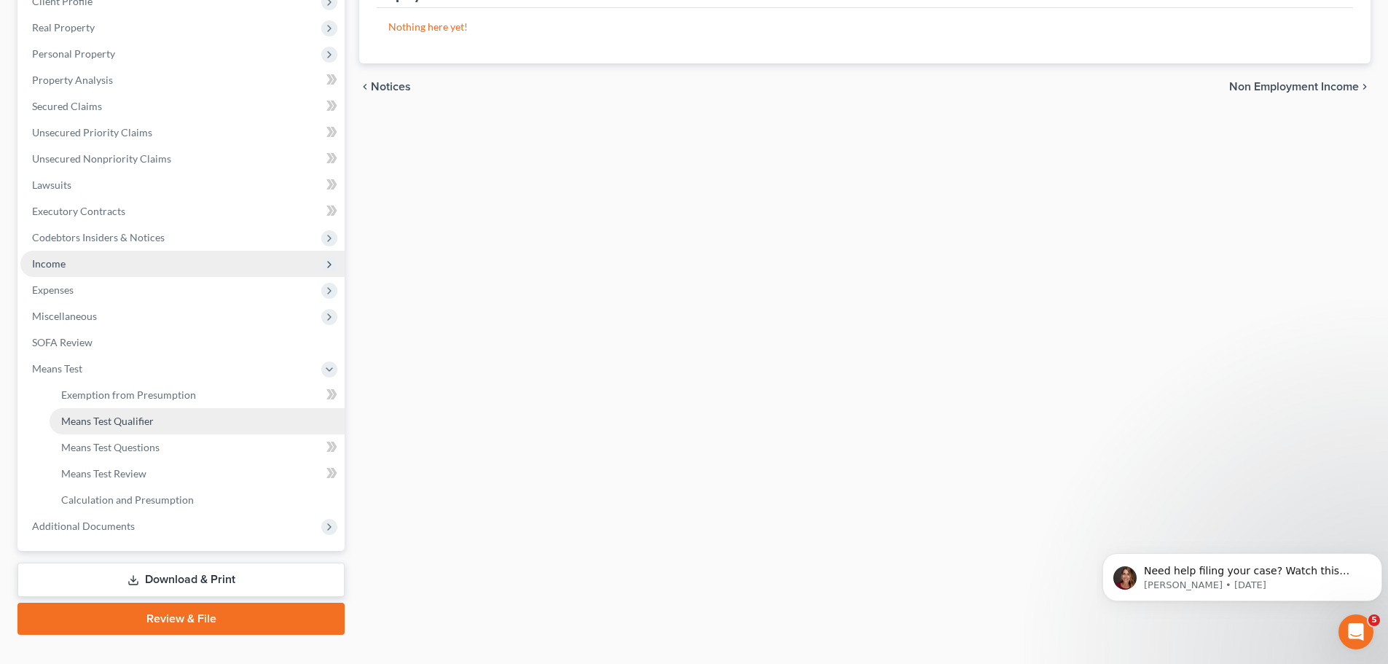
click at [96, 426] on span "Means Test Qualifier" at bounding box center [107, 421] width 93 height 12
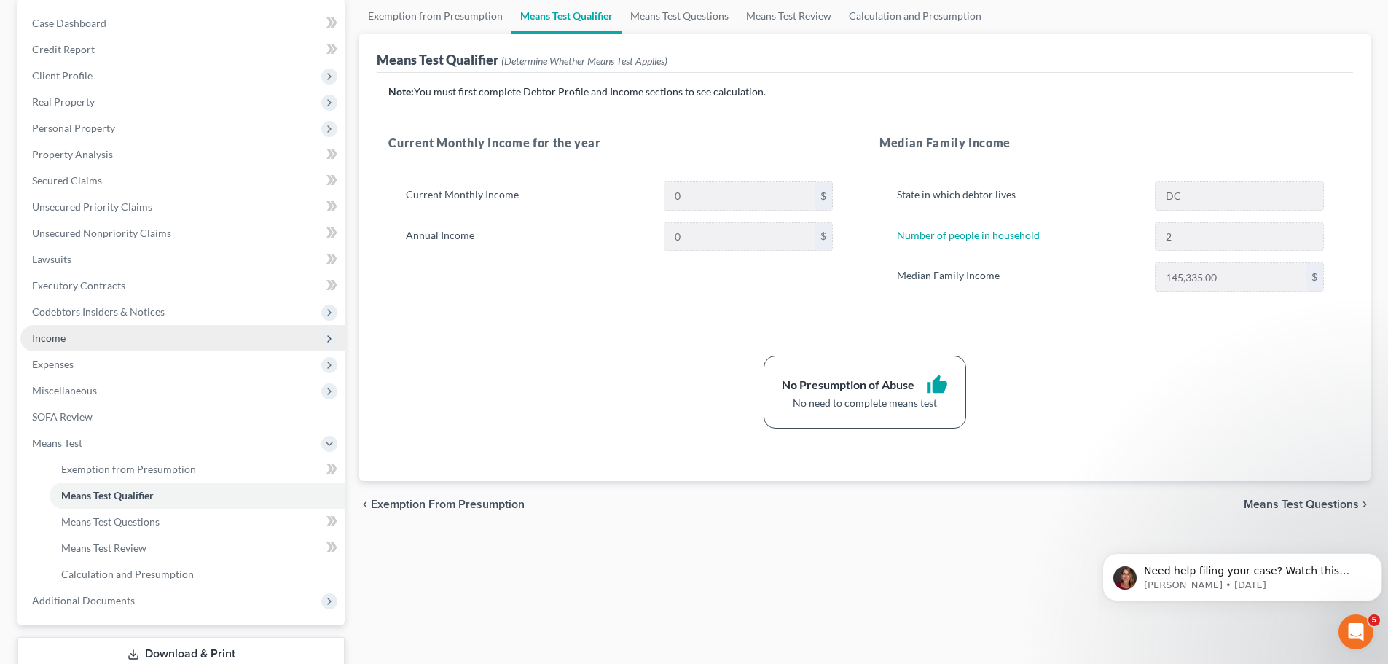
scroll to position [73, 0]
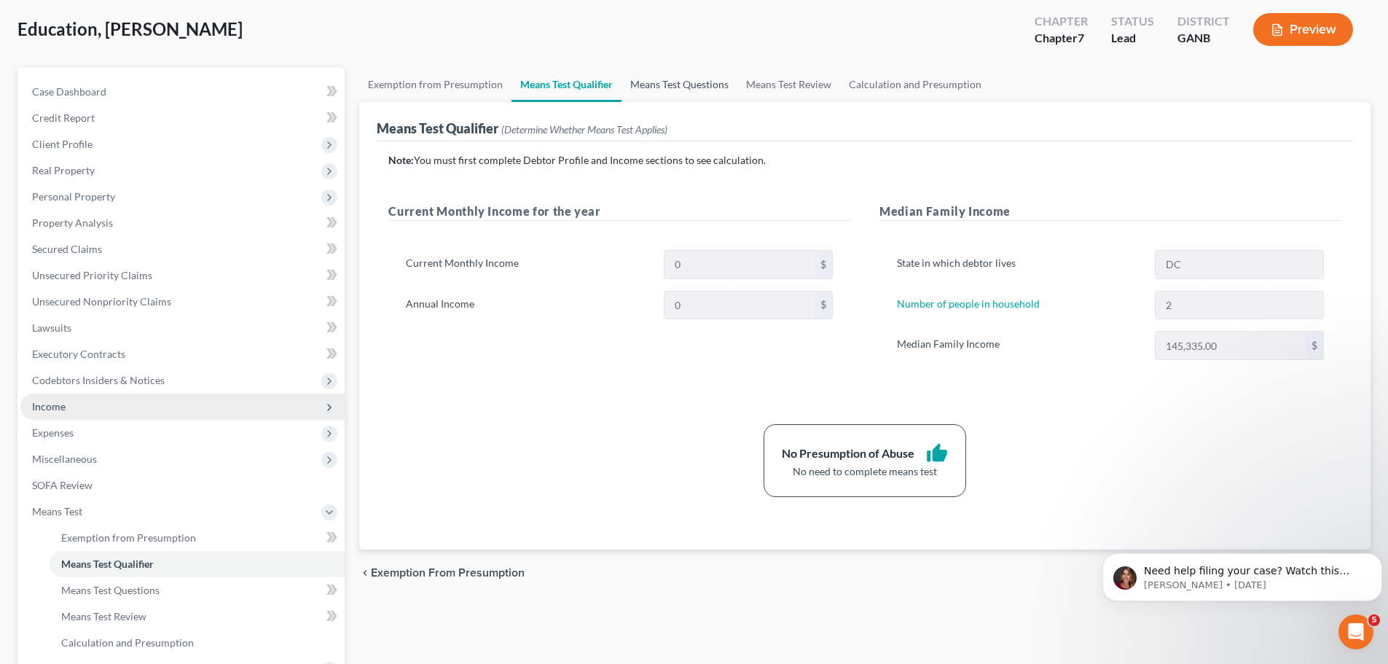
click at [643, 89] on link "Means Test Questions" at bounding box center [679, 84] width 116 height 35
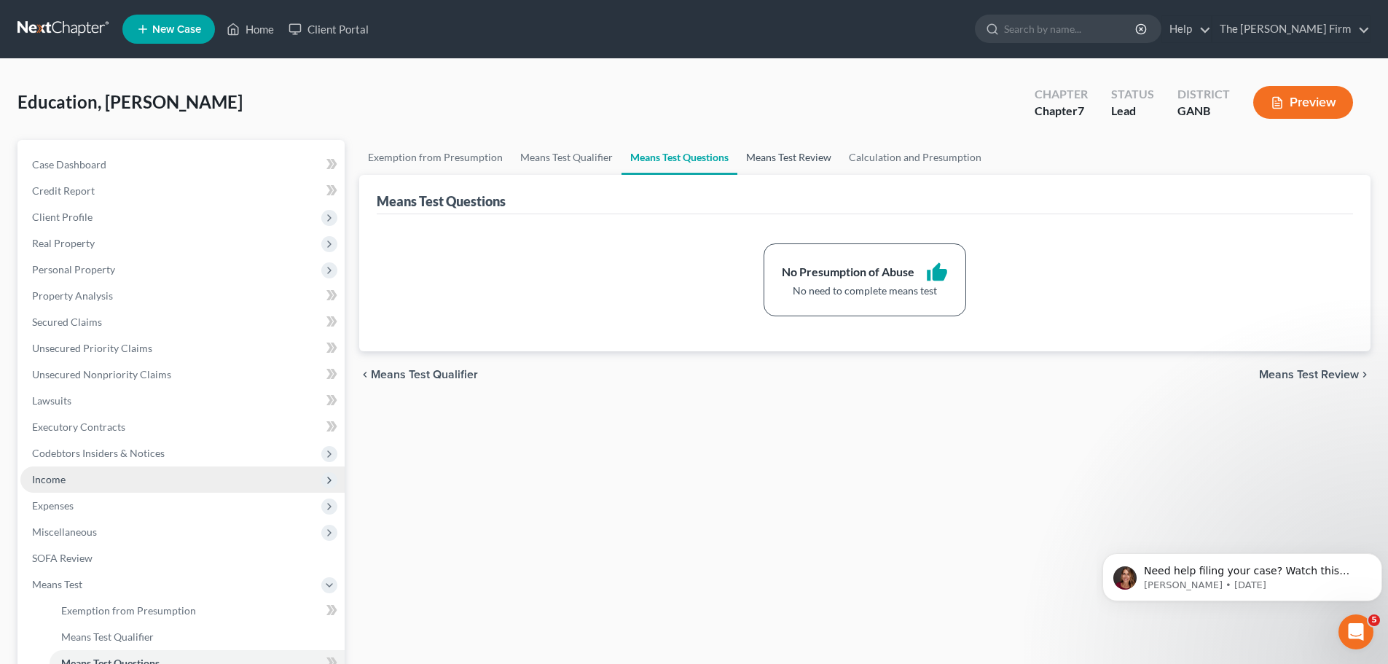
click at [775, 151] on link "Means Test Review" at bounding box center [788, 157] width 103 height 35
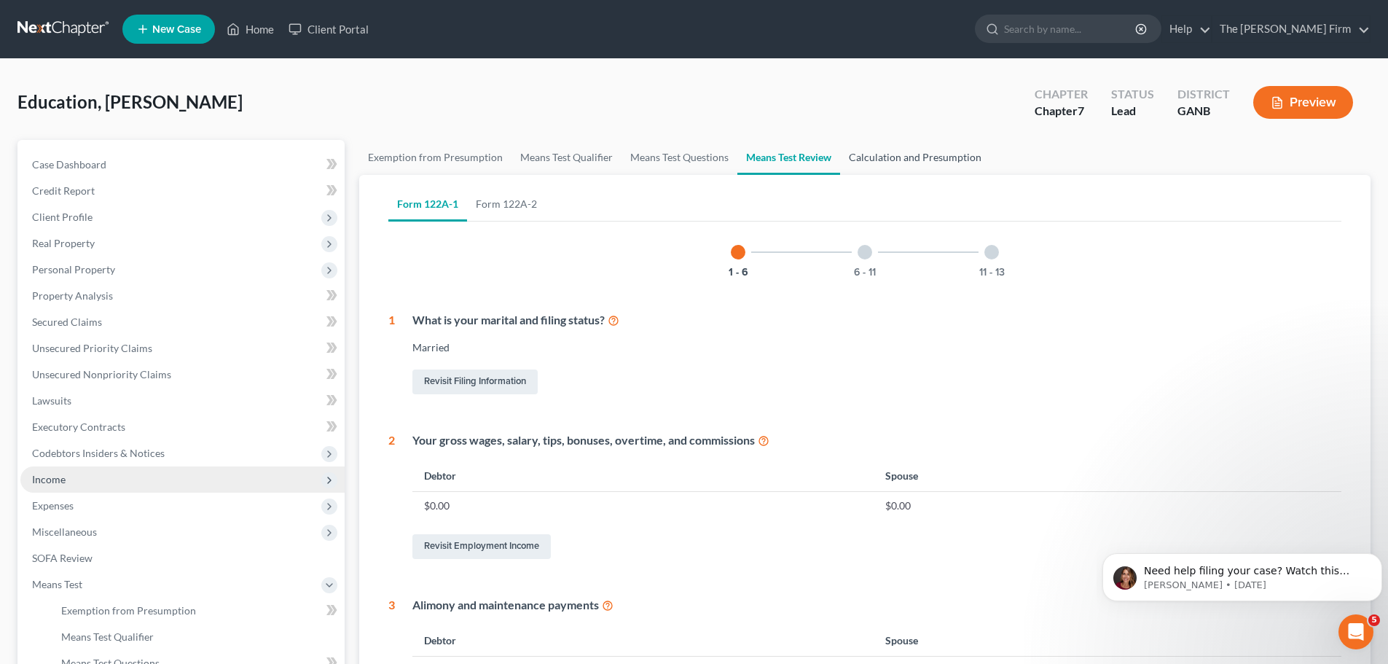
click at [872, 154] on link "Calculation and Presumption" at bounding box center [915, 157] width 150 height 35
